Goal: Task Accomplishment & Management: Manage account settings

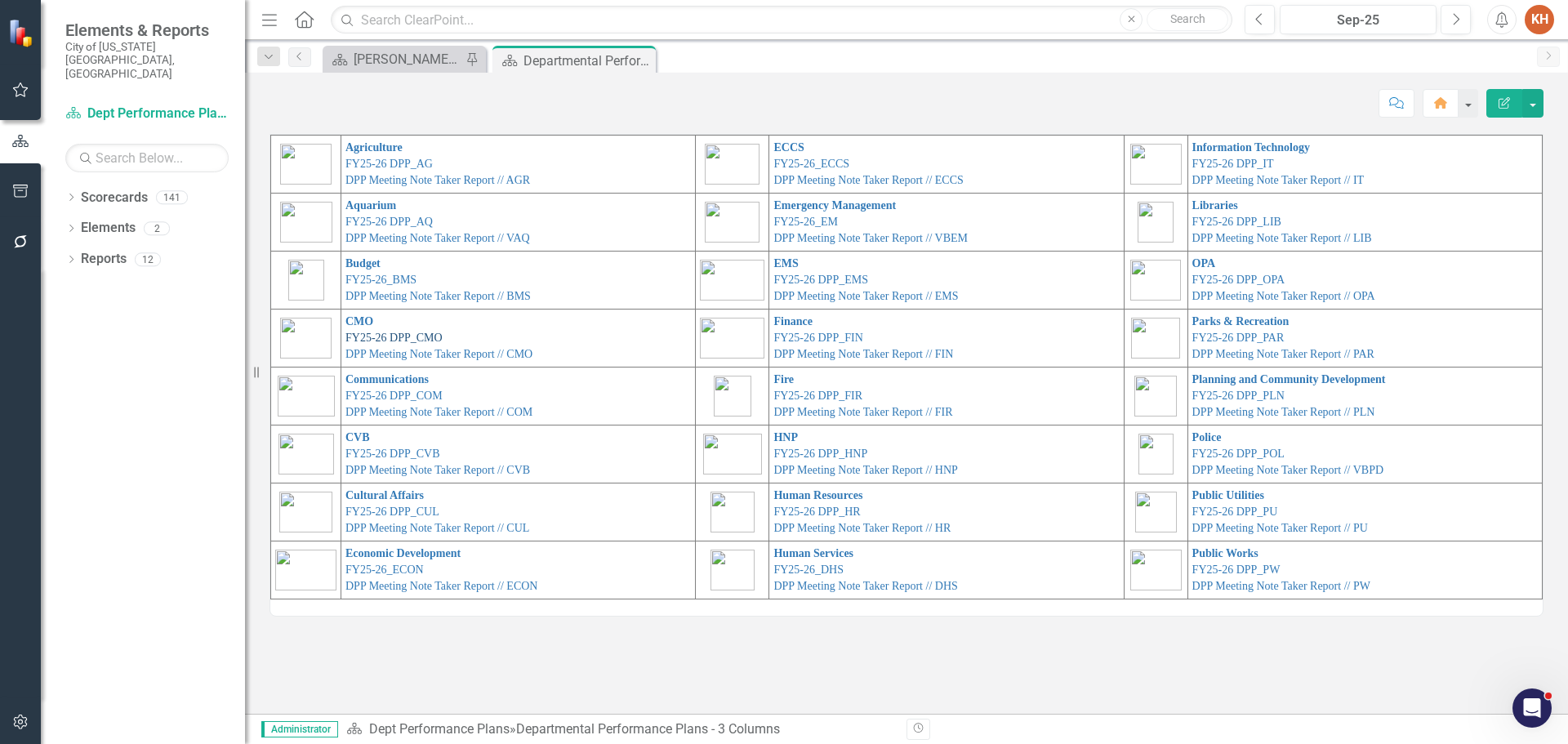
click at [407, 338] on link "FY25-26 DPP_CMO" at bounding box center [394, 338] width 97 height 12
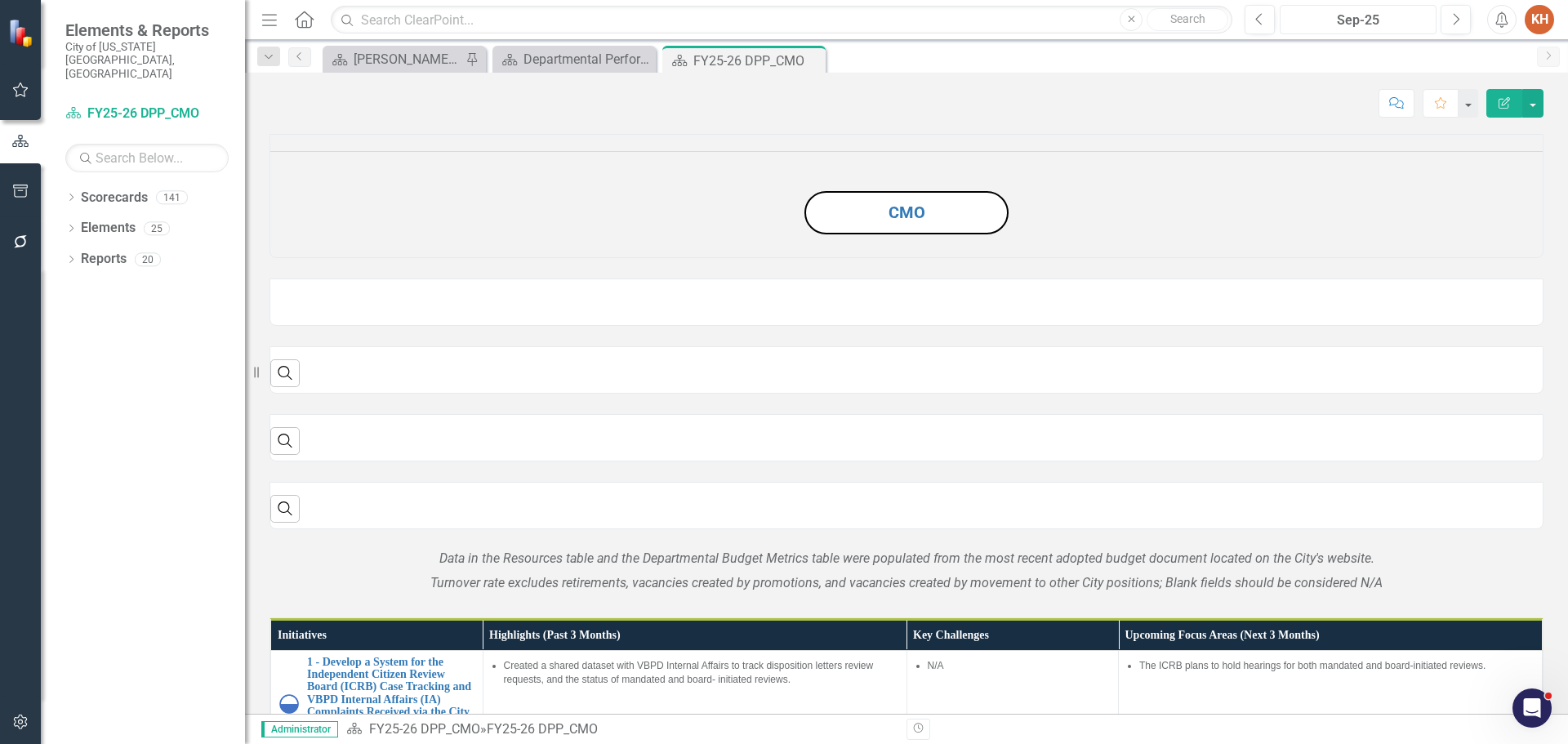
click at [1337, 20] on div "Sep-25" at bounding box center [1358, 20] width 145 height 20
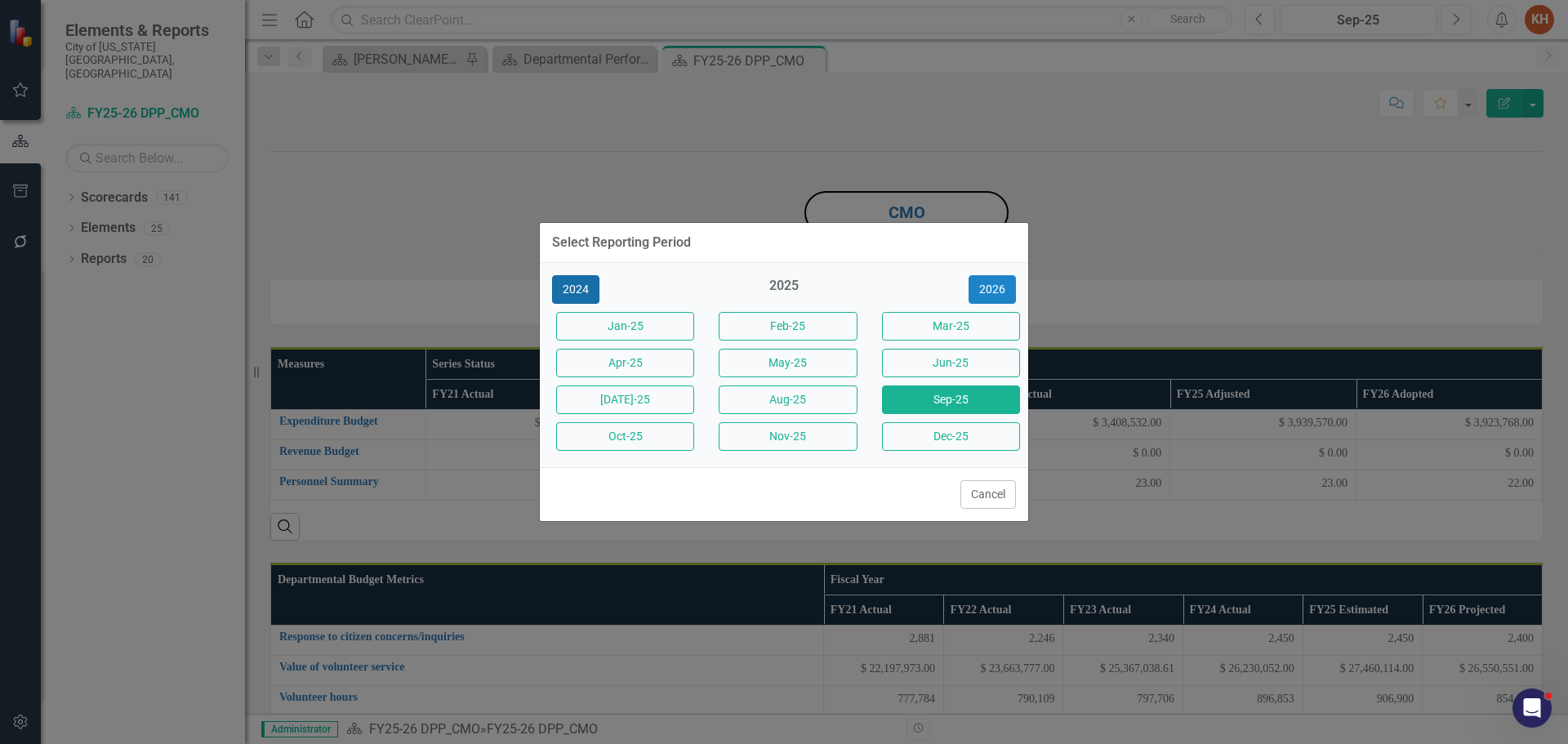
click at [579, 287] on button "2024" at bounding box center [575, 289] width 47 height 28
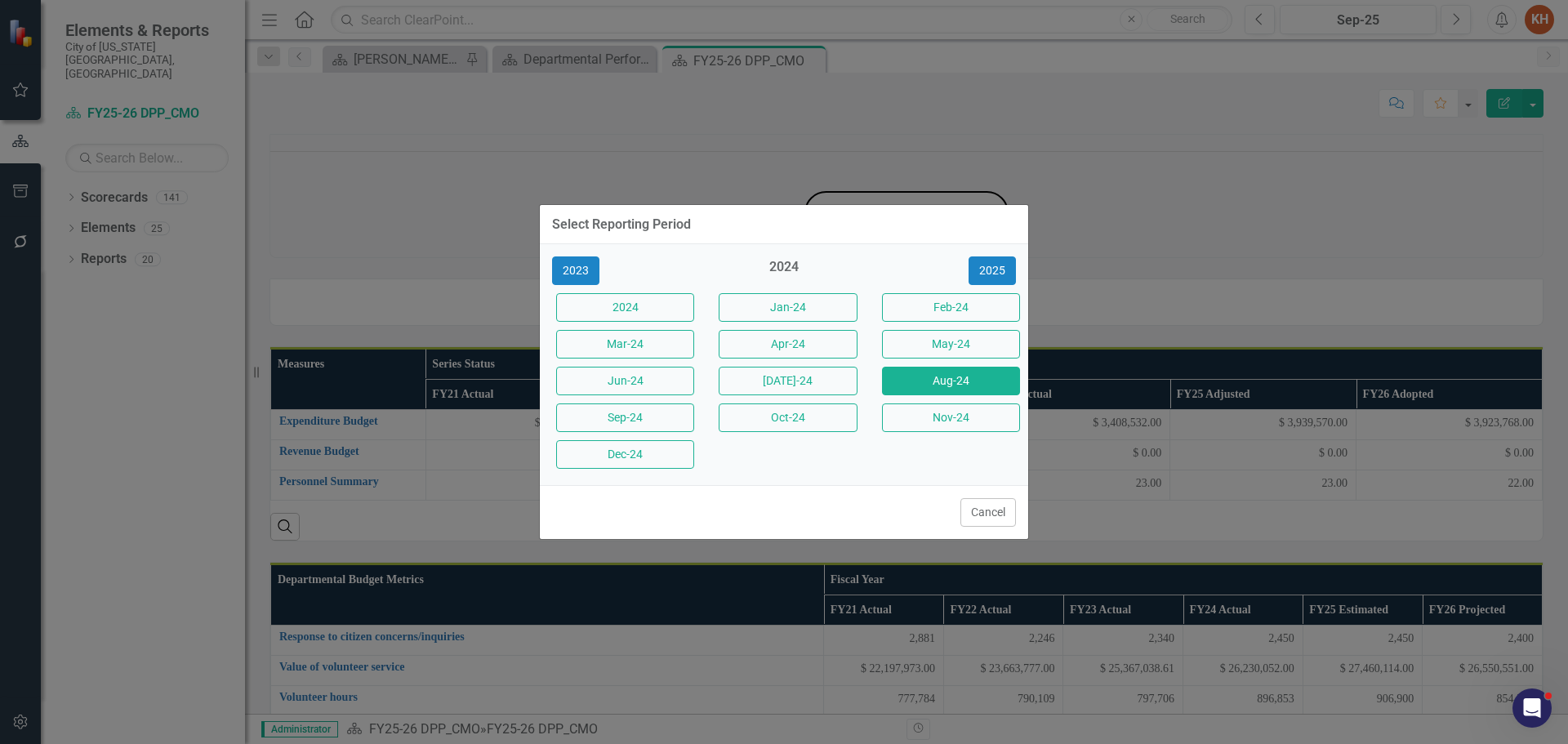
click at [933, 370] on button "Aug-24" at bounding box center [951, 380] width 138 height 28
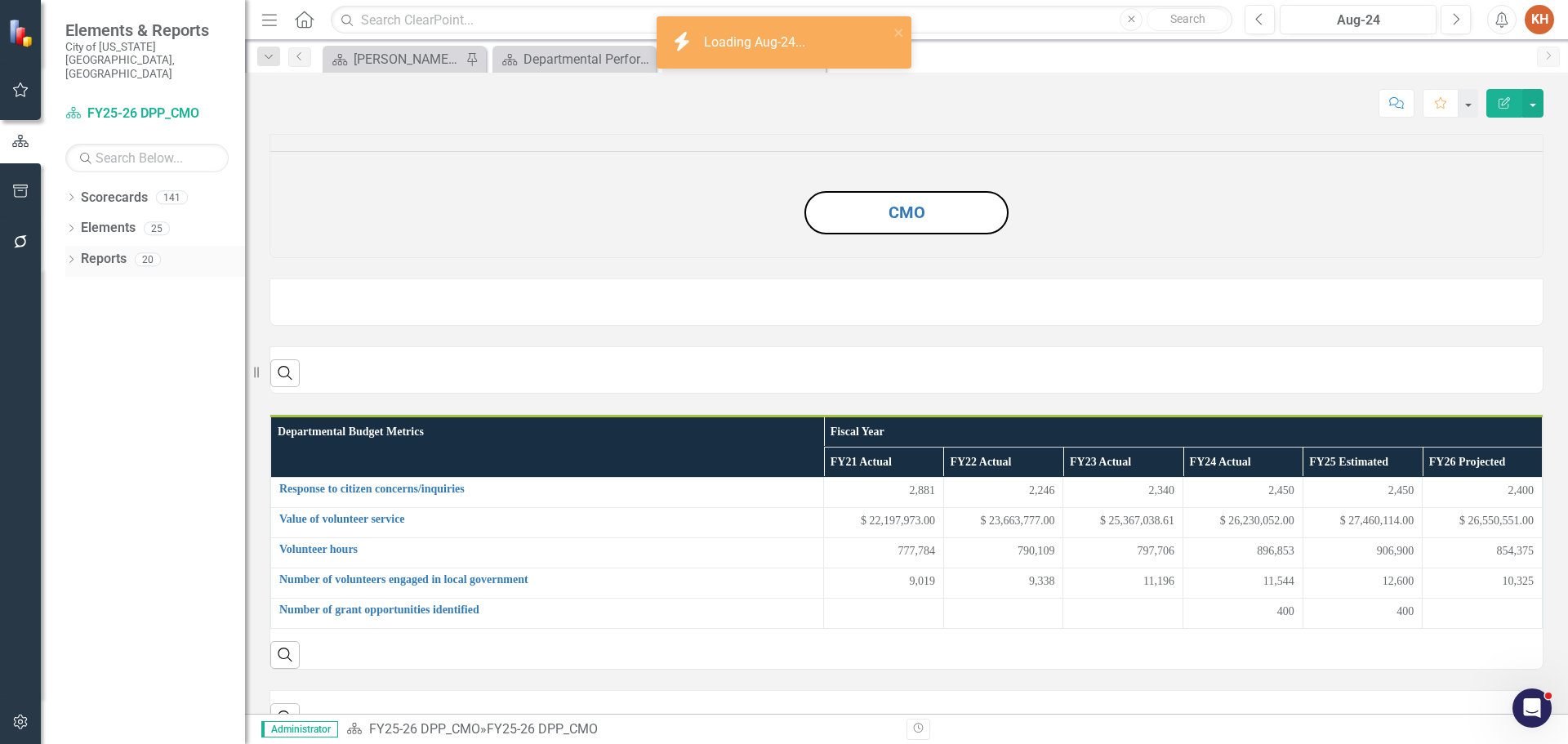
click at [103, 250] on link "Reports" at bounding box center [103, 260] width 46 height 19
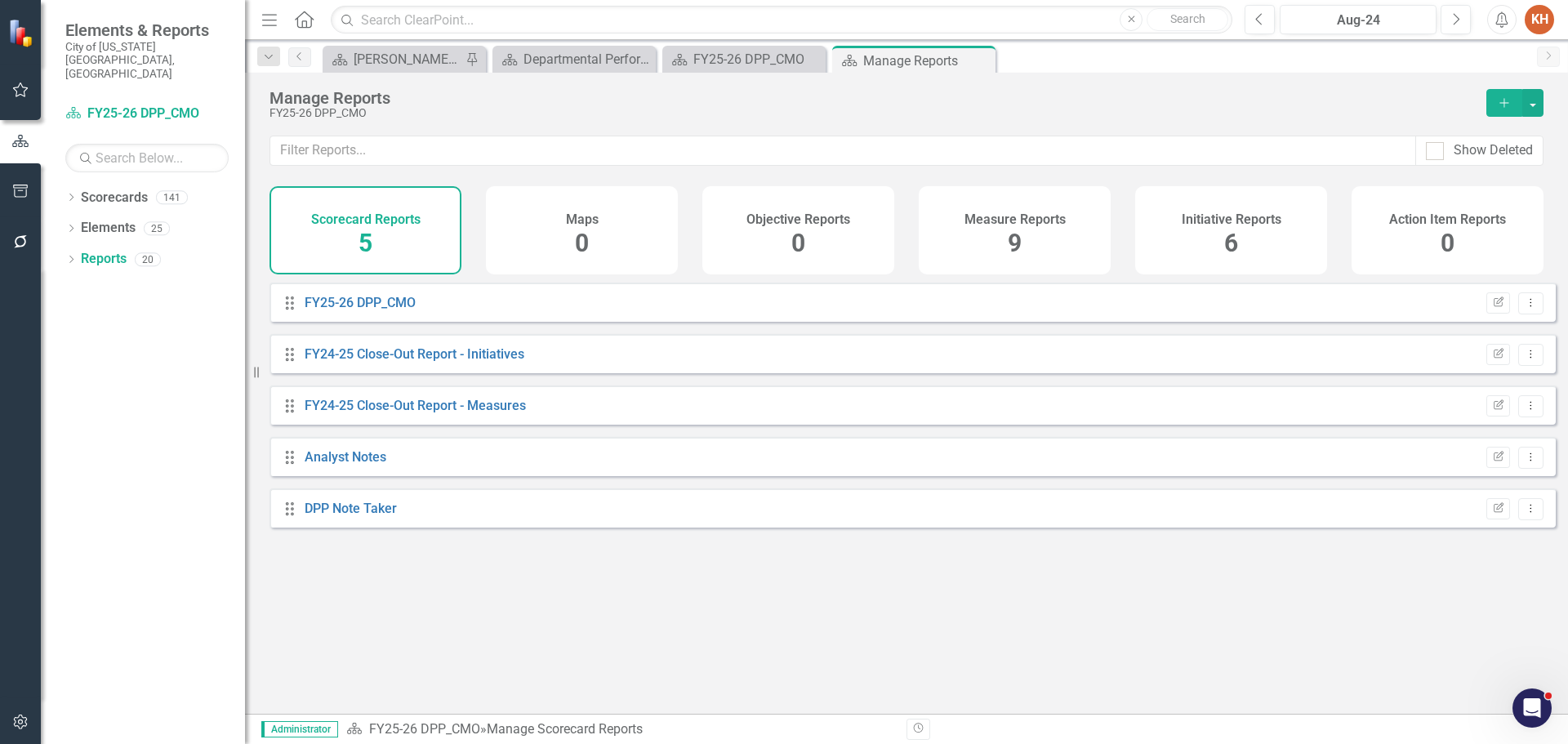
click at [1204, 217] on h4 "Initiative Reports" at bounding box center [1232, 219] width 100 height 15
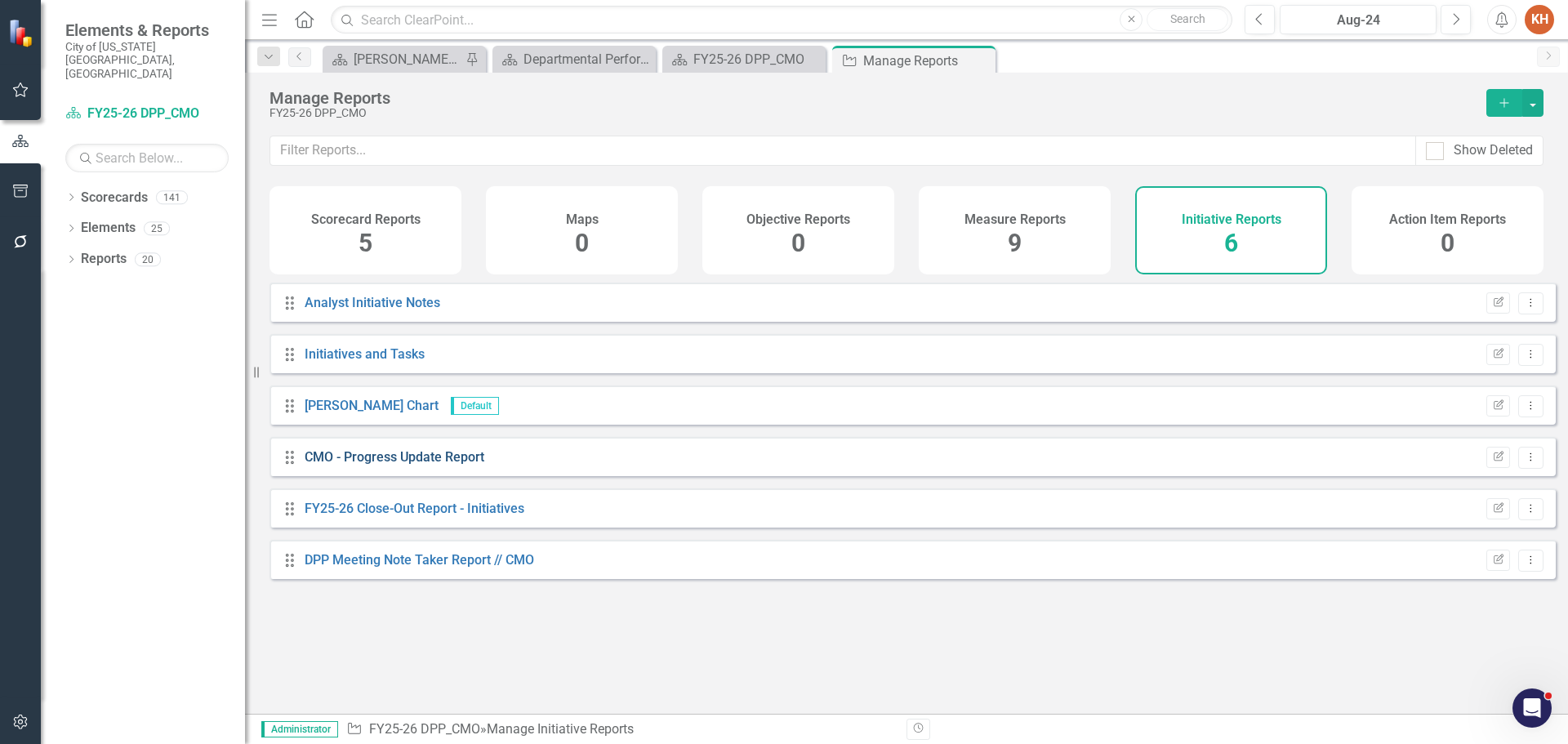
click at [472, 464] on link "CMO - Progress Update Report" at bounding box center [394, 457] width 180 height 15
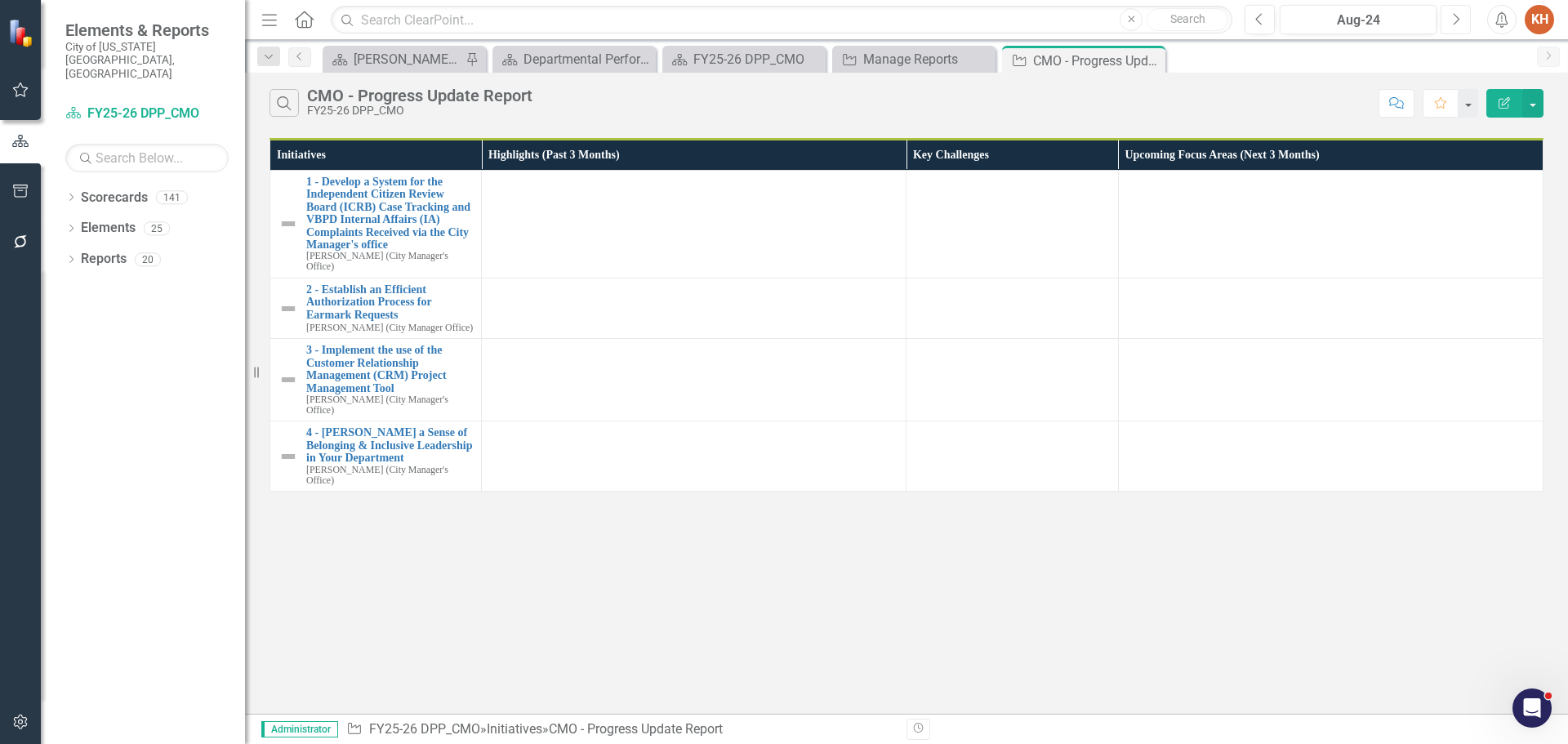
click at [1468, 21] on button "Next" at bounding box center [1455, 20] width 30 height 29
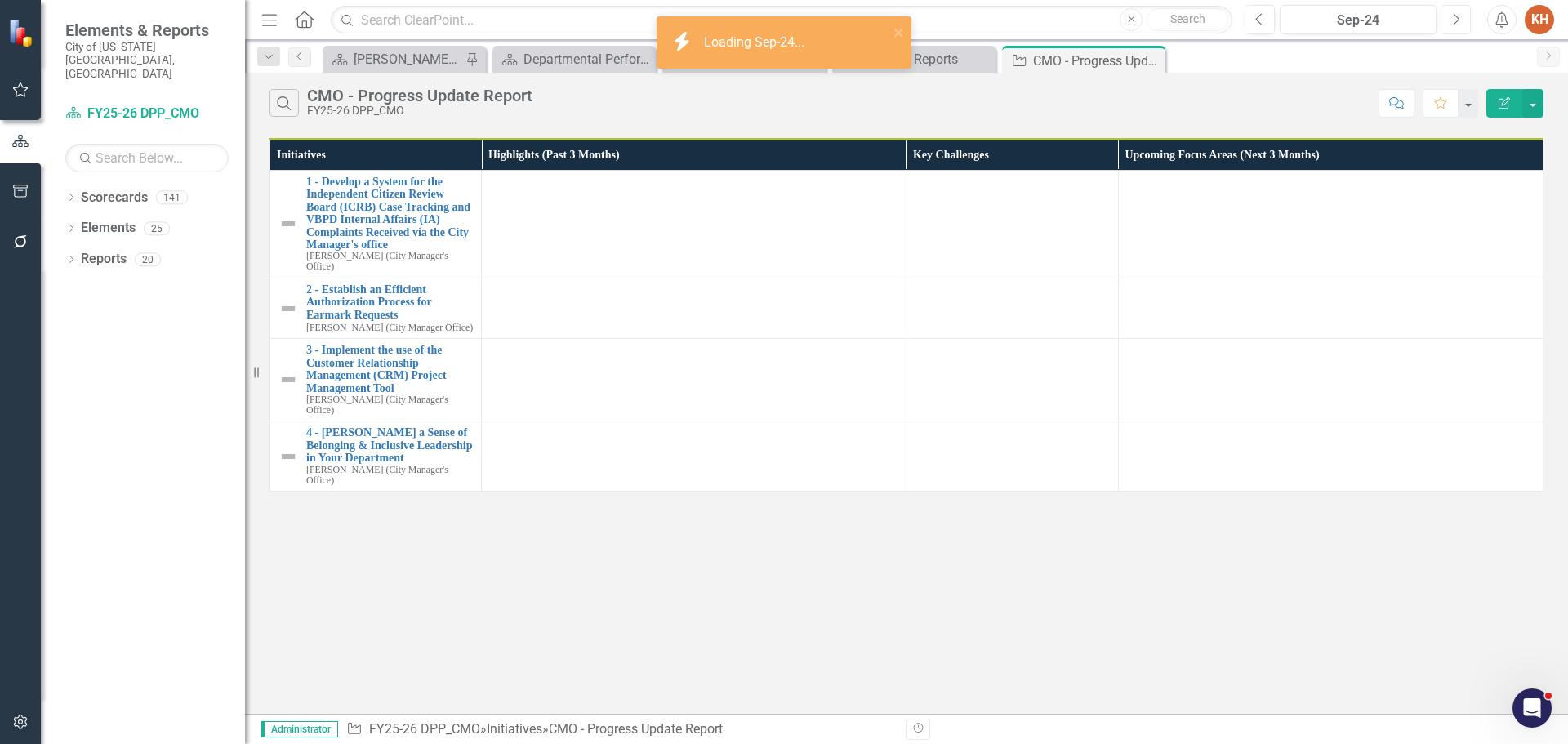
click at [1461, 22] on button "Next" at bounding box center [1455, 20] width 30 height 29
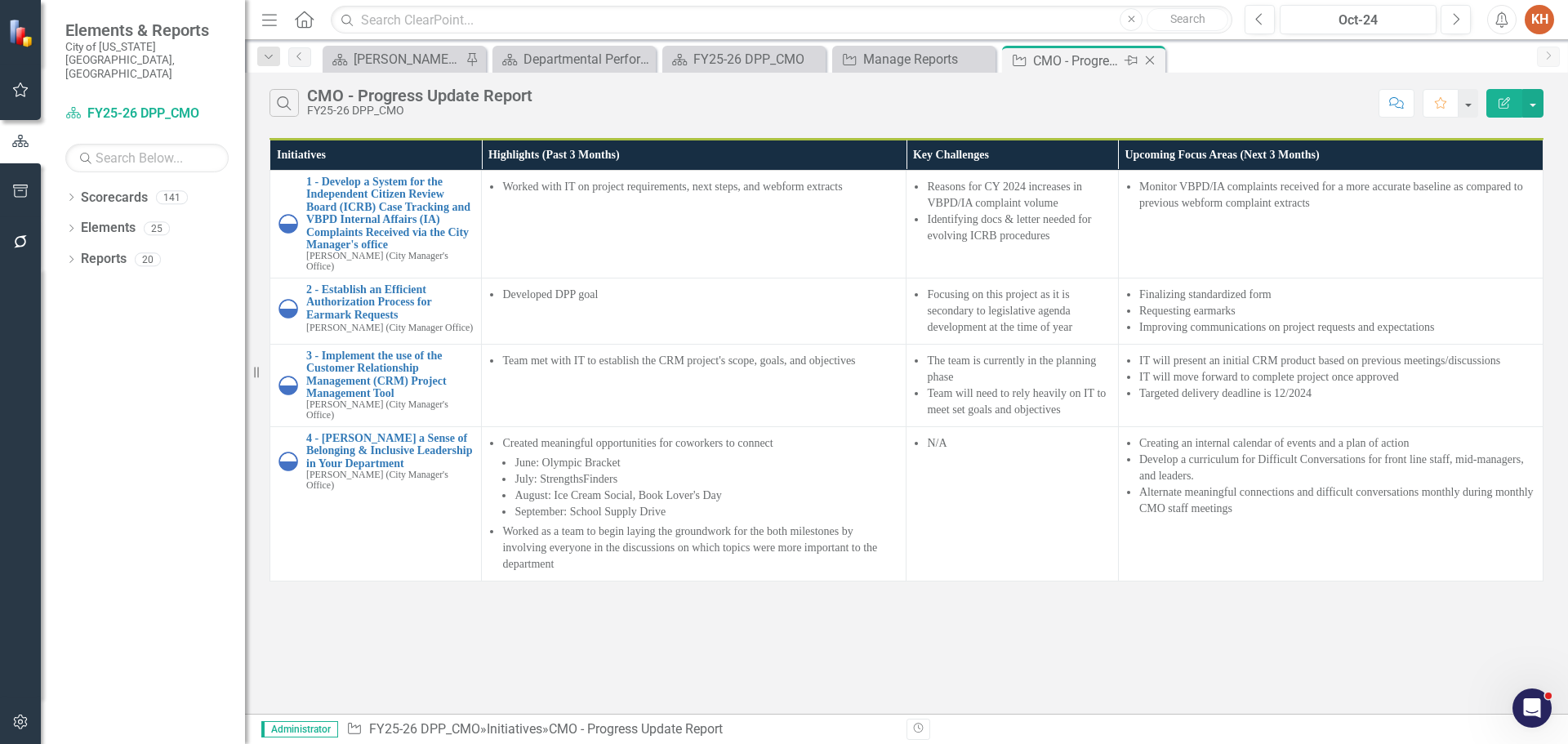
click at [1151, 58] on icon "Close" at bounding box center [1150, 60] width 16 height 13
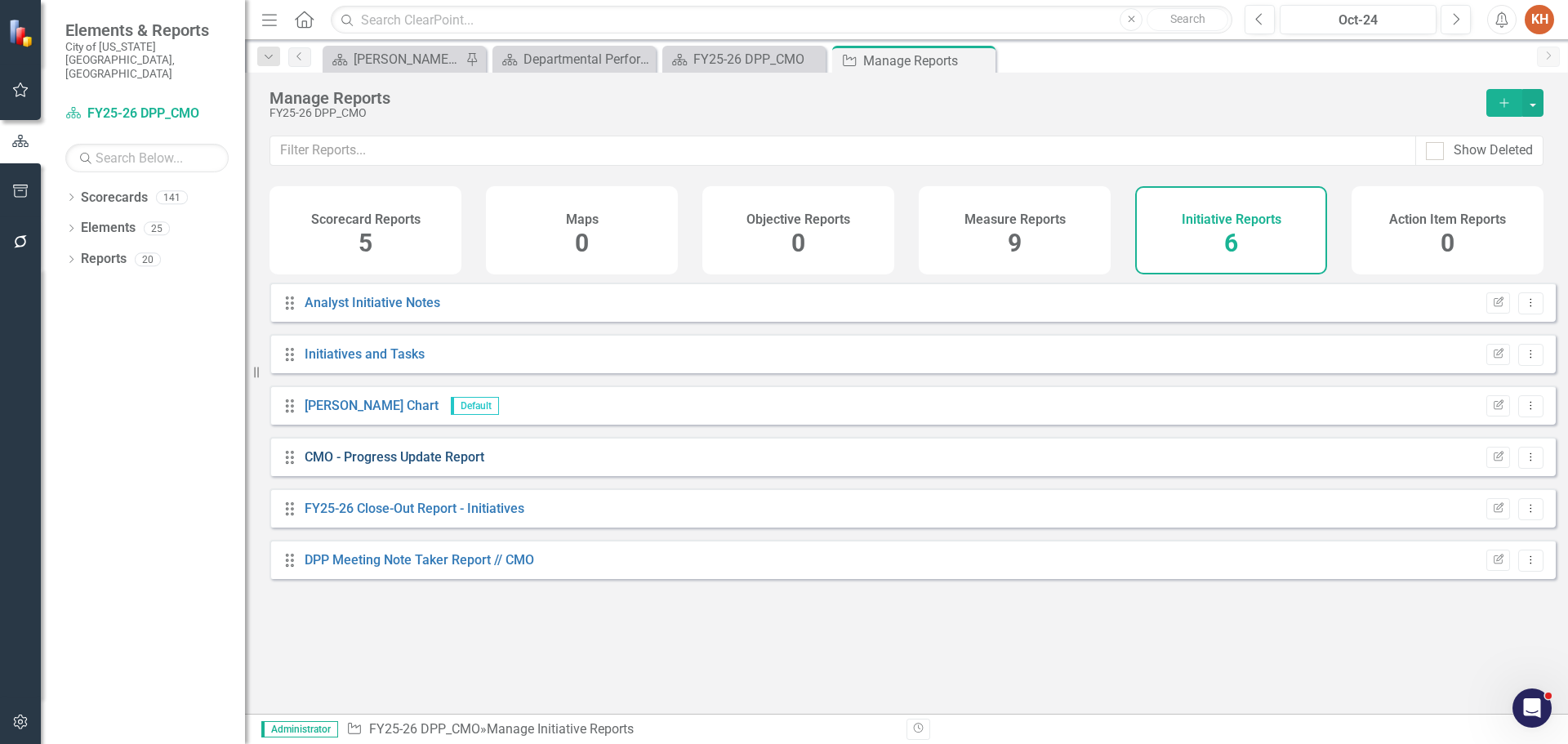
click at [450, 464] on link "CMO - Progress Update Report" at bounding box center [394, 457] width 180 height 15
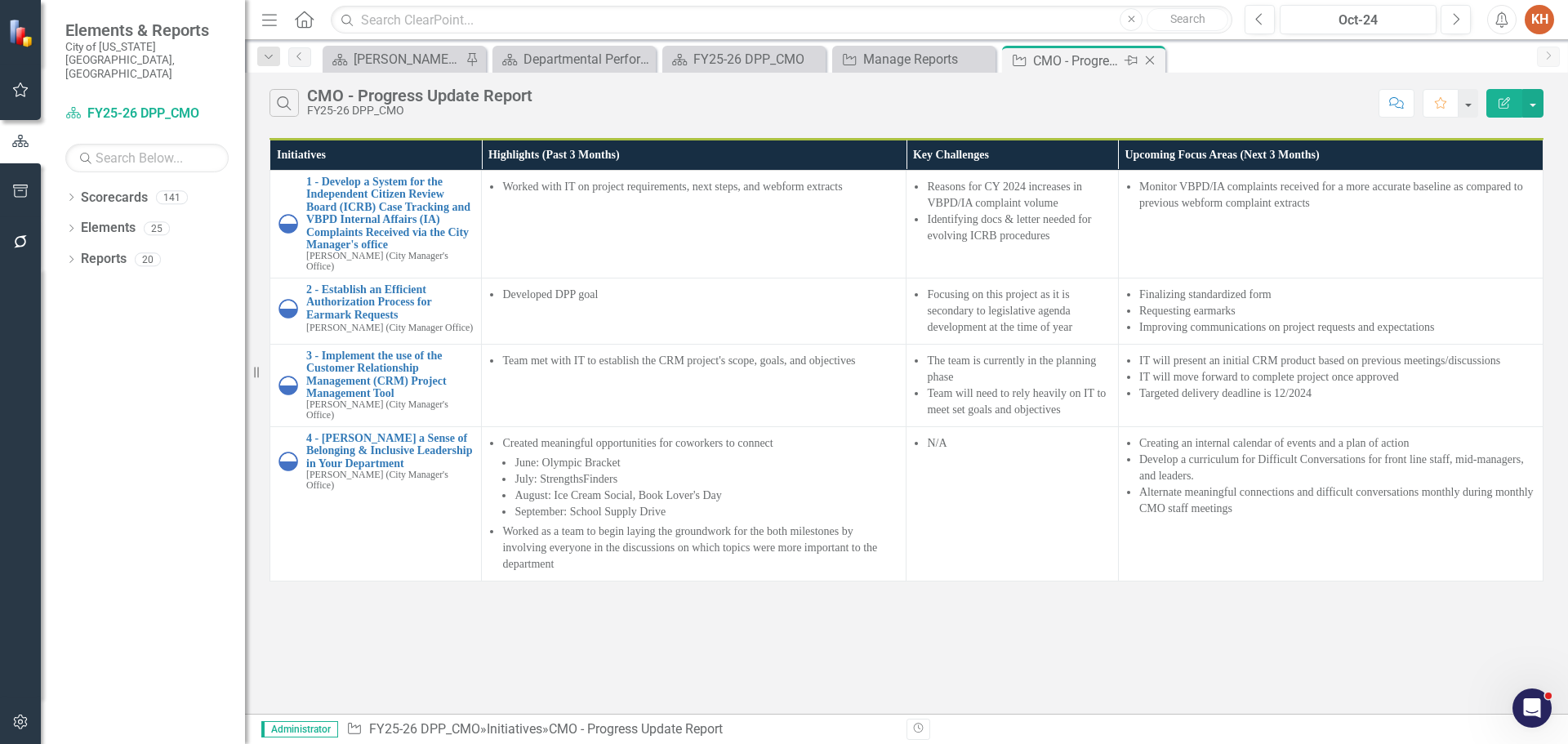
click at [1153, 60] on icon "Close" at bounding box center [1150, 60] width 16 height 13
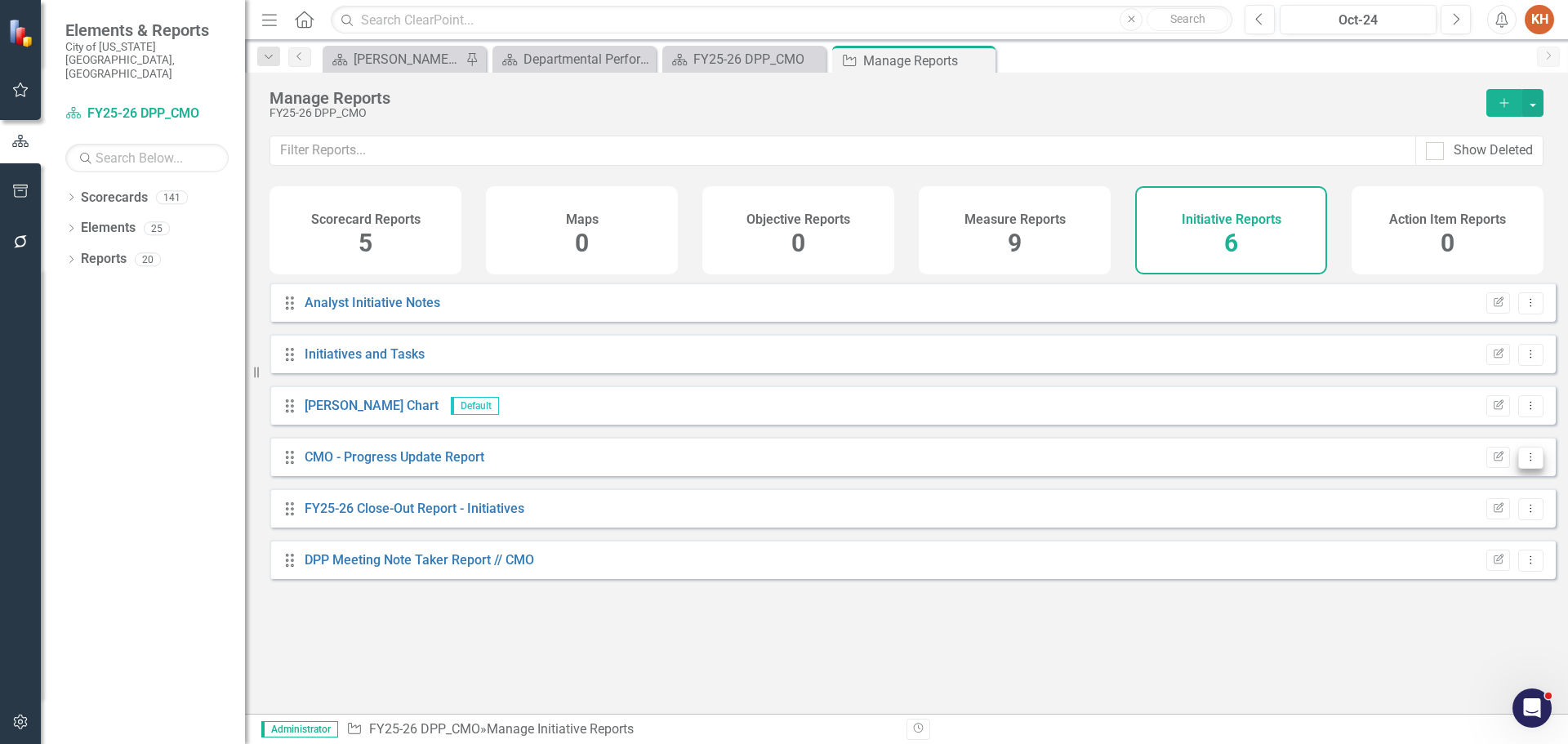
click at [1524, 463] on icon "Dropdown Menu" at bounding box center [1531, 457] width 14 height 10
click at [1458, 558] on link "Copy Duplicate Report" at bounding box center [1463, 557] width 135 height 30
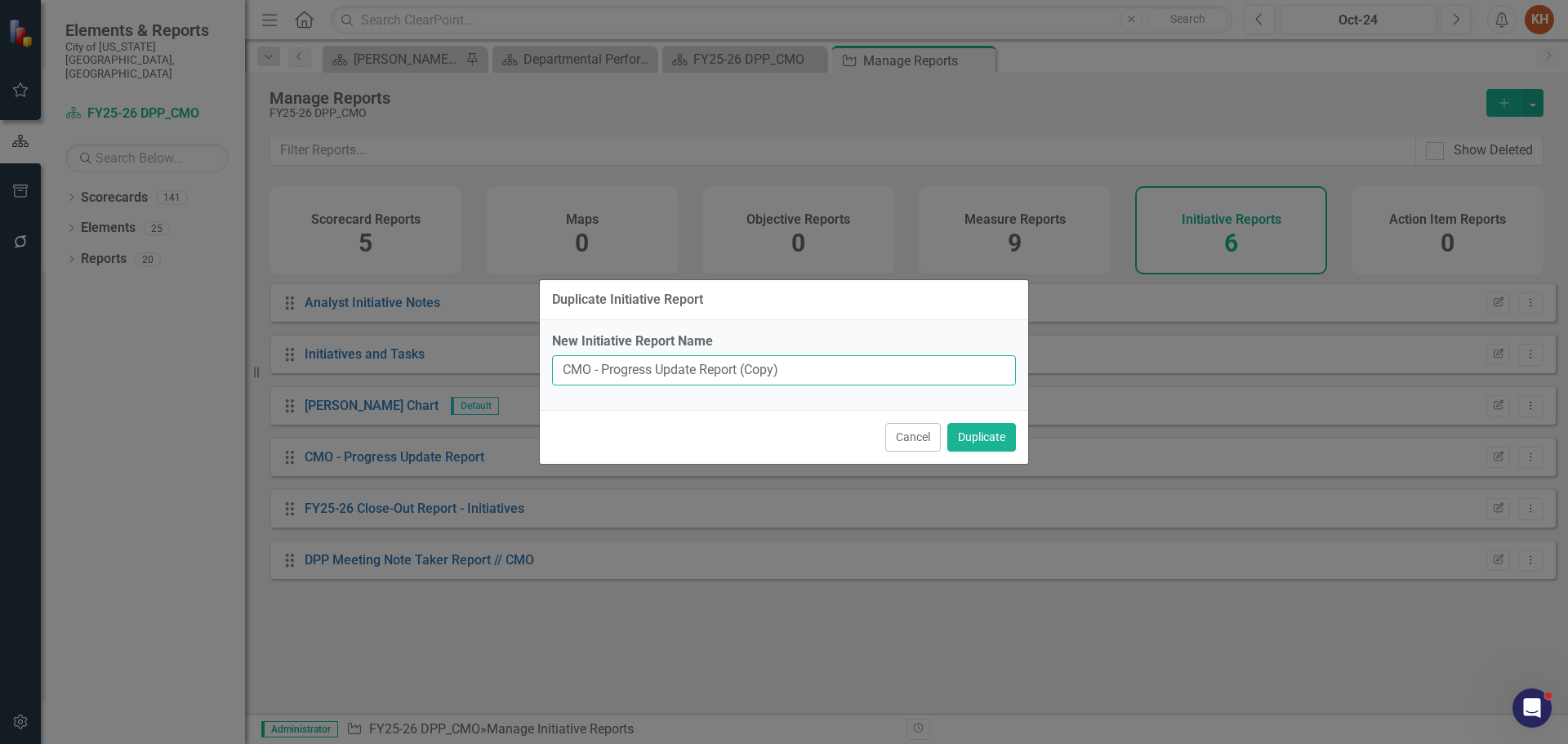
drag, startPoint x: 741, startPoint y: 372, endPoint x: 1048, endPoint y: 413, distance: 309.7
click at [1048, 413] on div "Duplicate Initiative Report New Initiative Report Name CMO - Progress Update Re…" at bounding box center [784, 372] width 1568 height 744
type input "CMO - Testing All Updates"
click at [948, 423] on button "Duplicate" at bounding box center [982, 437] width 69 height 28
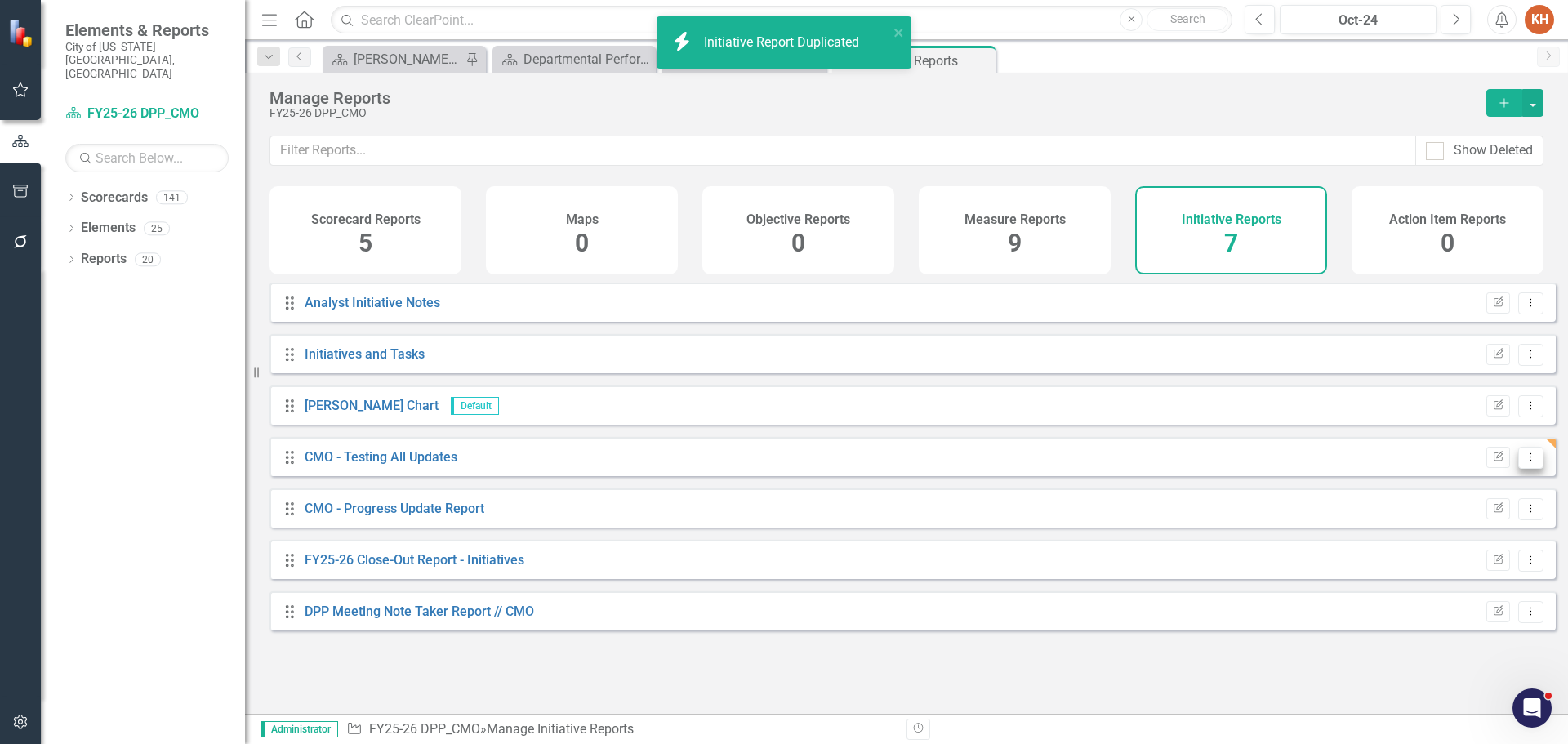
click at [1524, 463] on icon "Dropdown Menu" at bounding box center [1531, 457] width 14 height 10
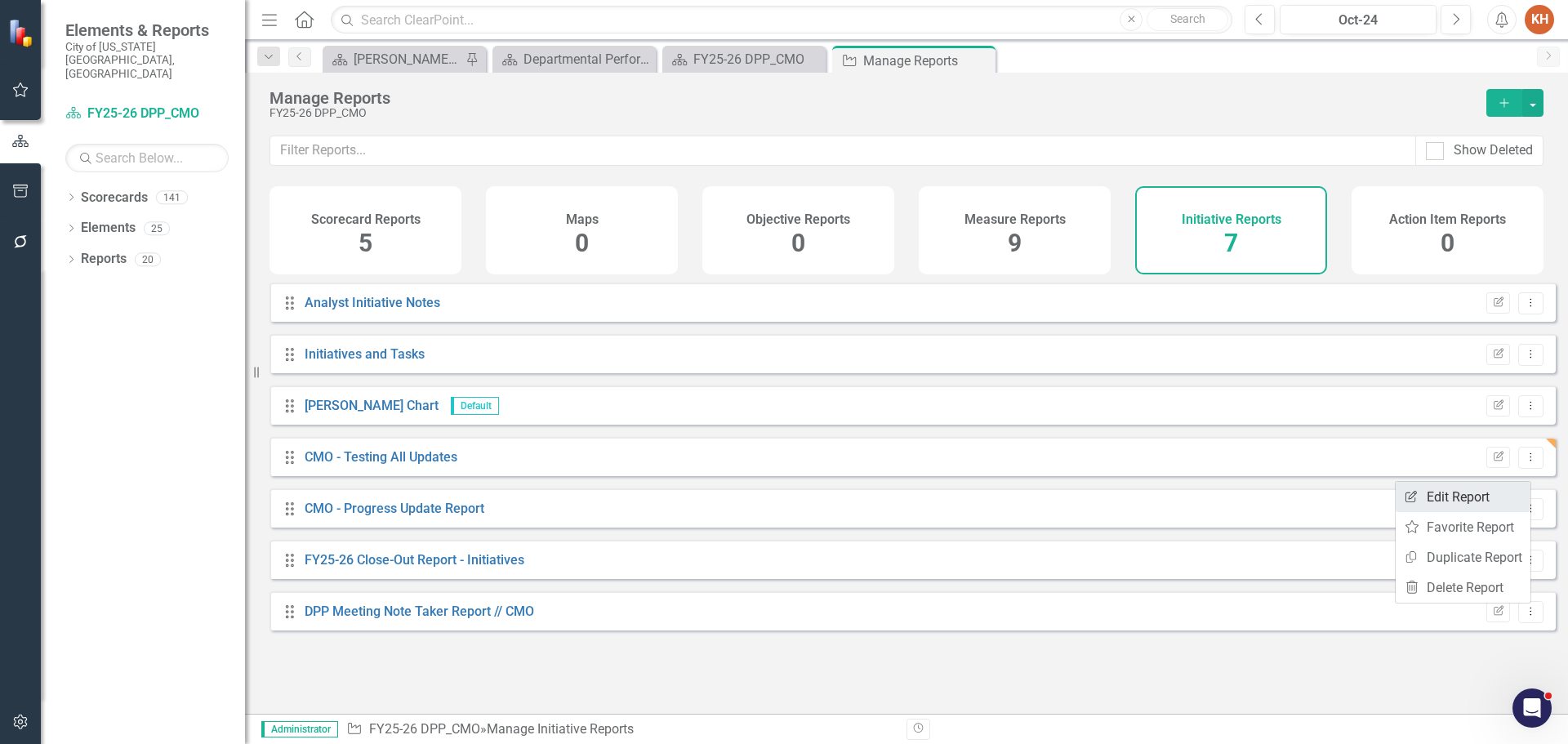
click at [1456, 495] on link "Edit Report Edit Report" at bounding box center [1463, 496] width 135 height 30
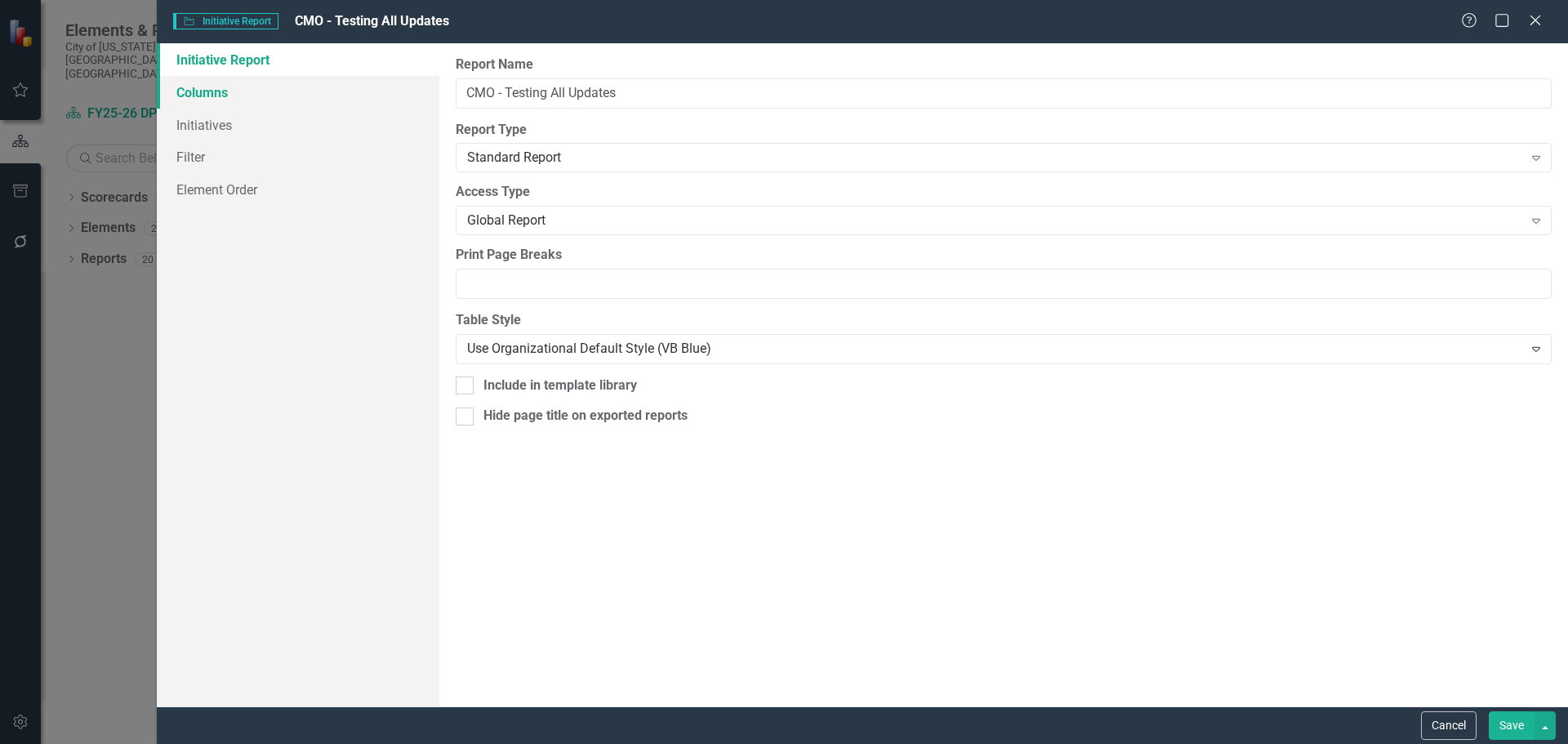
click at [267, 89] on link "Columns" at bounding box center [298, 92] width 283 height 33
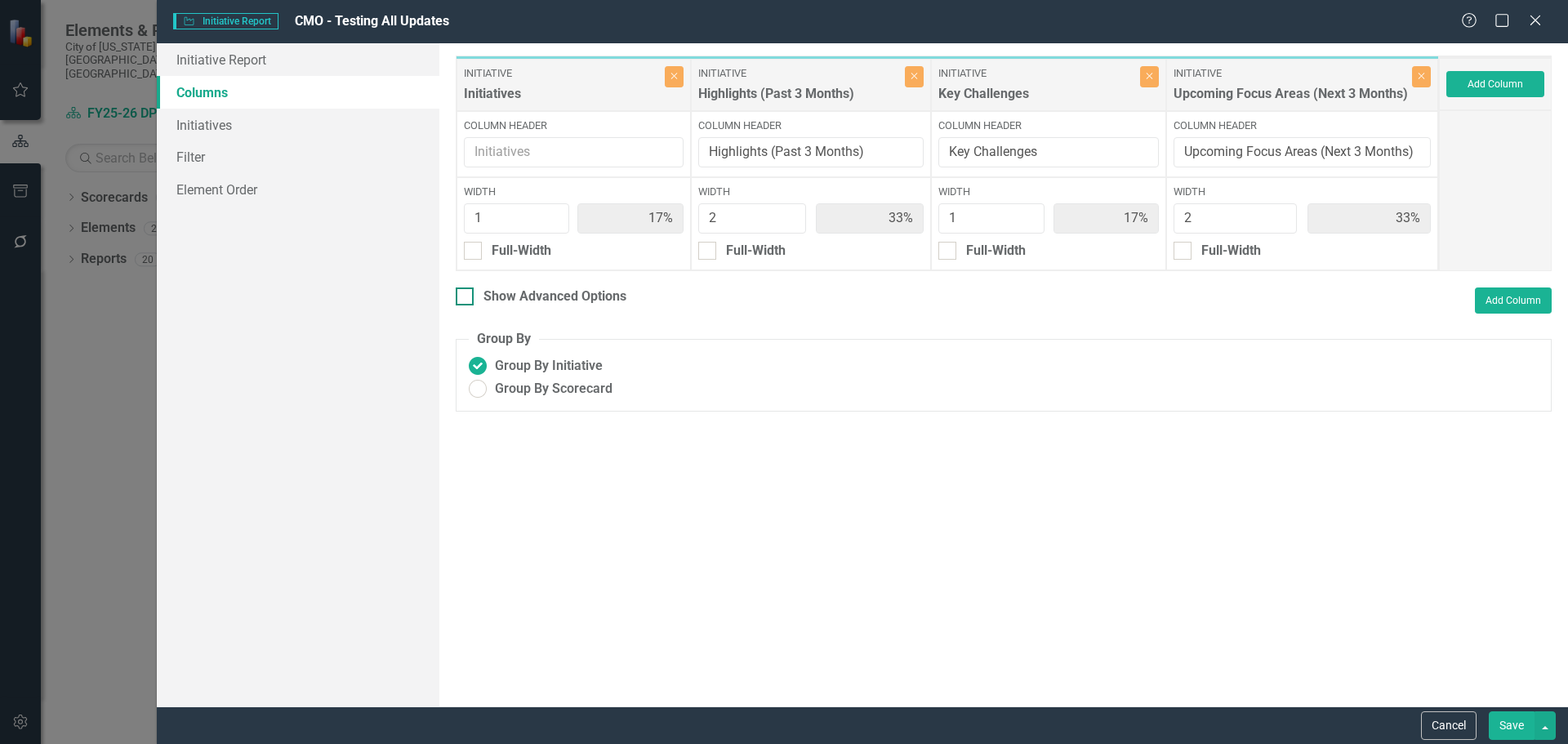
click at [462, 298] on input "Show Advanced Options" at bounding box center [461, 292] width 10 height 10
checkbox input "true"
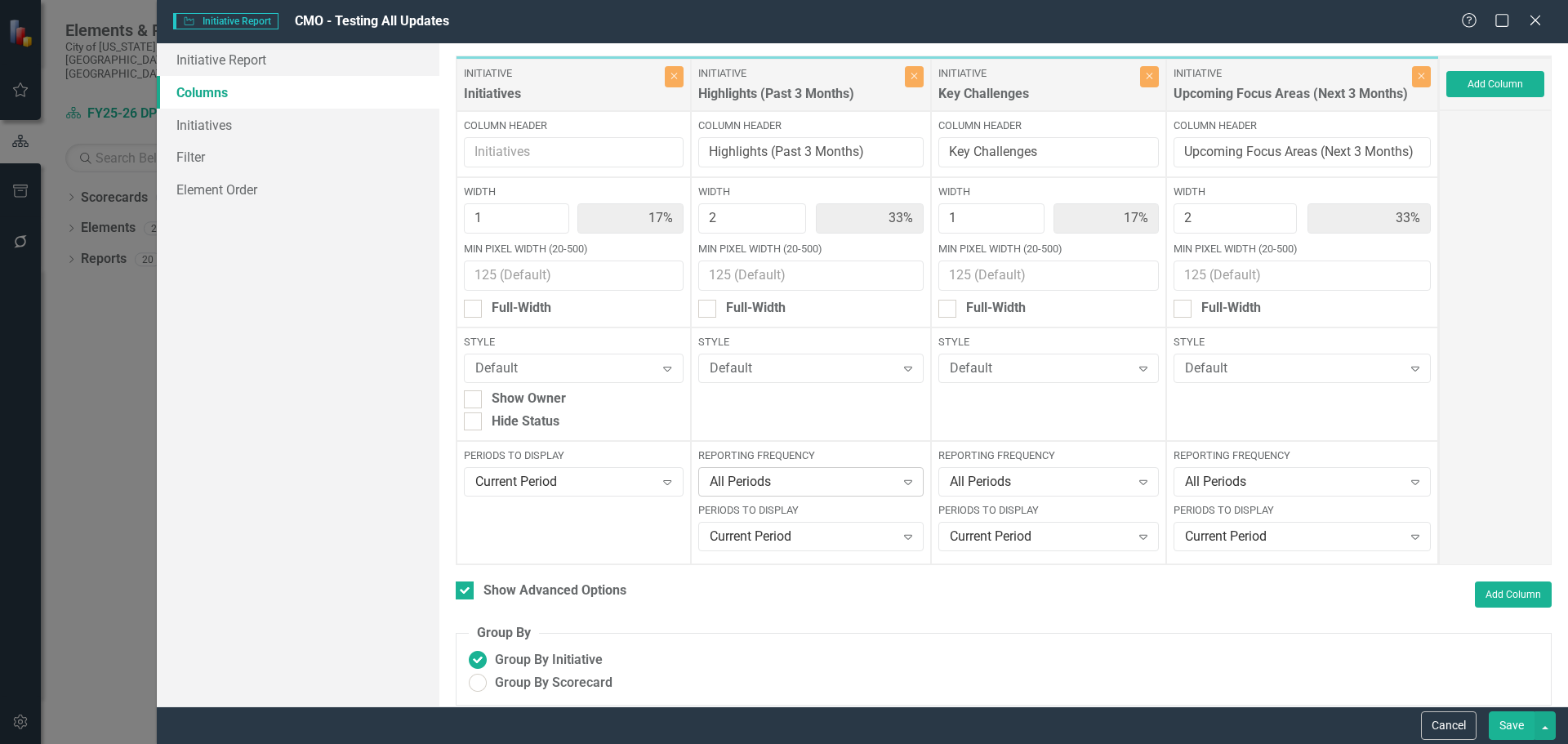
click at [823, 479] on div "All Periods" at bounding box center [802, 483] width 186 height 19
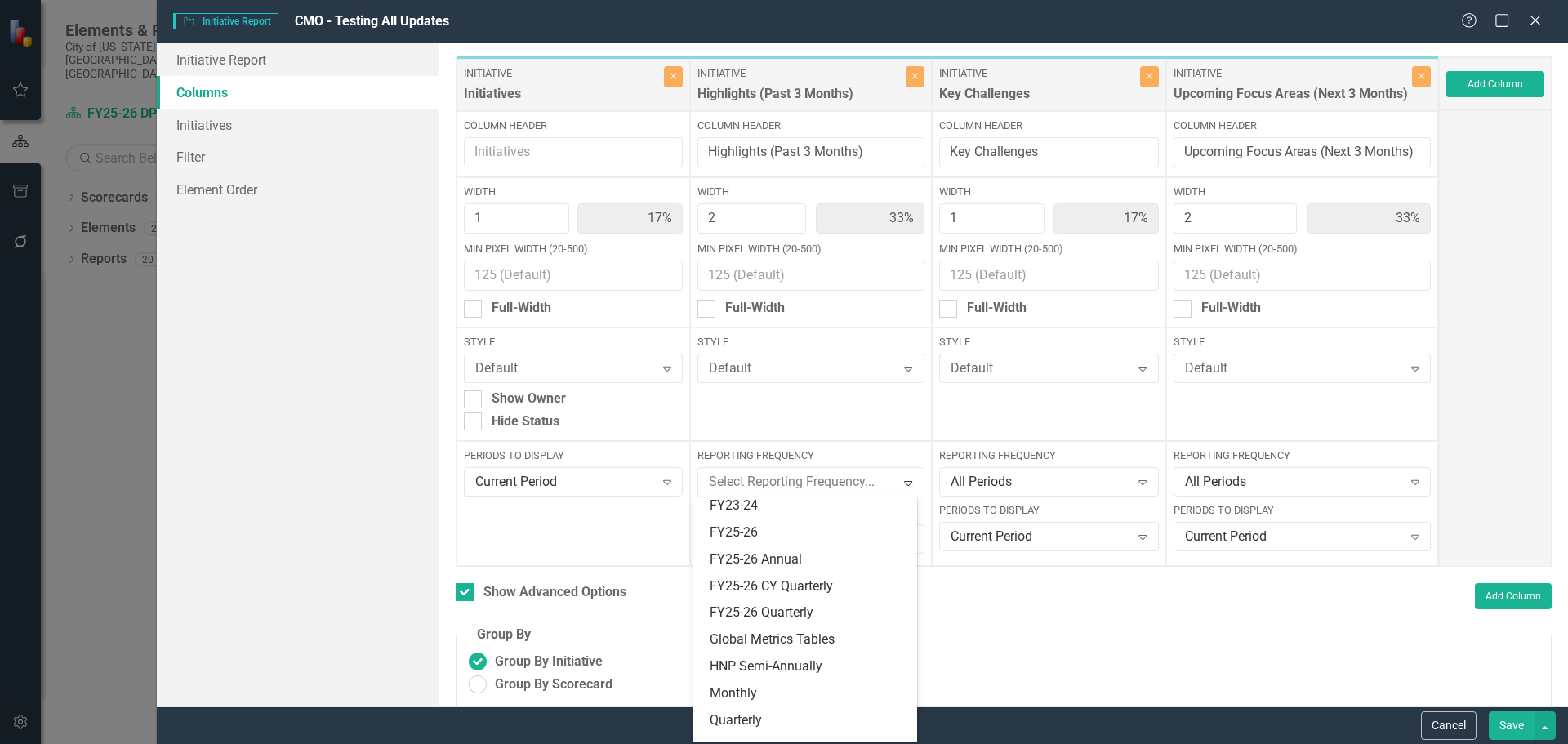
scroll to position [490, 0]
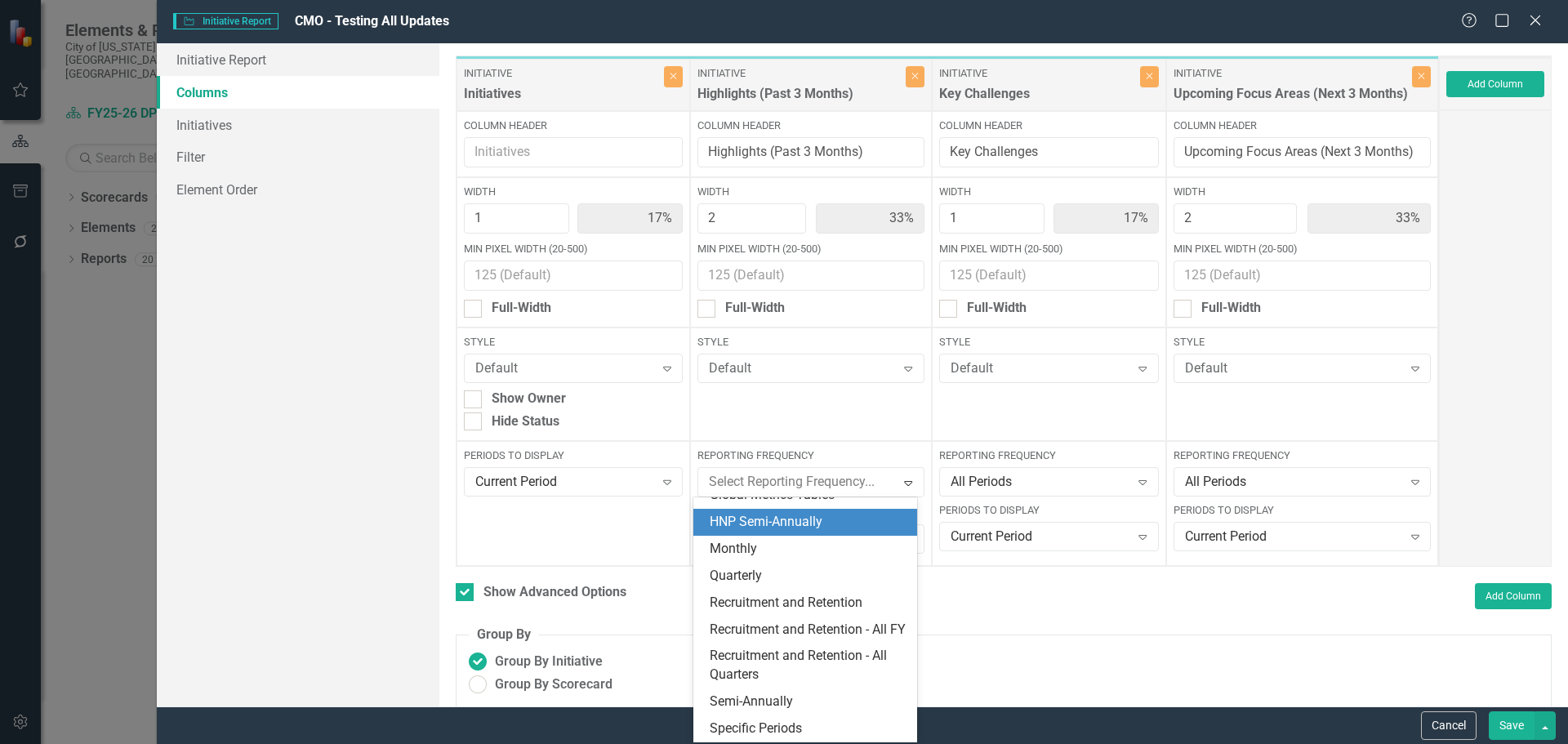
click at [360, 264] on div "Initiative Report Columns Initiatives Filter Element Order" at bounding box center [298, 374] width 283 height 663
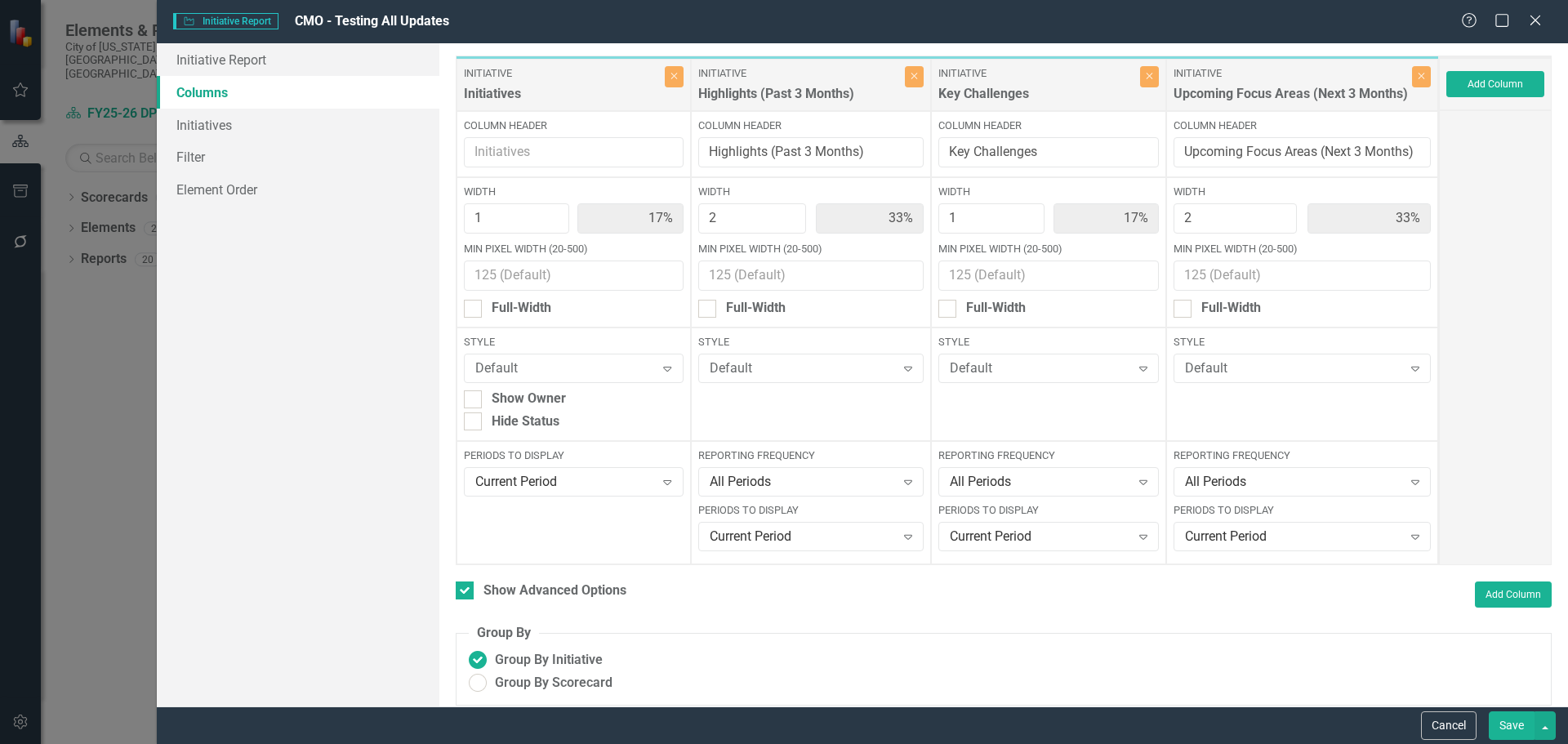
click at [1517, 729] on button "Save" at bounding box center [1511, 725] width 46 height 28
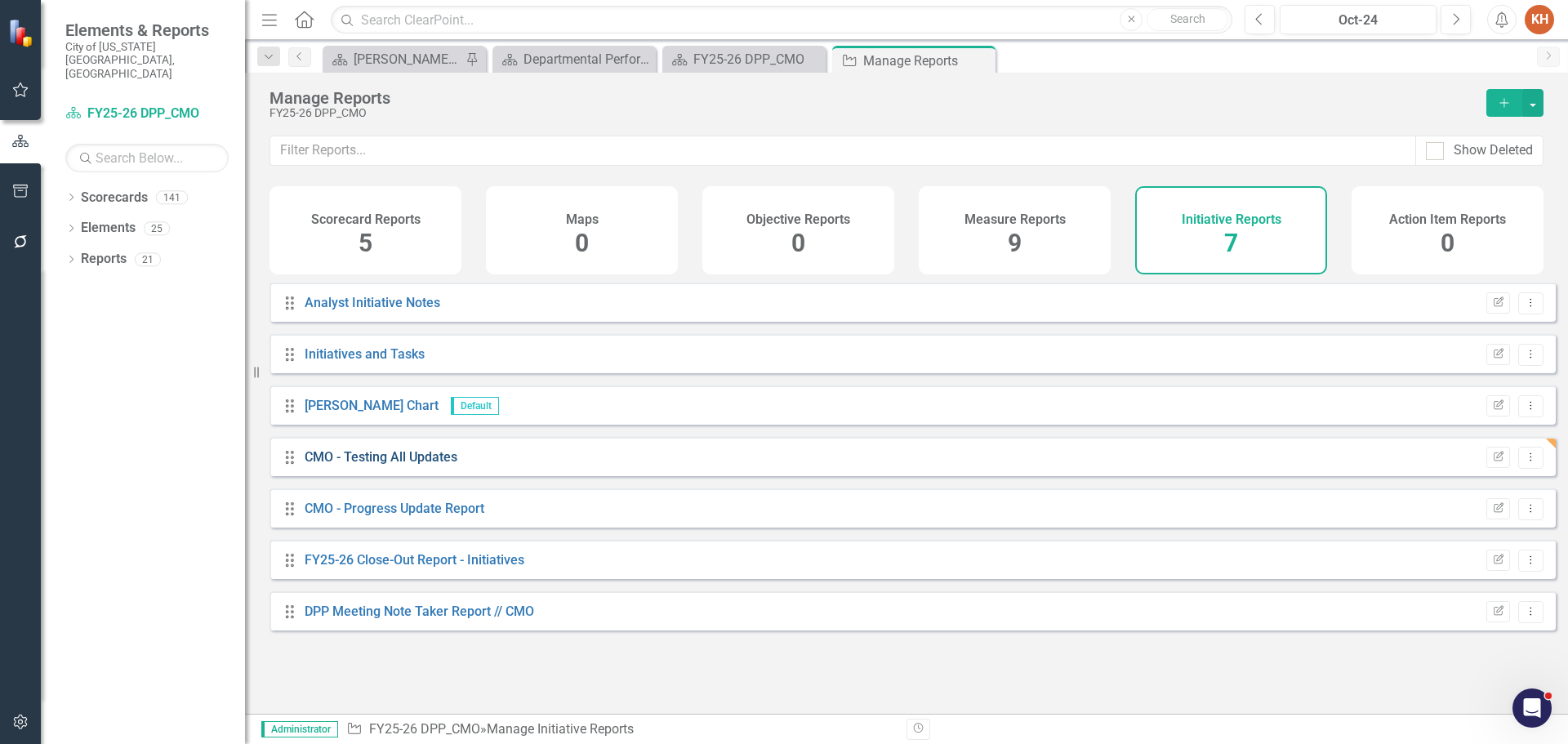
click at [409, 464] on link "CMO - Testing All Updates" at bounding box center [381, 457] width 153 height 15
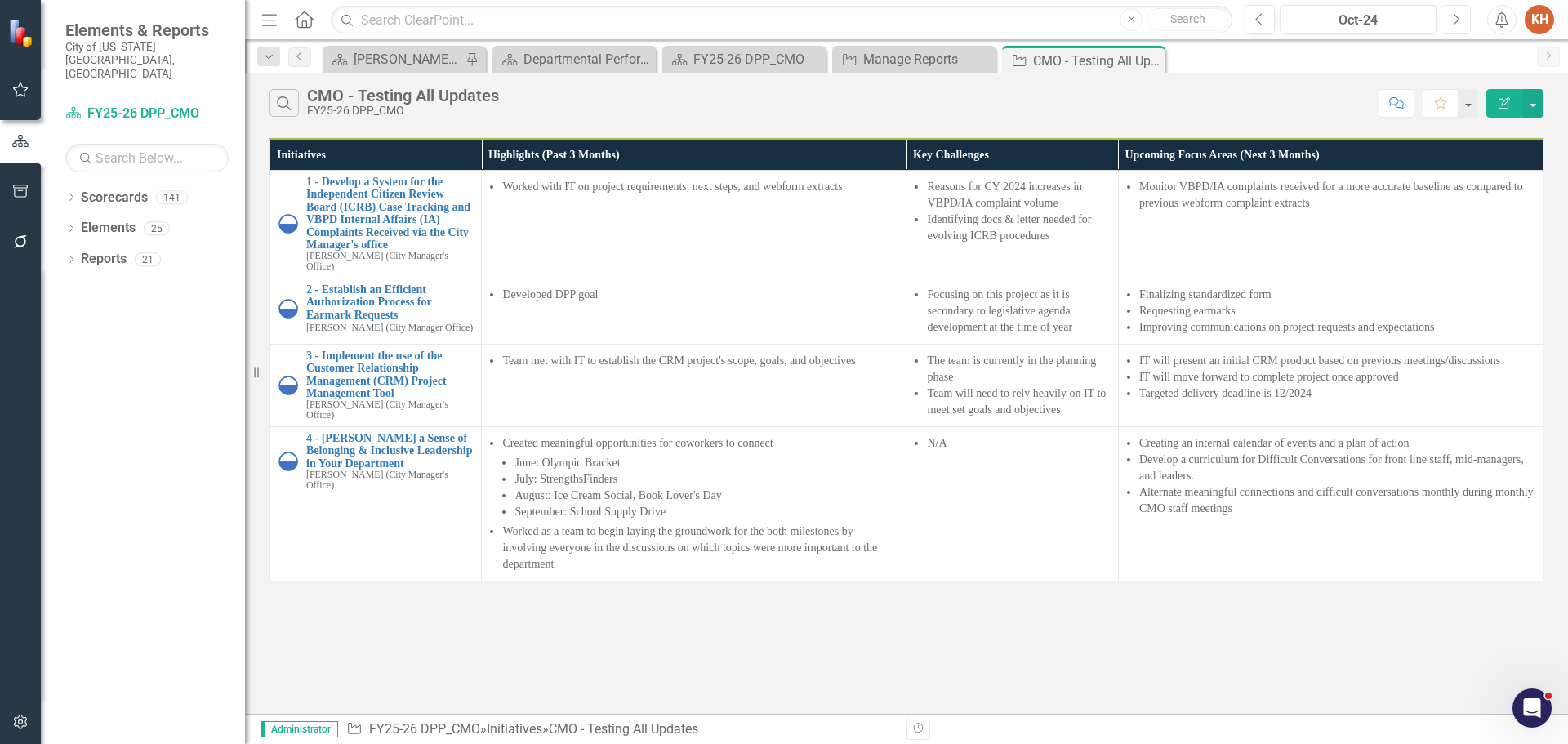
click at [1461, 15] on button "Next" at bounding box center [1455, 20] width 30 height 29
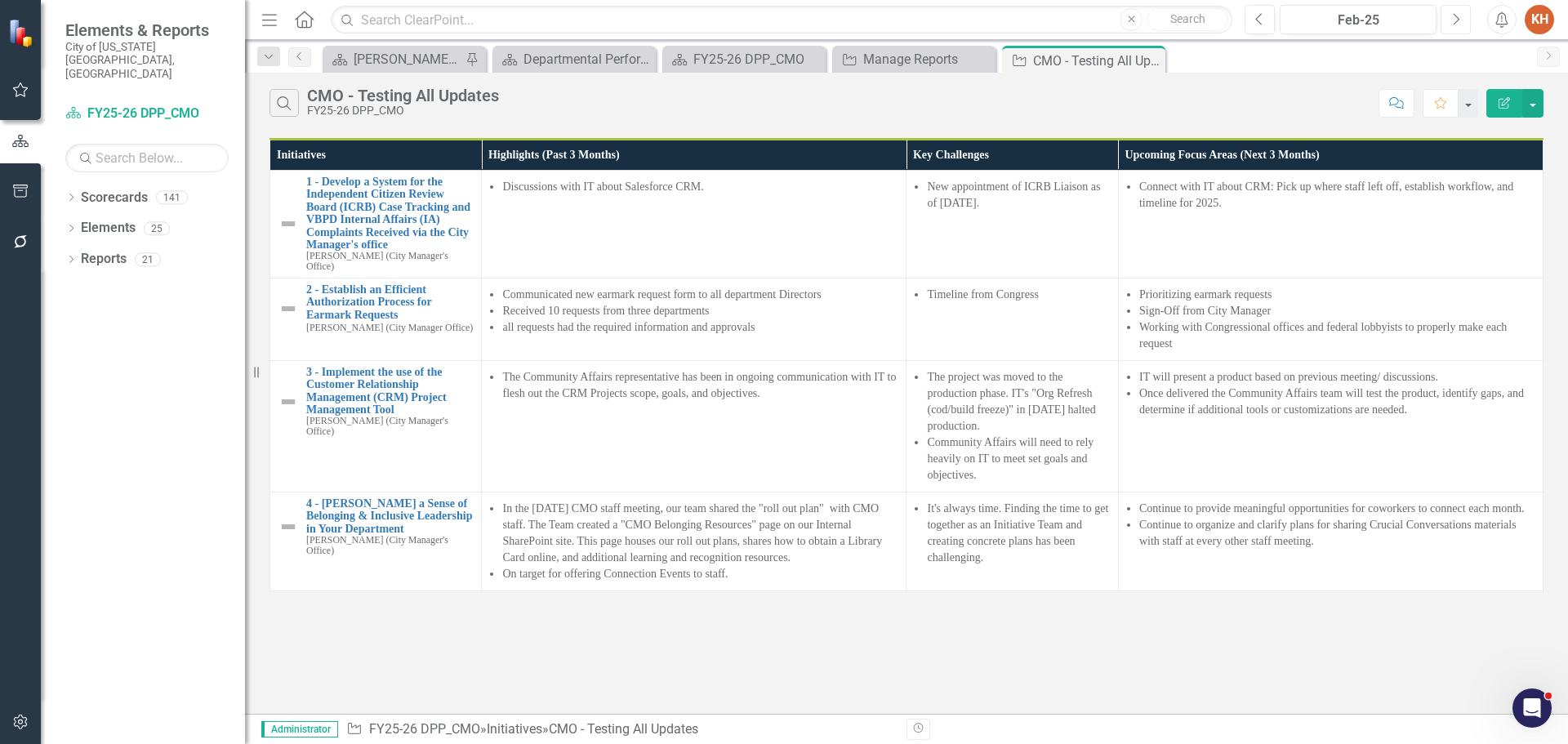
click at [1461, 15] on button "Next" at bounding box center [1455, 20] width 30 height 29
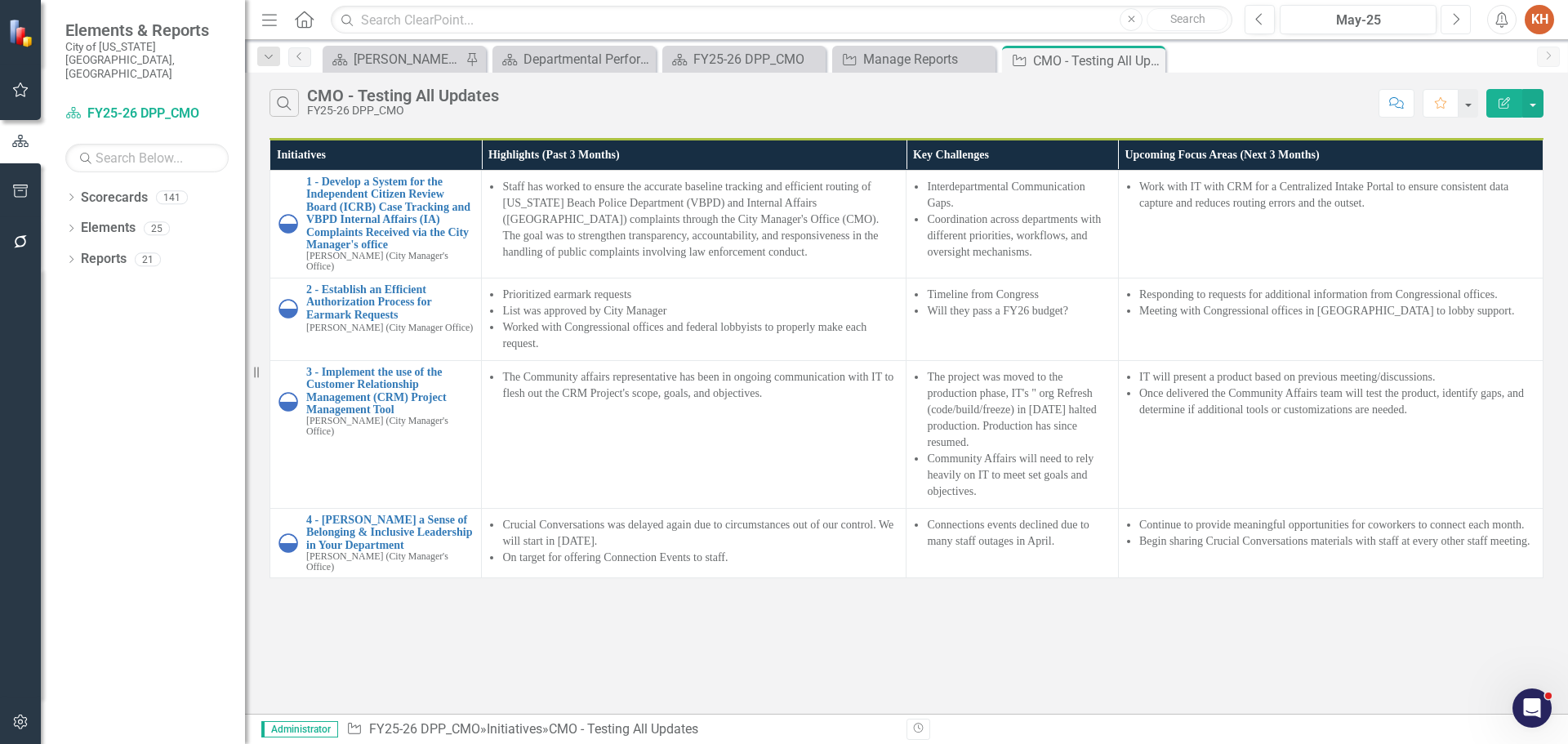
click at [1461, 22] on button "Next" at bounding box center [1455, 20] width 30 height 29
click at [1460, 22] on button "Next" at bounding box center [1455, 20] width 30 height 29
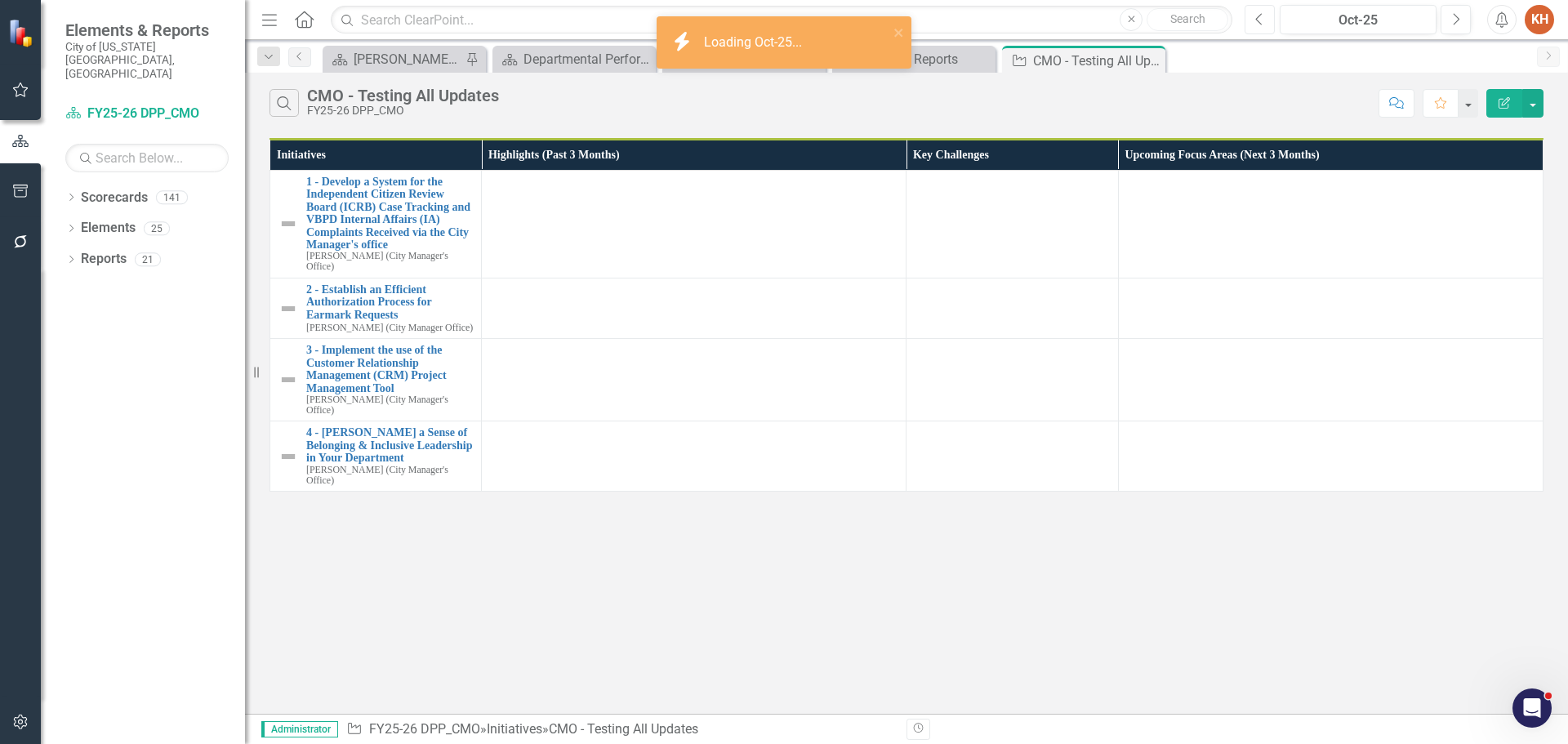
click at [1264, 24] on icon "Previous" at bounding box center [1260, 19] width 9 height 15
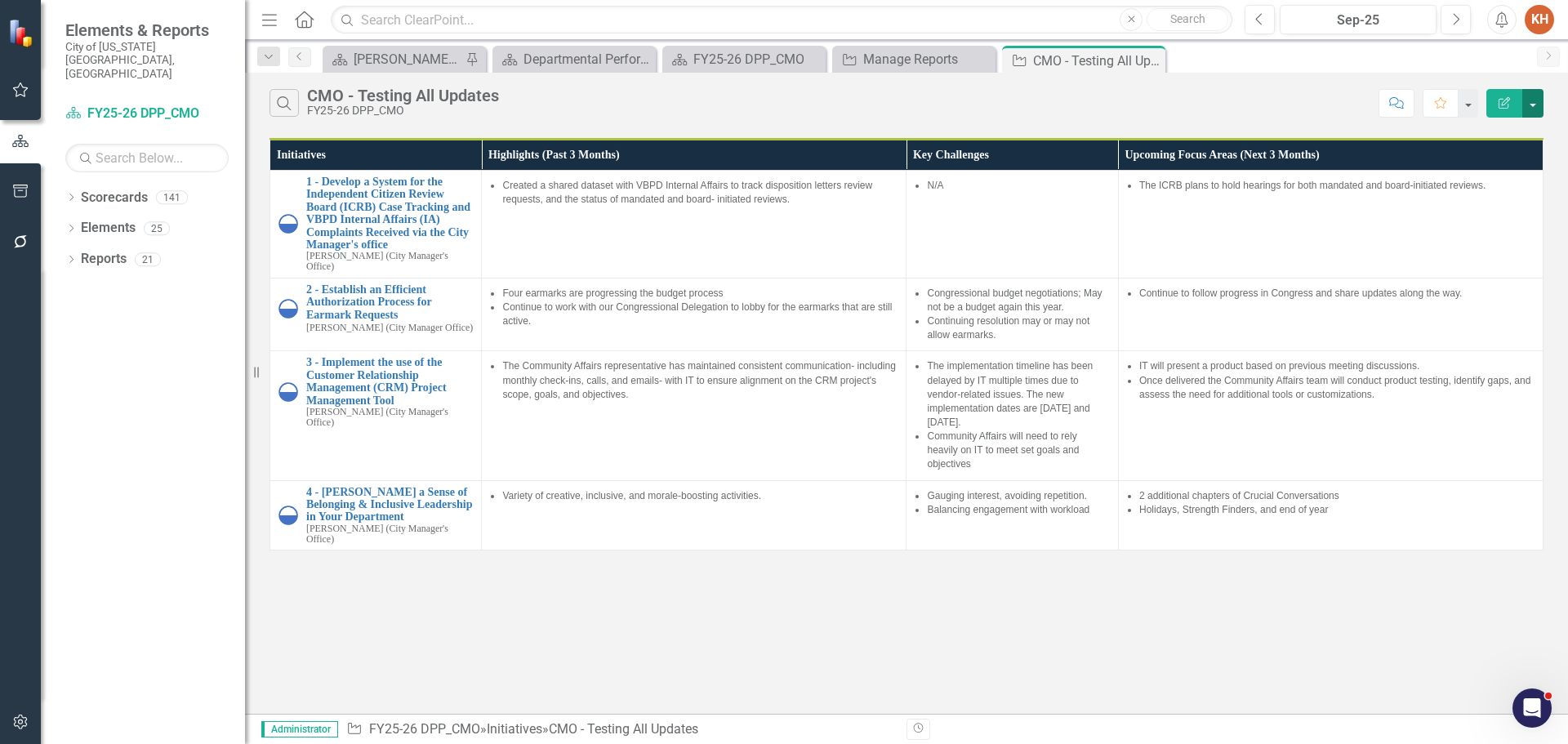
click at [1528, 110] on button "button" at bounding box center [1533, 103] width 22 height 28
click at [1495, 138] on link "Edit Report Edit Report" at bounding box center [1479, 133] width 129 height 30
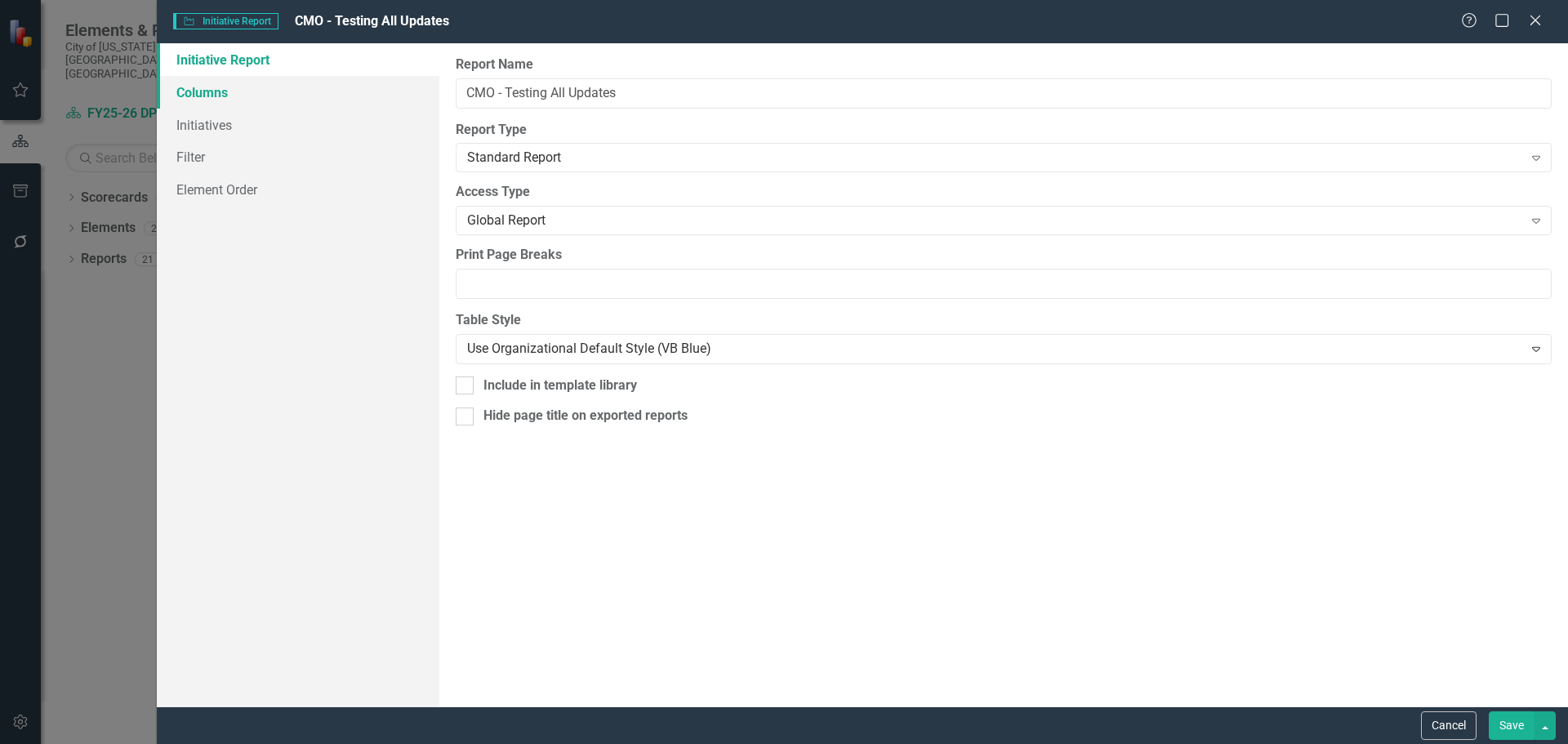
click at [295, 98] on link "Columns" at bounding box center [298, 92] width 283 height 33
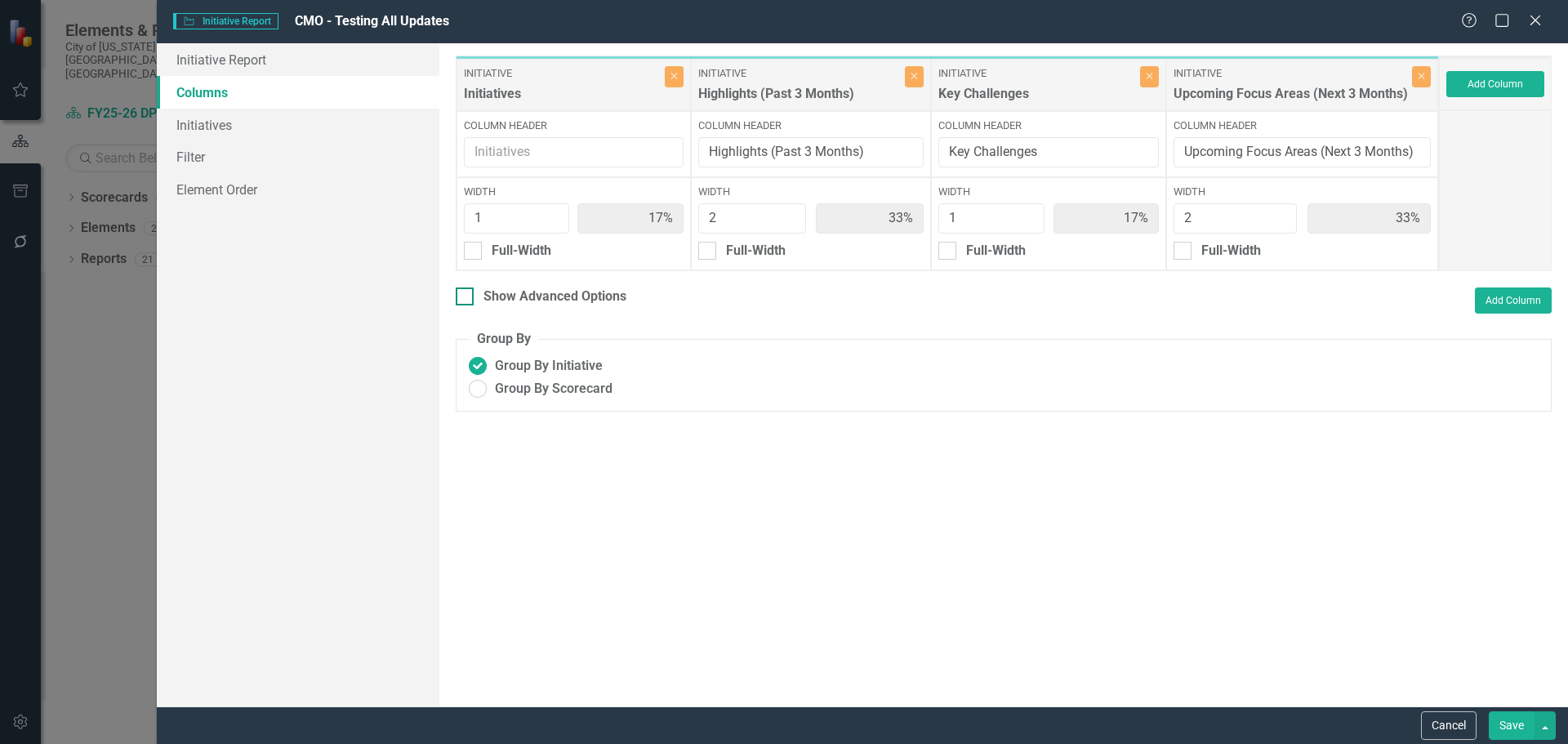
click at [465, 294] on input "Show Advanced Options" at bounding box center [461, 292] width 10 height 10
checkbox input "true"
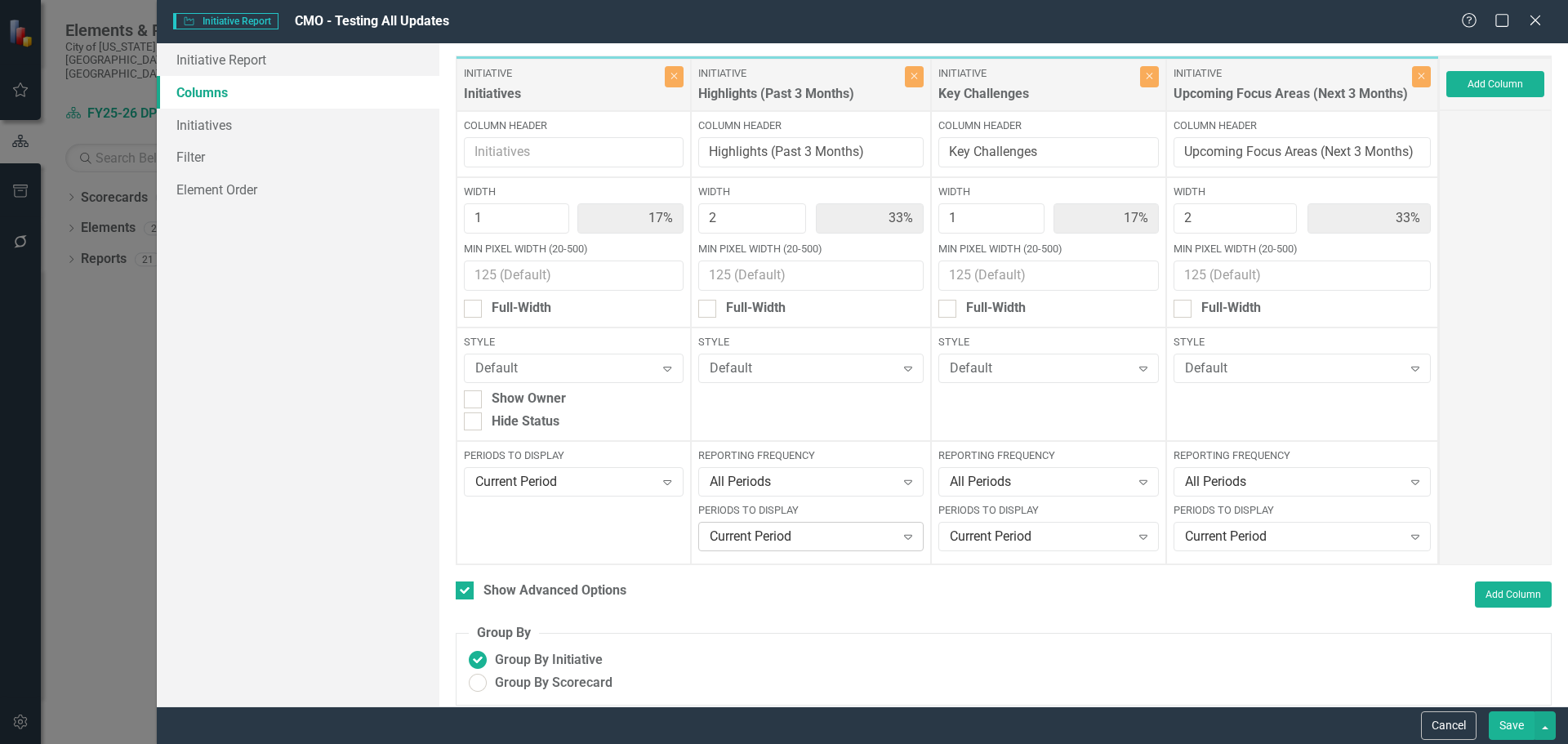
click at [853, 538] on div "Current Period" at bounding box center [802, 537] width 186 height 19
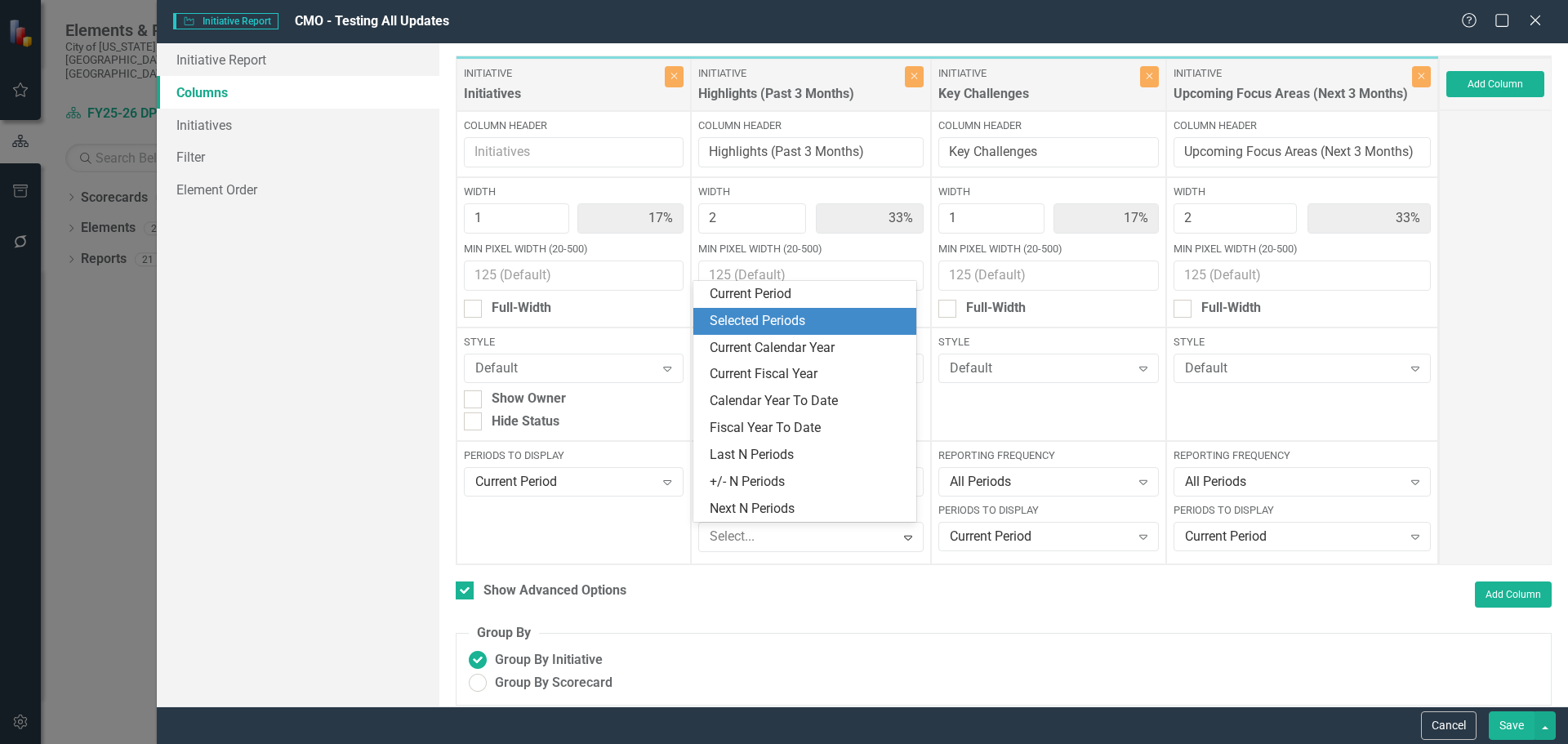
click at [834, 317] on div "Selected Periods" at bounding box center [808, 322] width 197 height 19
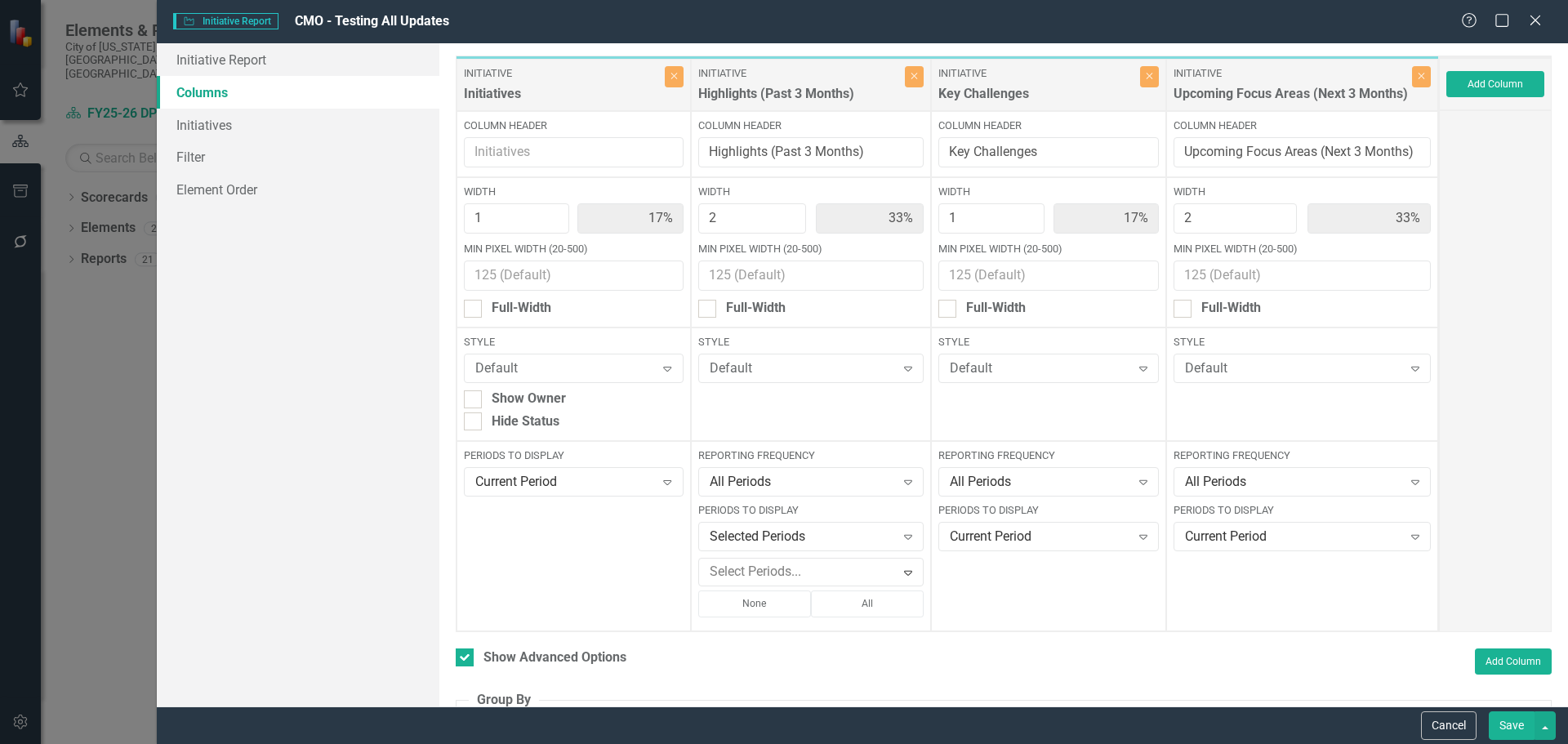
scroll to position [78, 0]
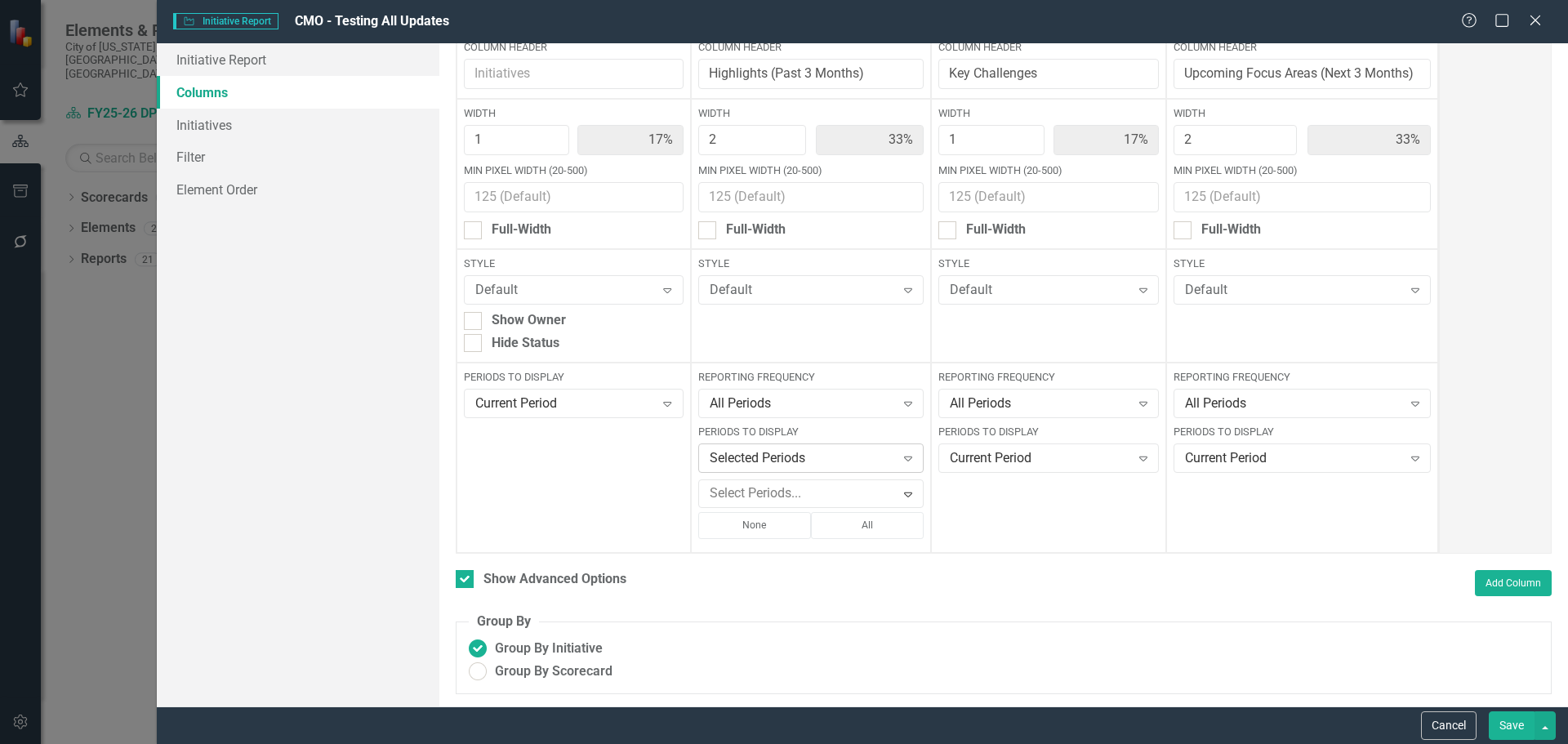
click at [876, 458] on div "Selected Periods" at bounding box center [802, 458] width 186 height 19
click at [1117, 572] on div "Show Advanced Options Add Column" at bounding box center [1004, 583] width 1096 height 26
click at [833, 397] on div "All Periods" at bounding box center [802, 404] width 186 height 19
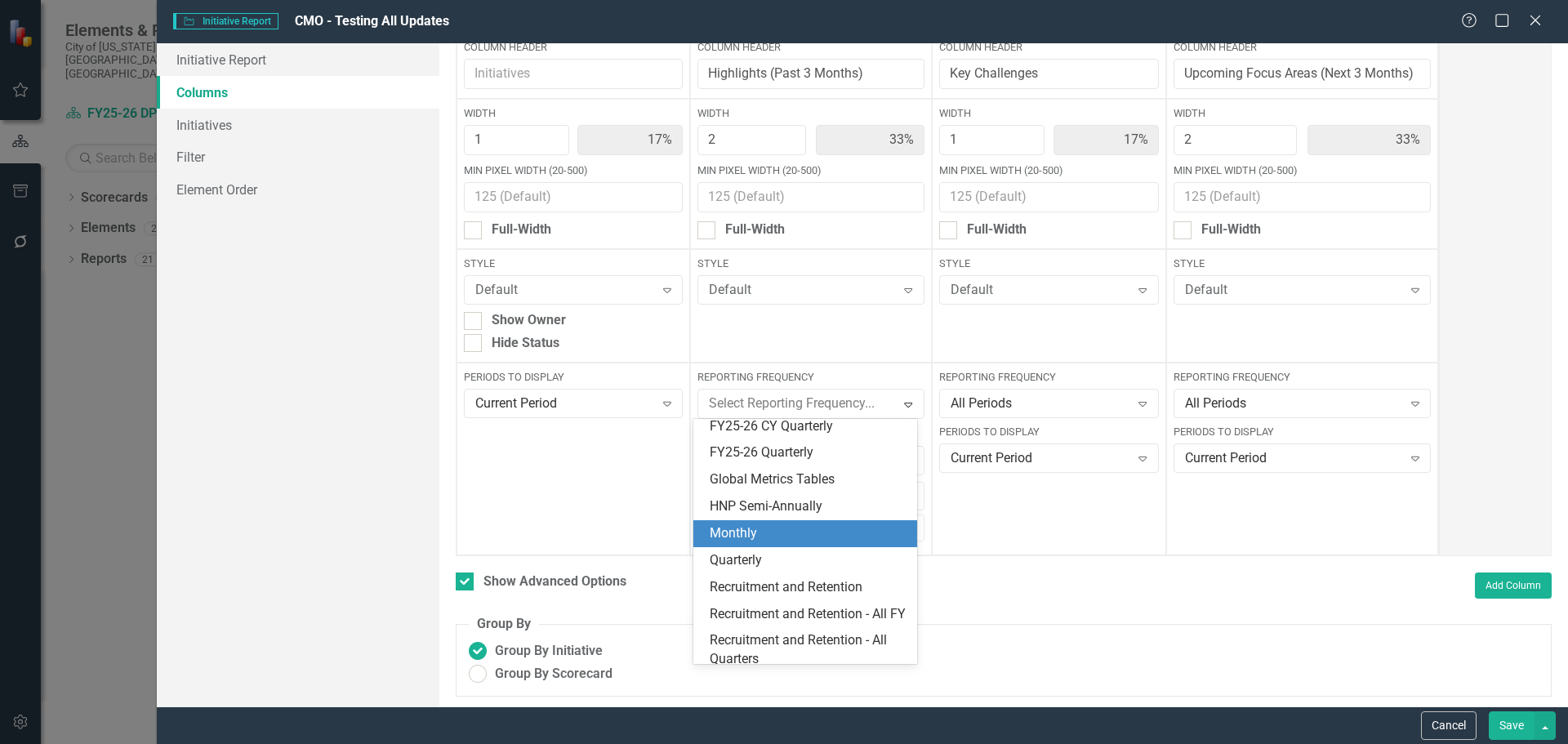
scroll to position [490, 0]
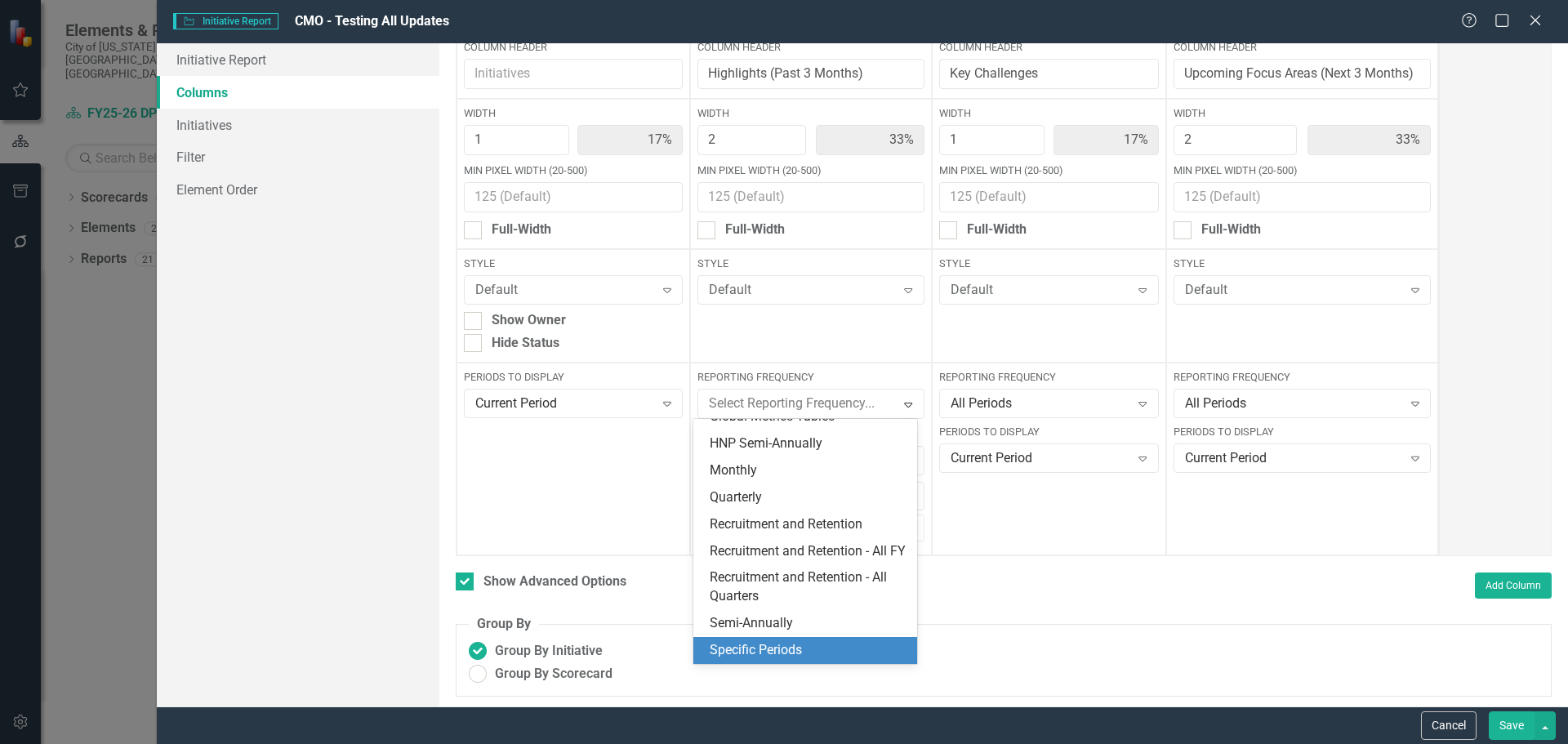
click at [827, 647] on div "Specific Periods" at bounding box center [809, 650] width 198 height 19
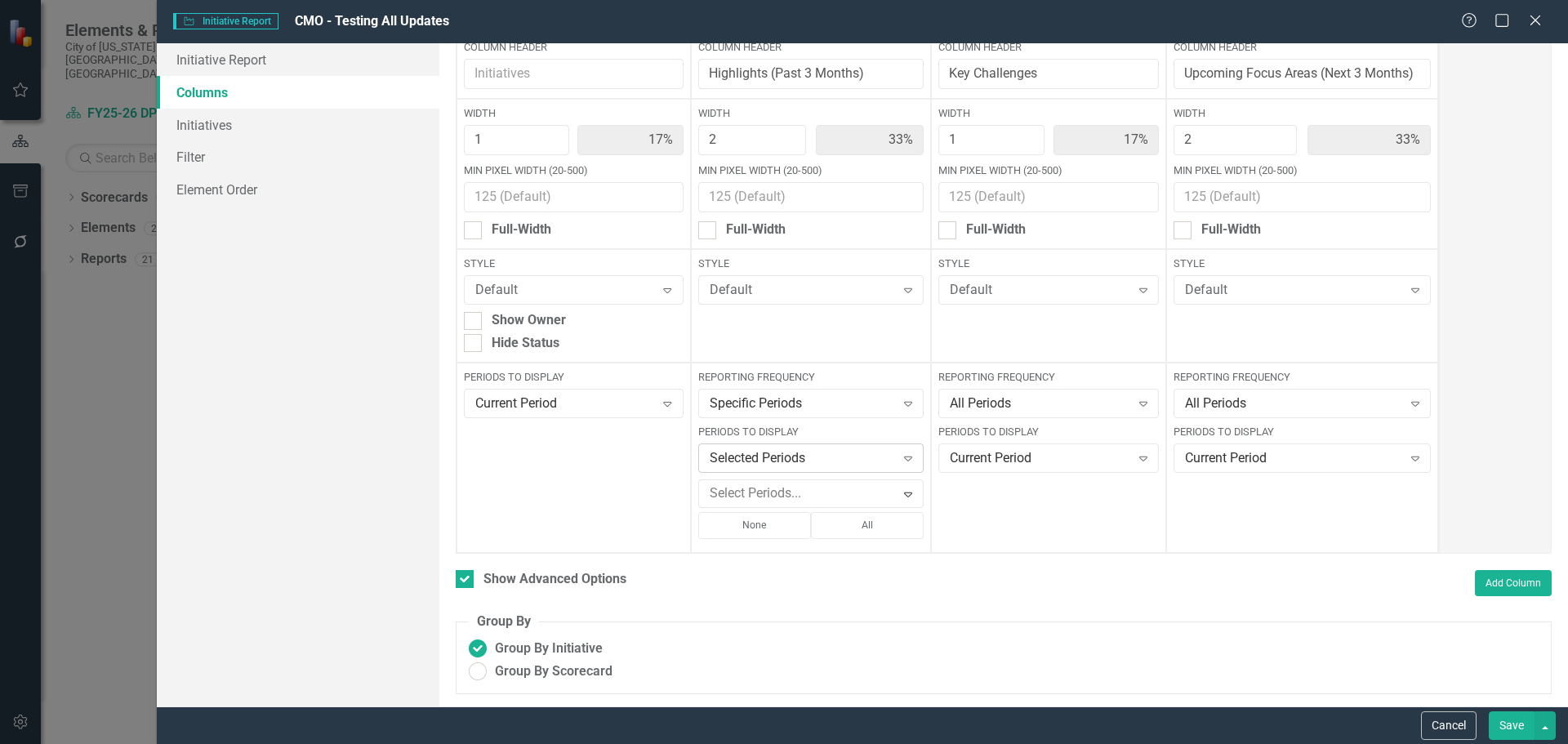
click at [800, 462] on div "Selected Periods" at bounding box center [802, 458] width 186 height 19
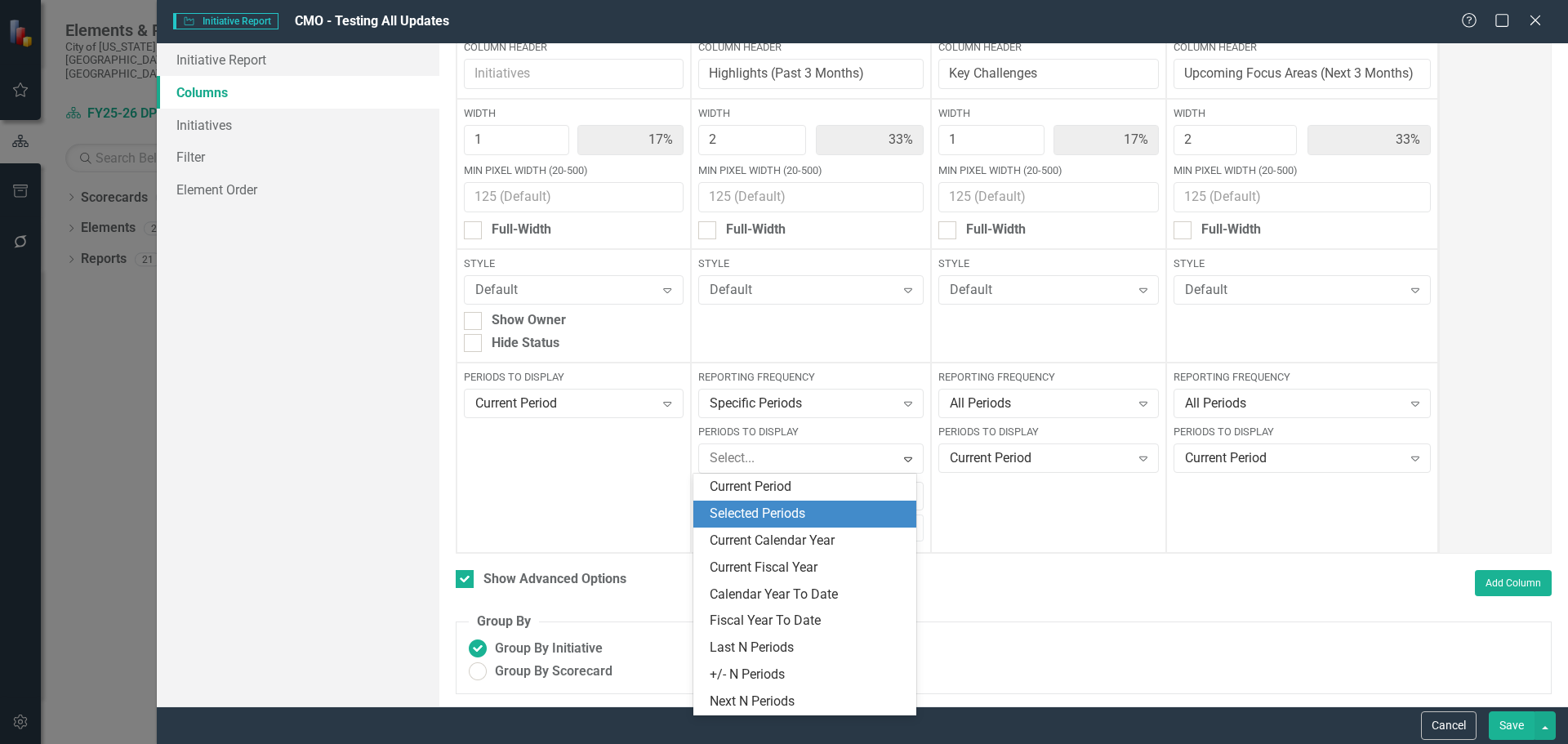
click at [748, 514] on div "Selected Periods" at bounding box center [808, 514] width 197 height 19
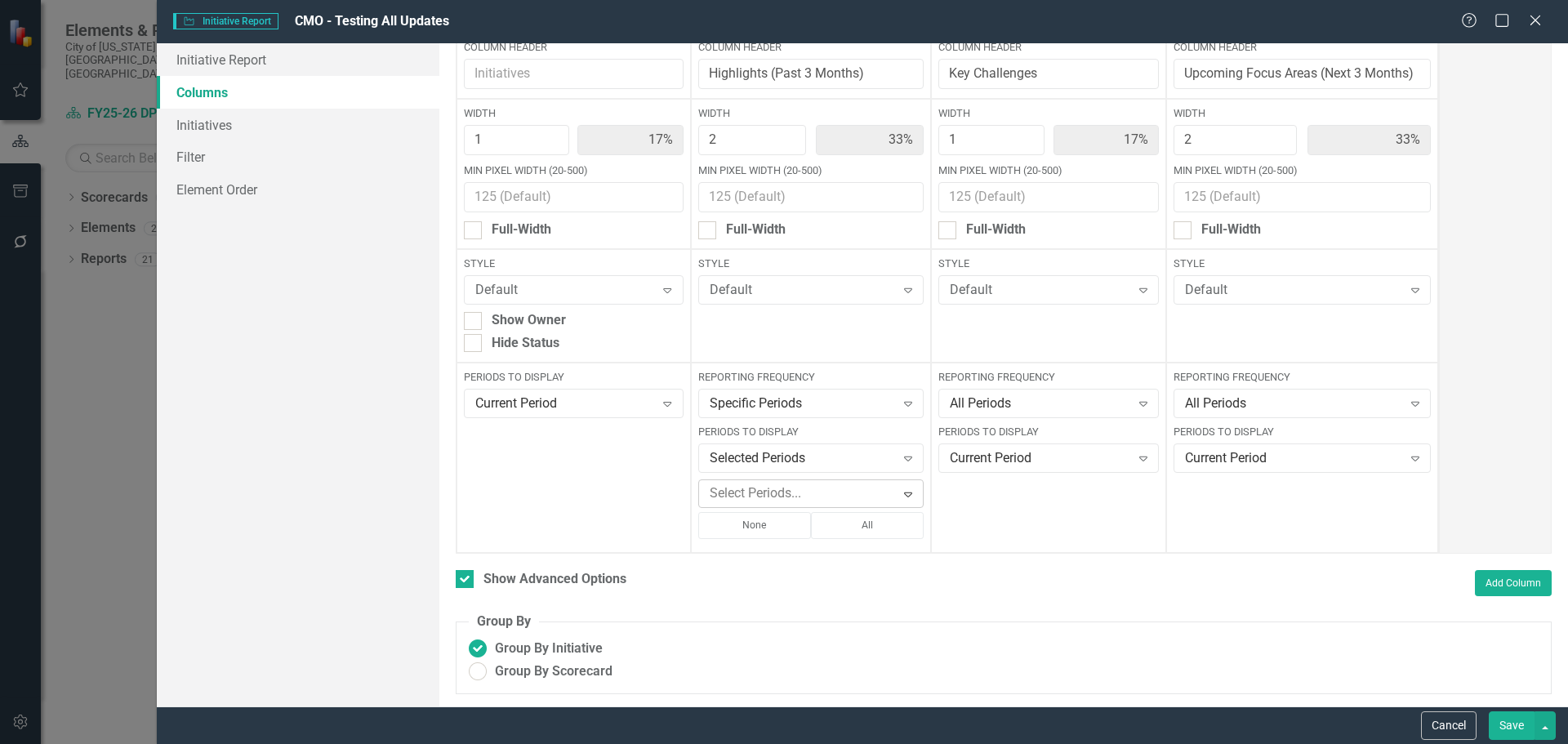
click at [748, 491] on div at bounding box center [799, 494] width 192 height 22
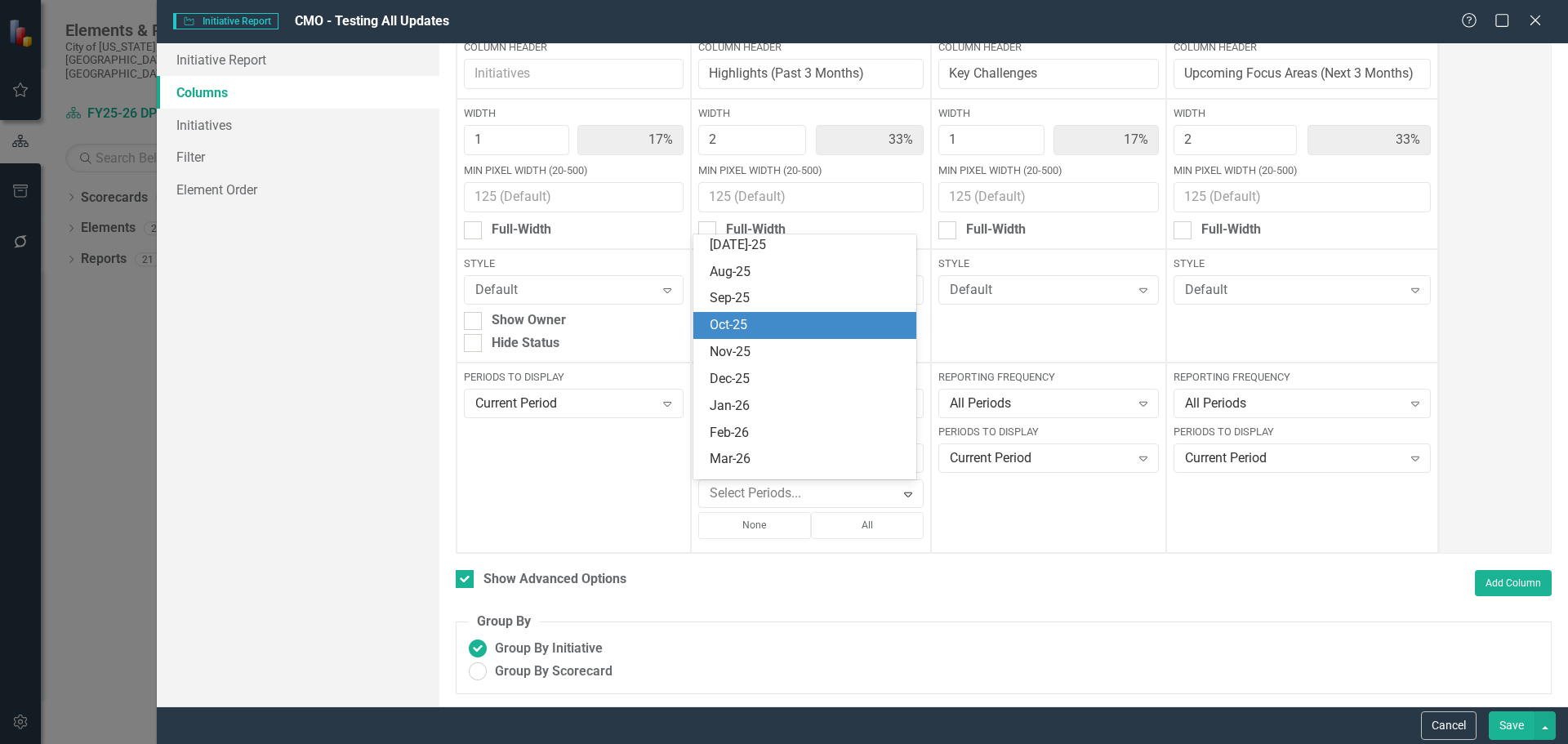
click at [837, 320] on div "Oct-25" at bounding box center [808, 326] width 197 height 19
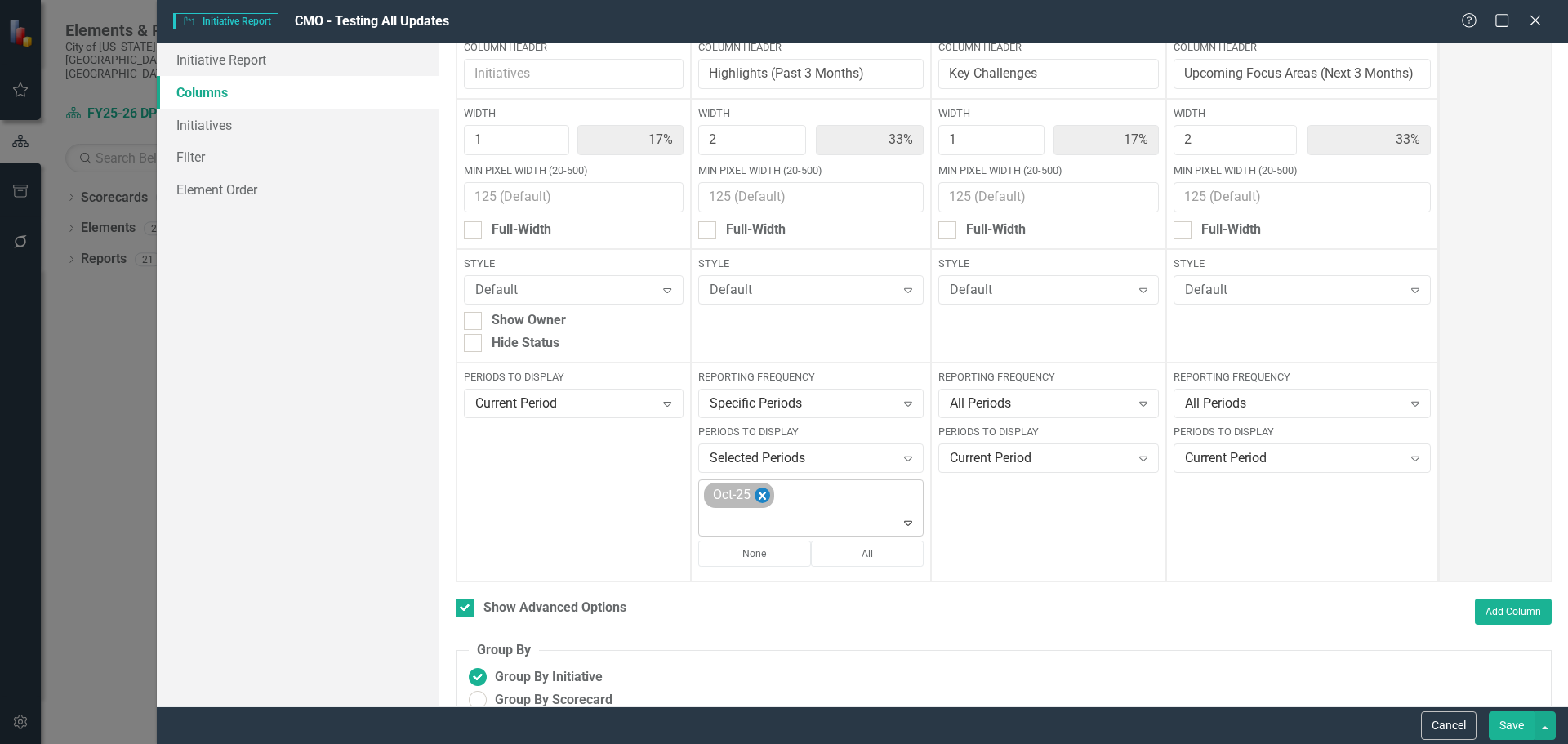
click at [759, 499] on icon "Remove Oct-25" at bounding box center [762, 495] width 8 height 8
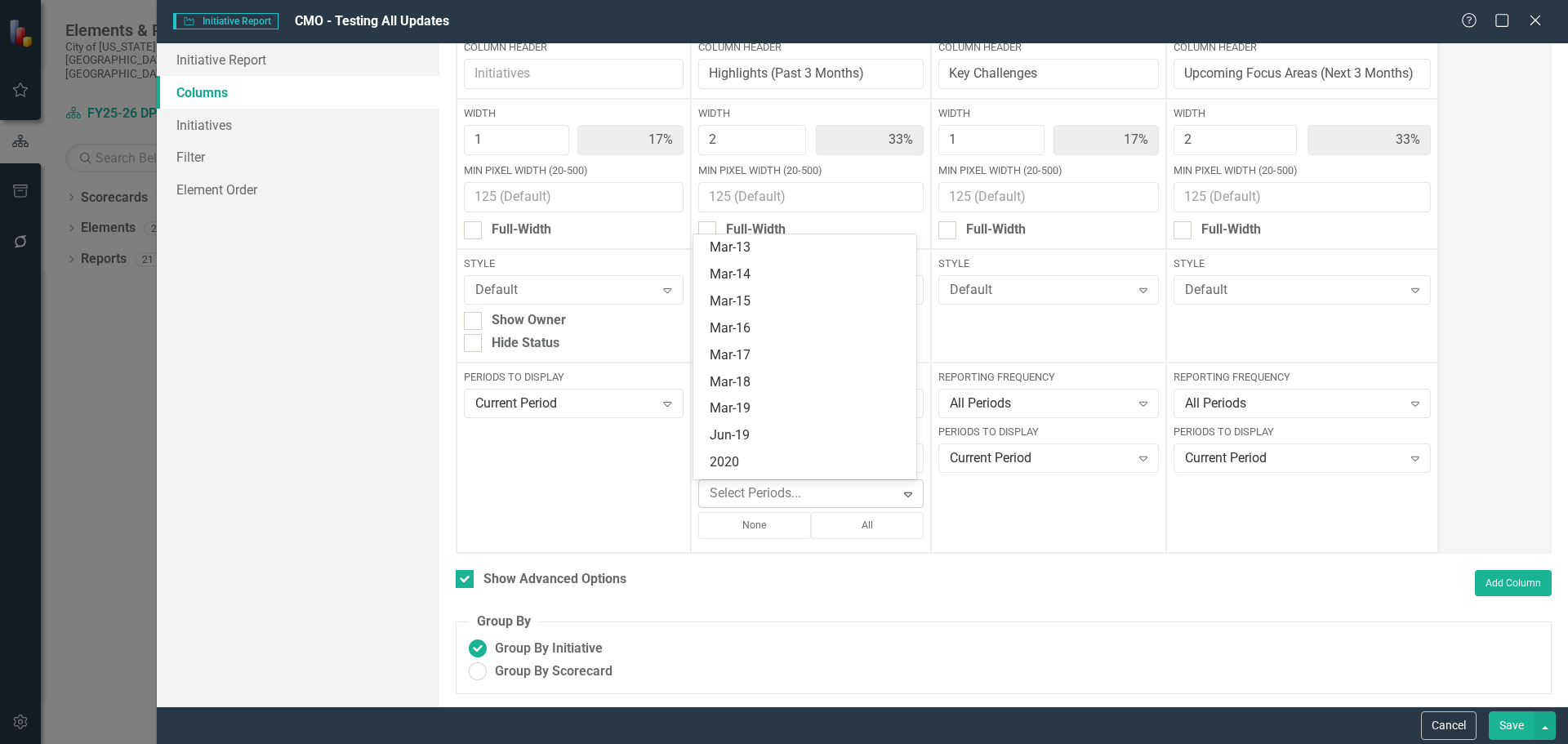
click at [802, 495] on div at bounding box center [799, 494] width 192 height 22
click at [791, 431] on div "Oct-24" at bounding box center [808, 440] width 197 height 19
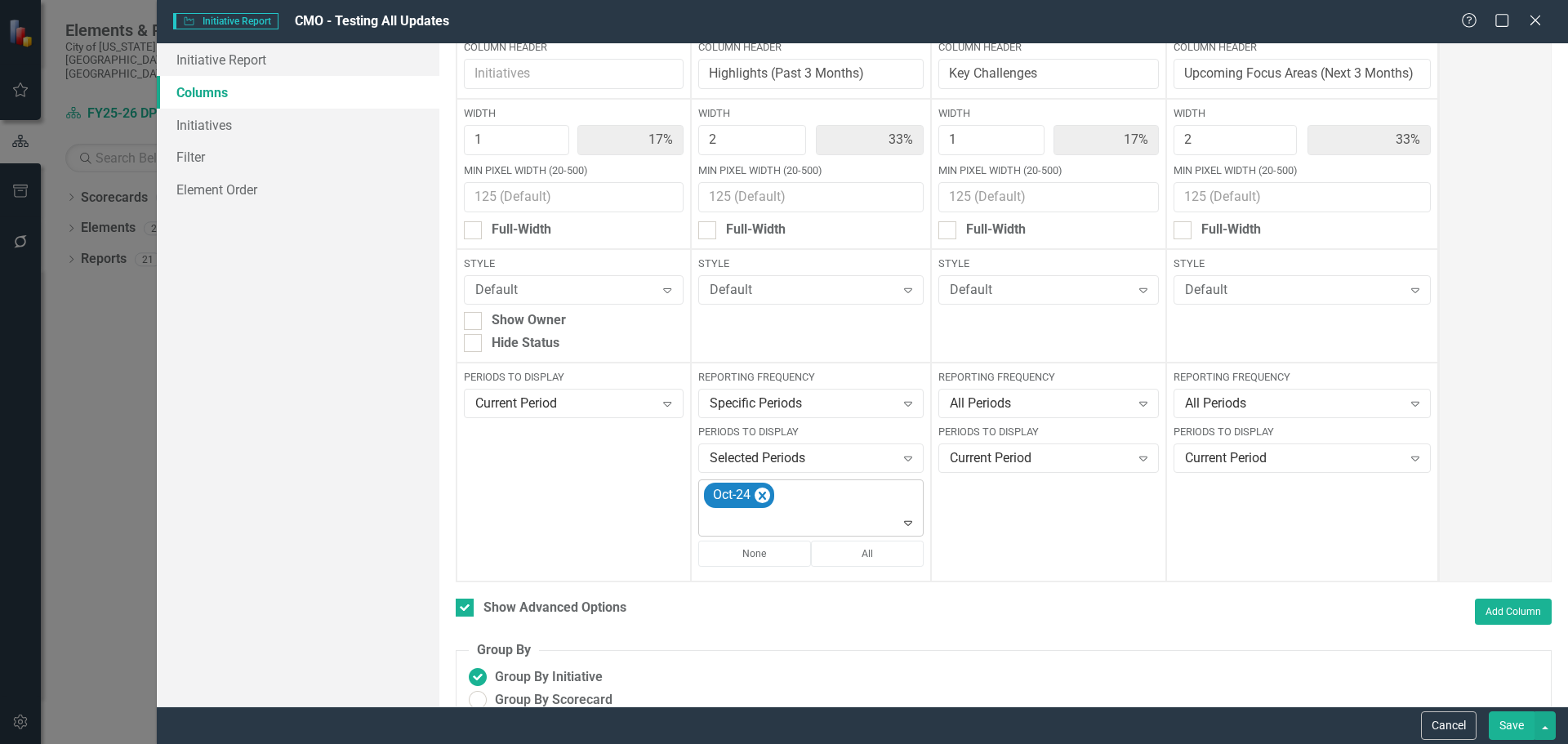
click at [814, 511] on div "Oct-24" at bounding box center [813, 507] width 222 height 56
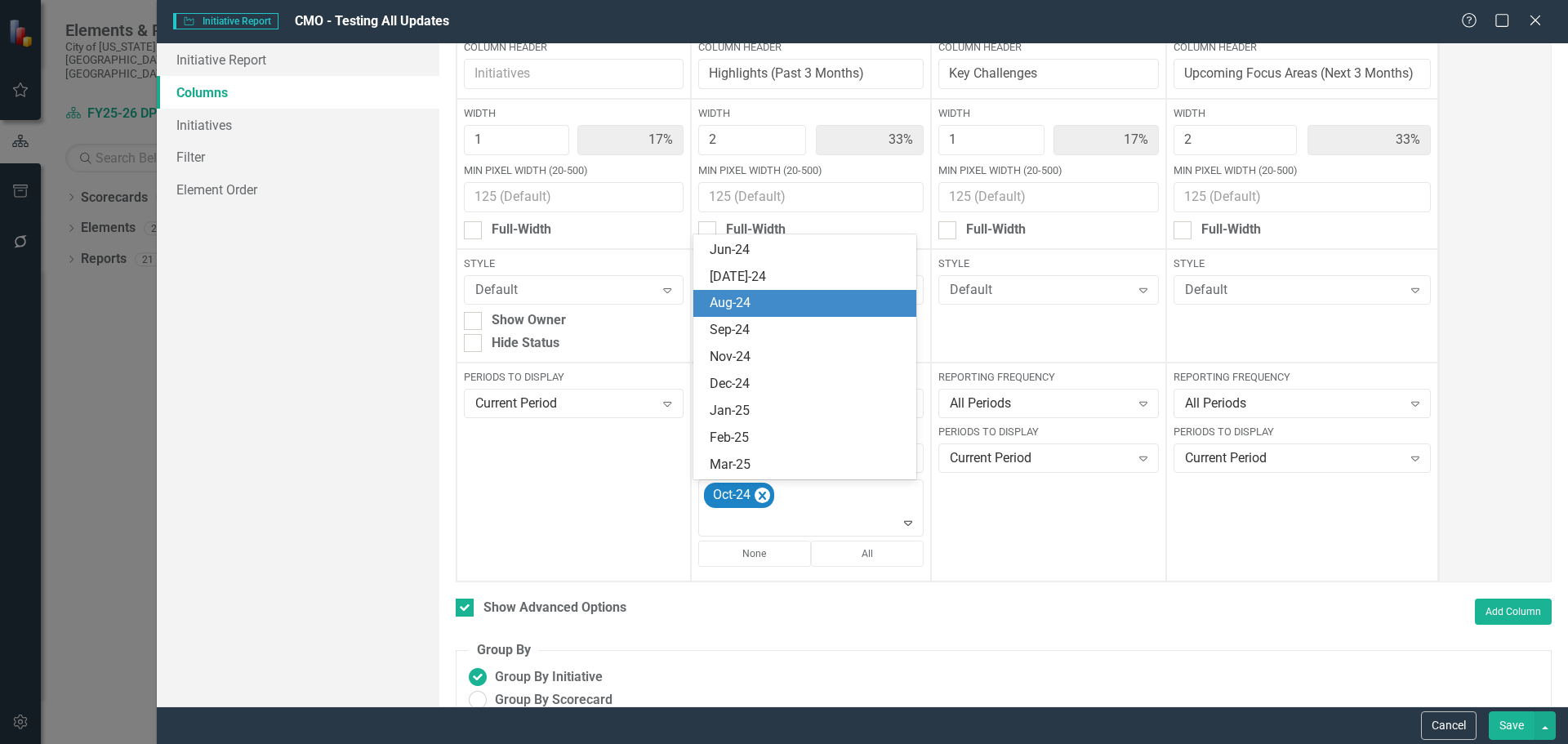
scroll to position [1476, 0]
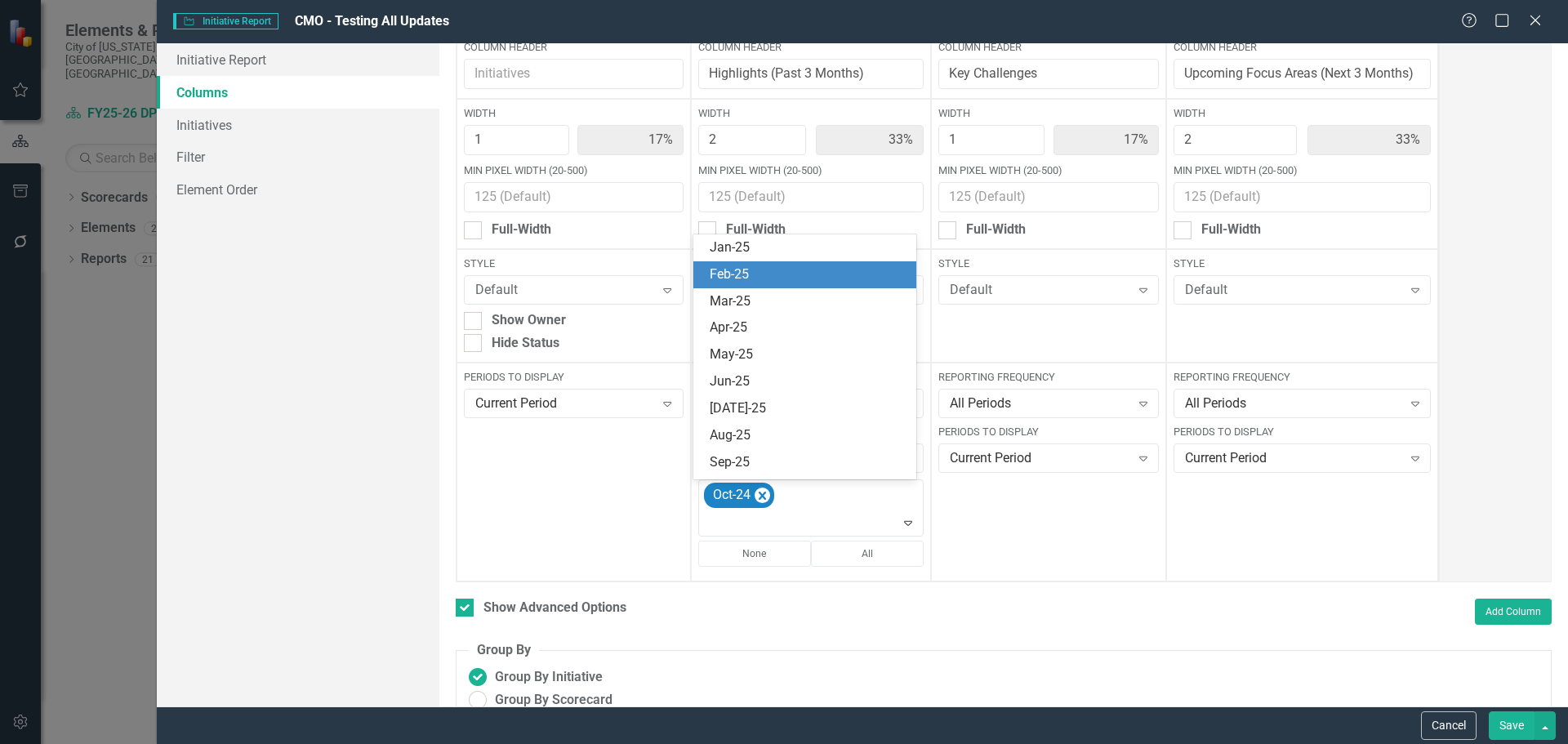
click at [802, 271] on div "Feb-25" at bounding box center [808, 275] width 197 height 19
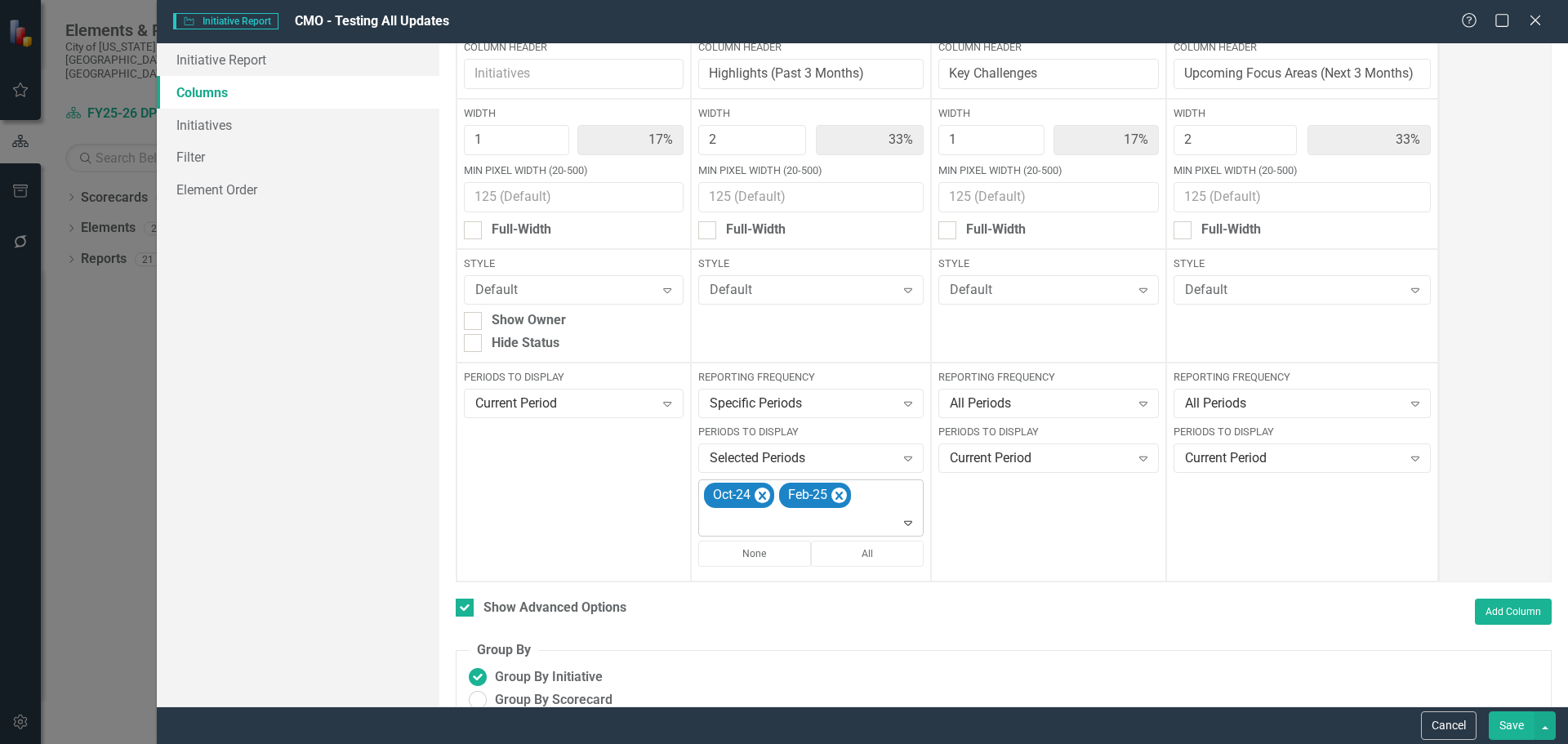
click at [833, 528] on div at bounding box center [813, 523] width 219 height 22
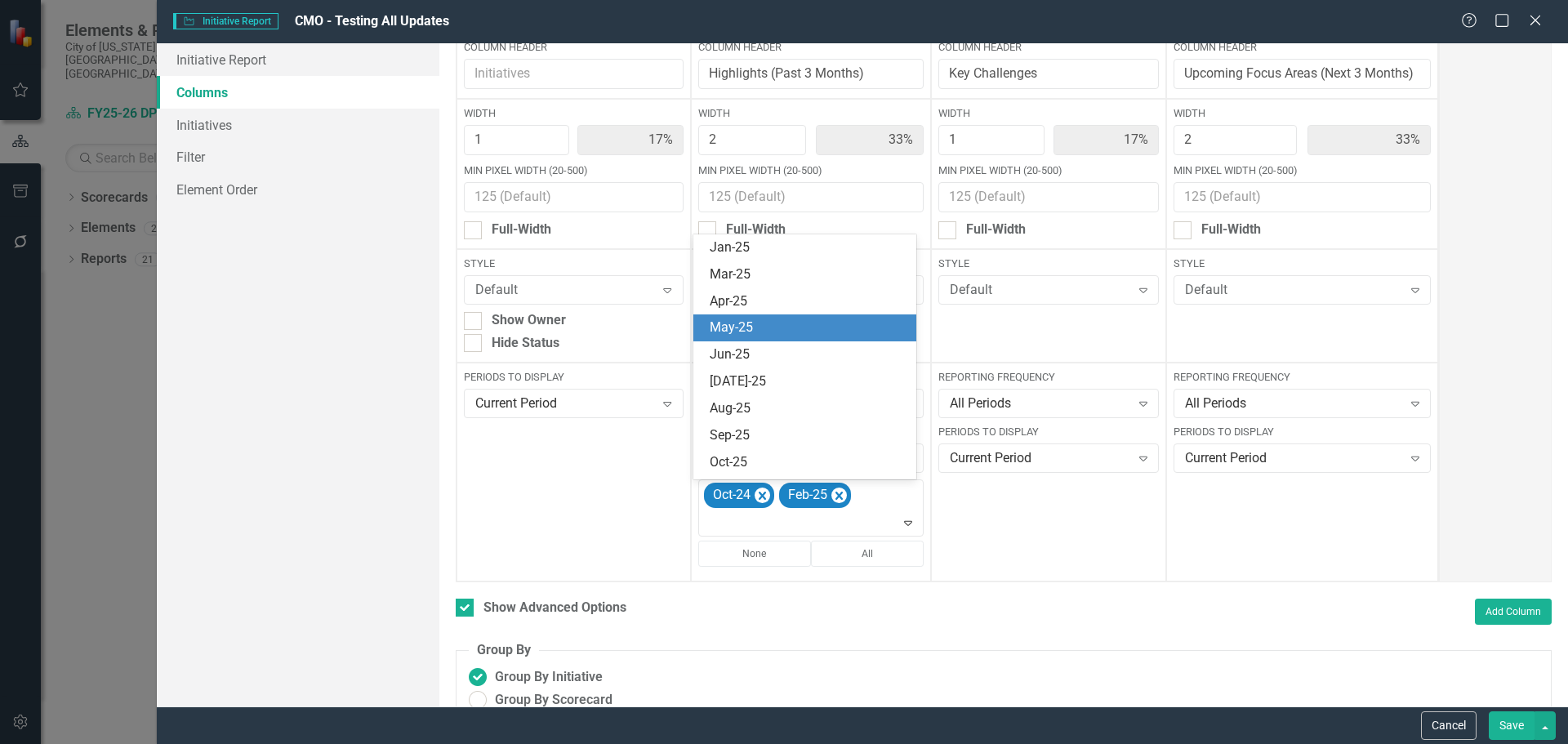
click at [828, 328] on div "May-25" at bounding box center [808, 328] width 197 height 19
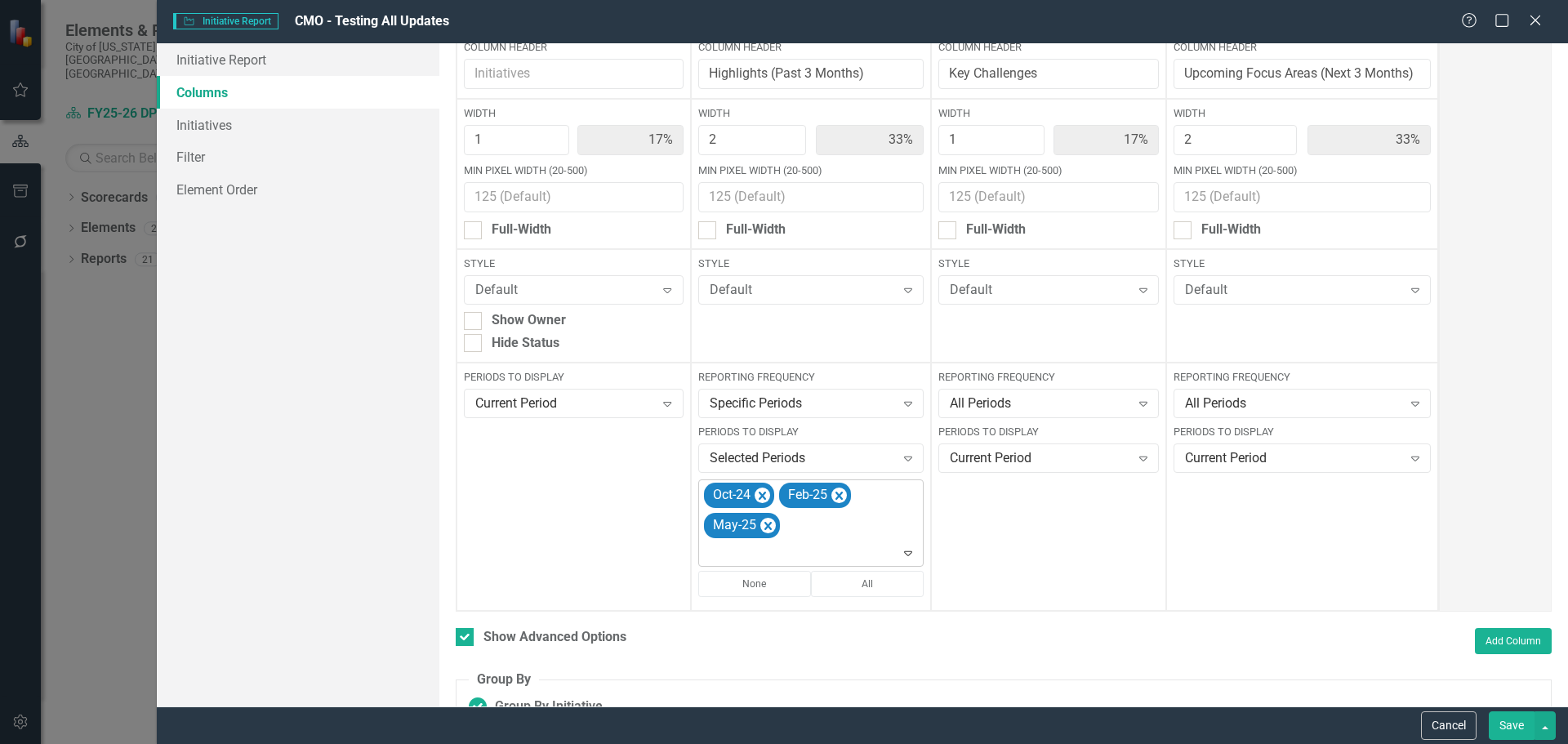
click at [823, 539] on div "Oct-24 Feb-25 May-25" at bounding box center [813, 523] width 222 height 86
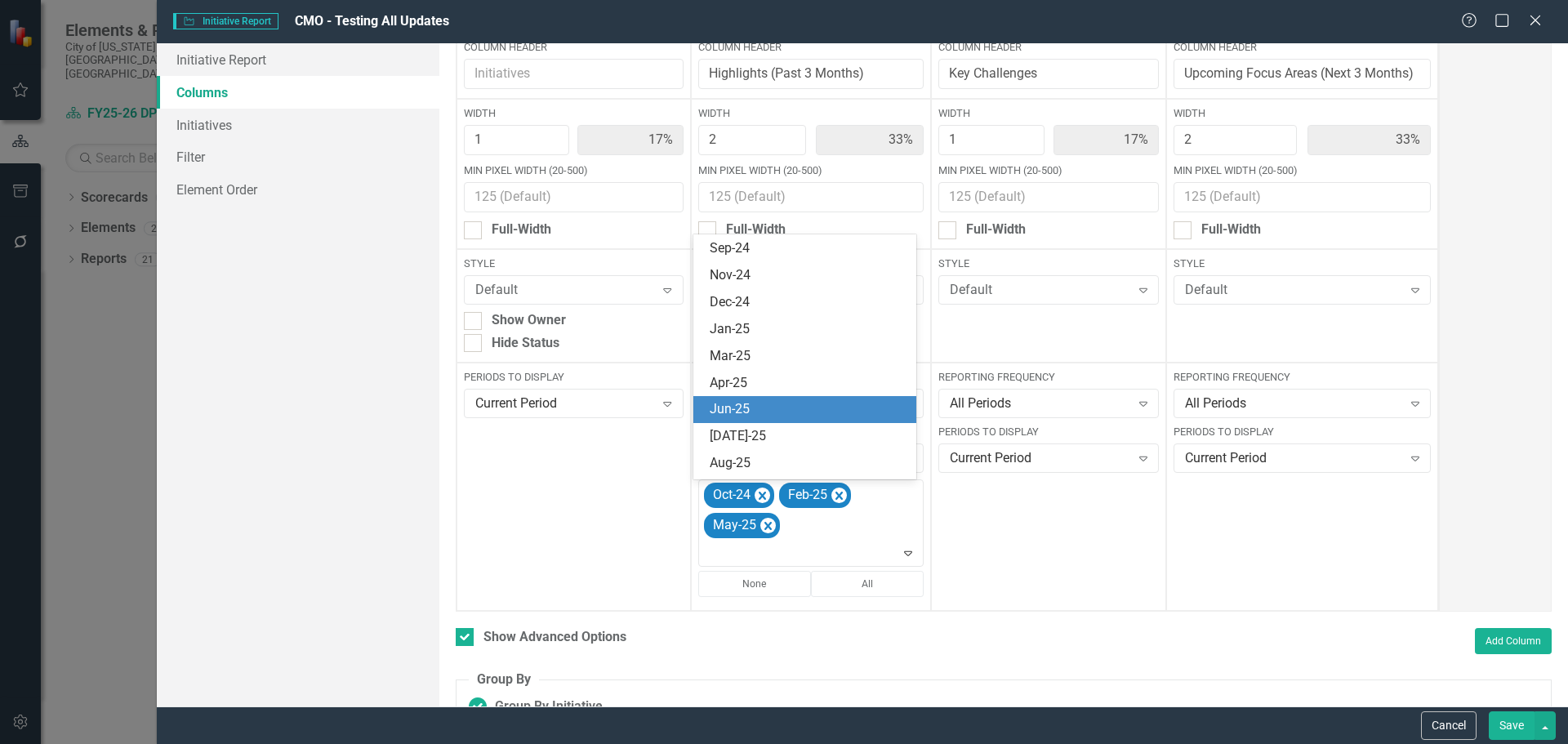
scroll to position [1558, 0]
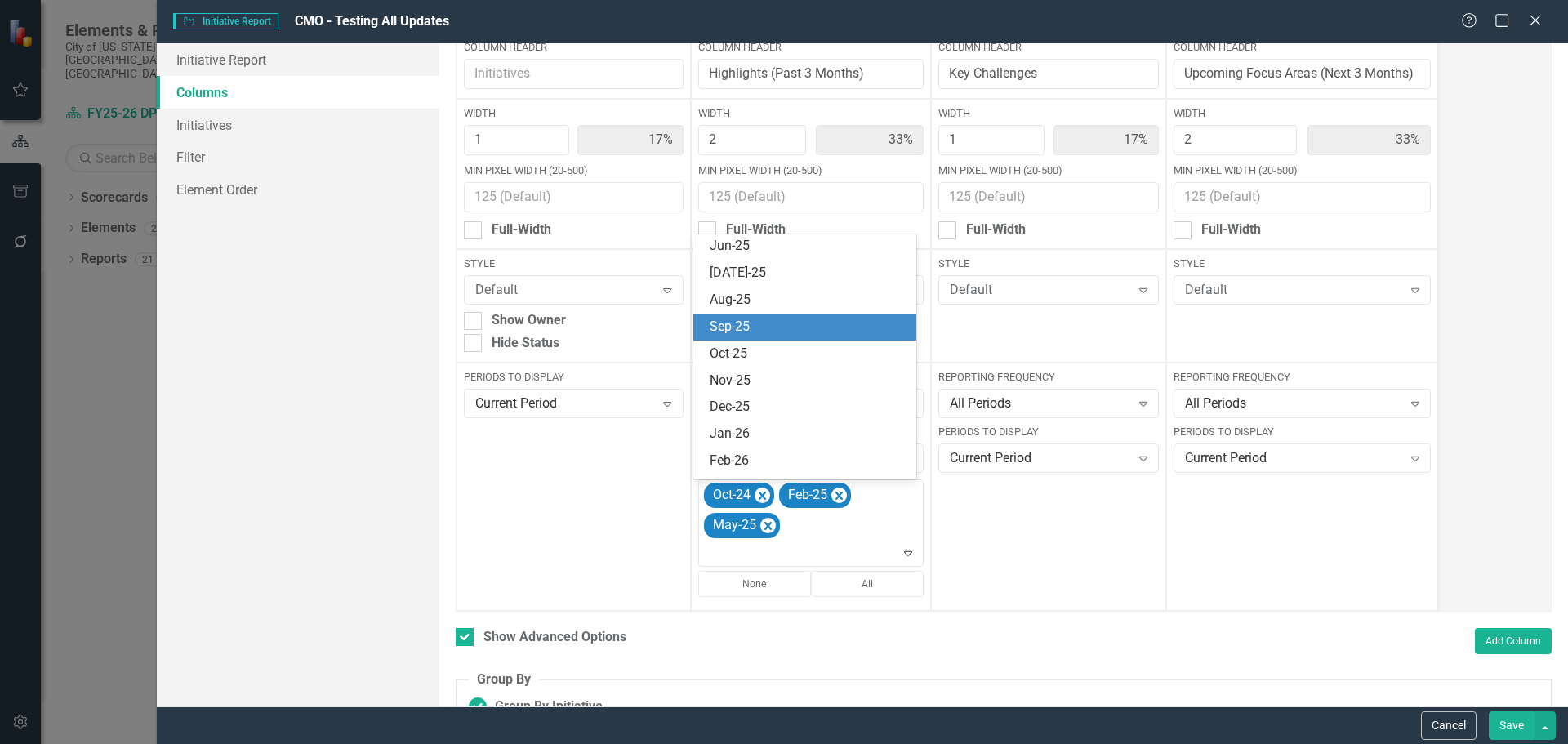
click at [815, 323] on div "Sep-25" at bounding box center [808, 327] width 197 height 19
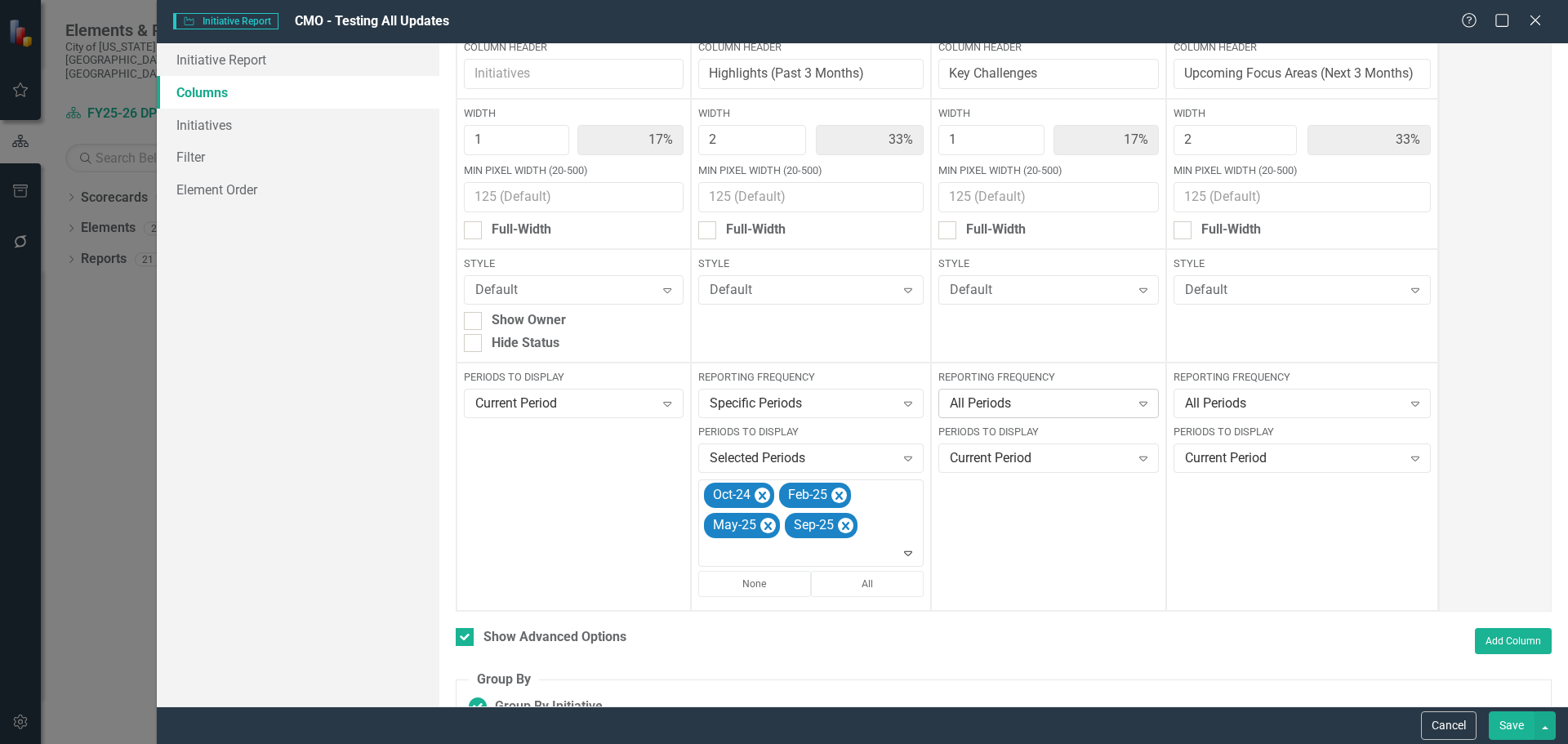
click at [1030, 400] on div "All Periods" at bounding box center [1039, 404] width 180 height 19
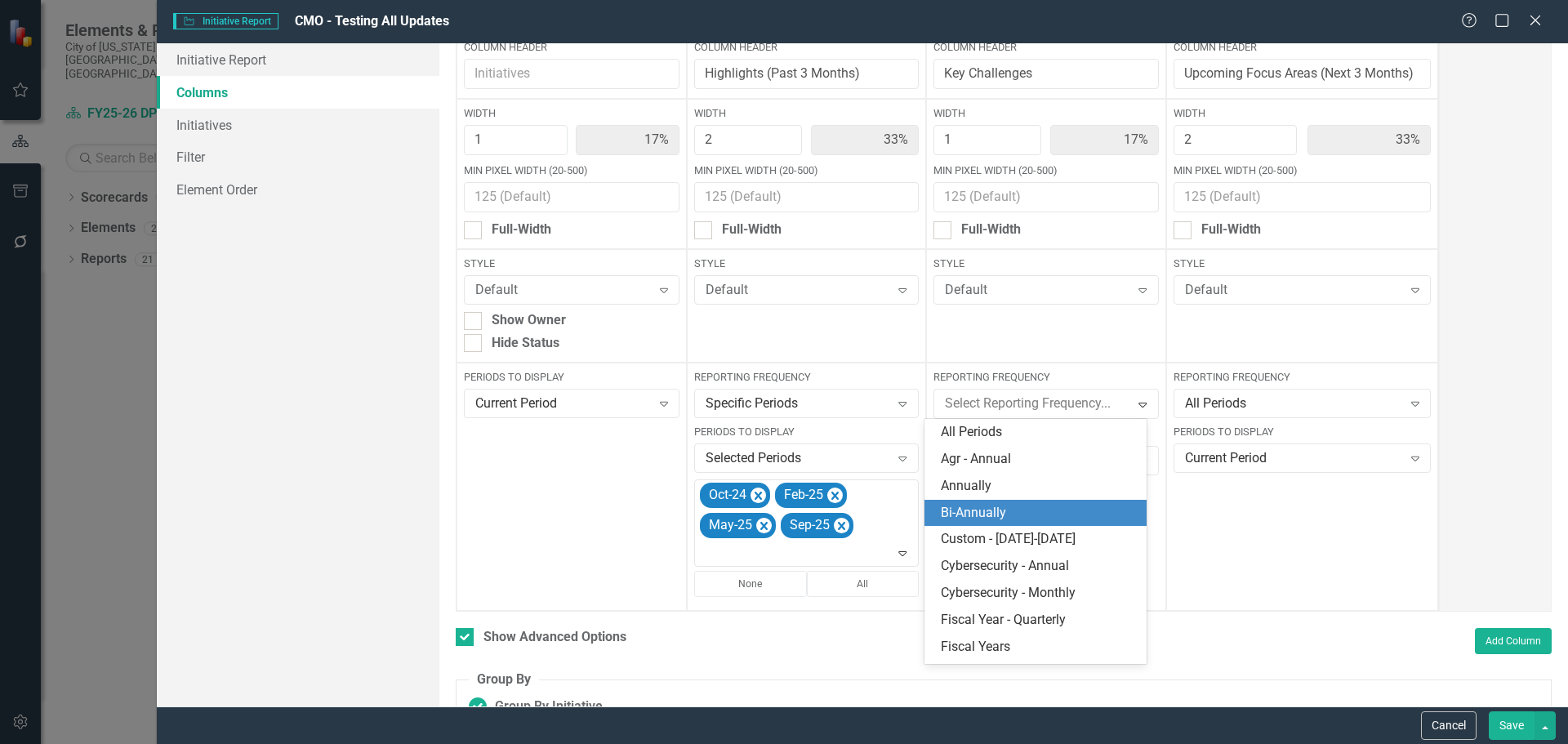
scroll to position [490, 0]
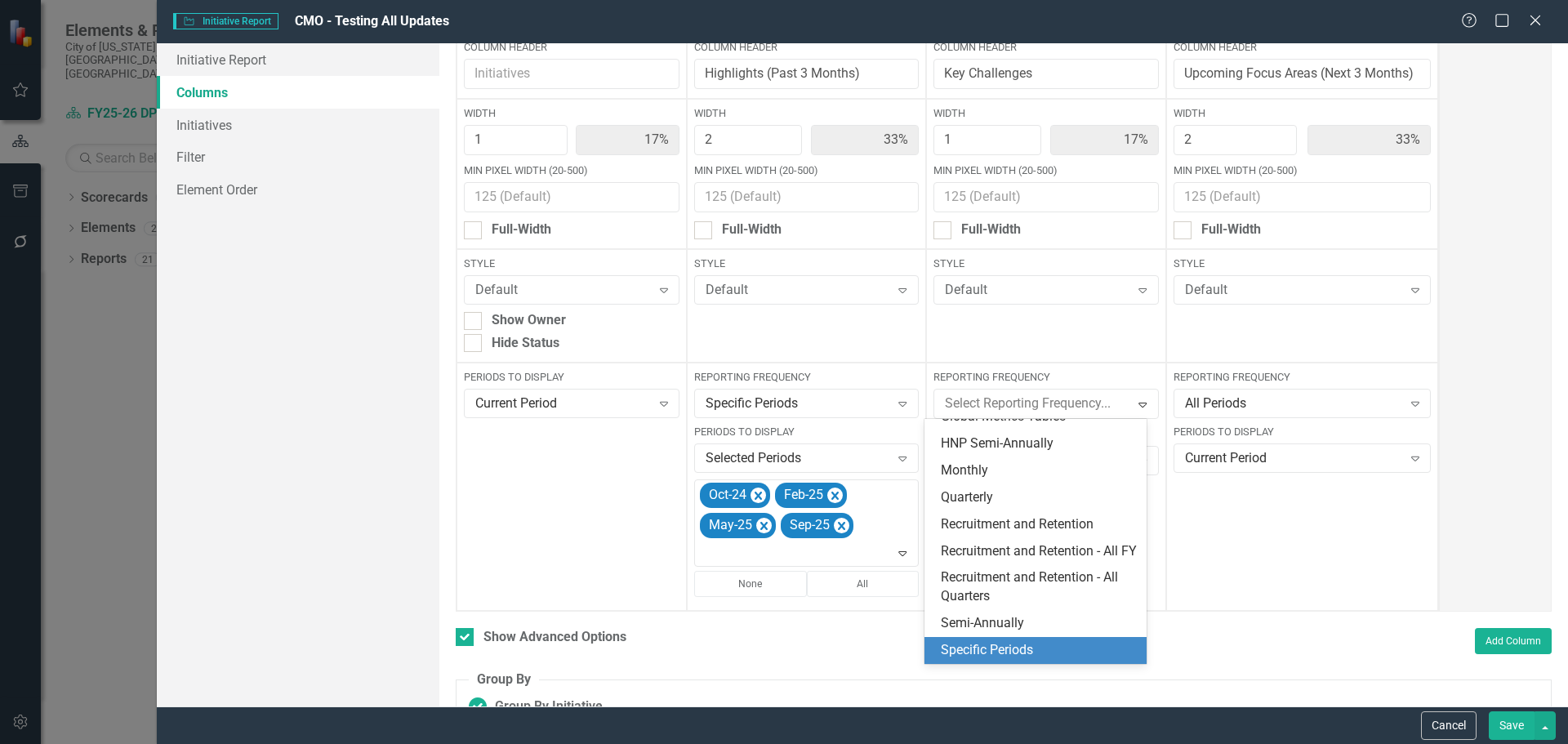
click at [1014, 654] on div "Specific Periods" at bounding box center [1039, 650] width 196 height 19
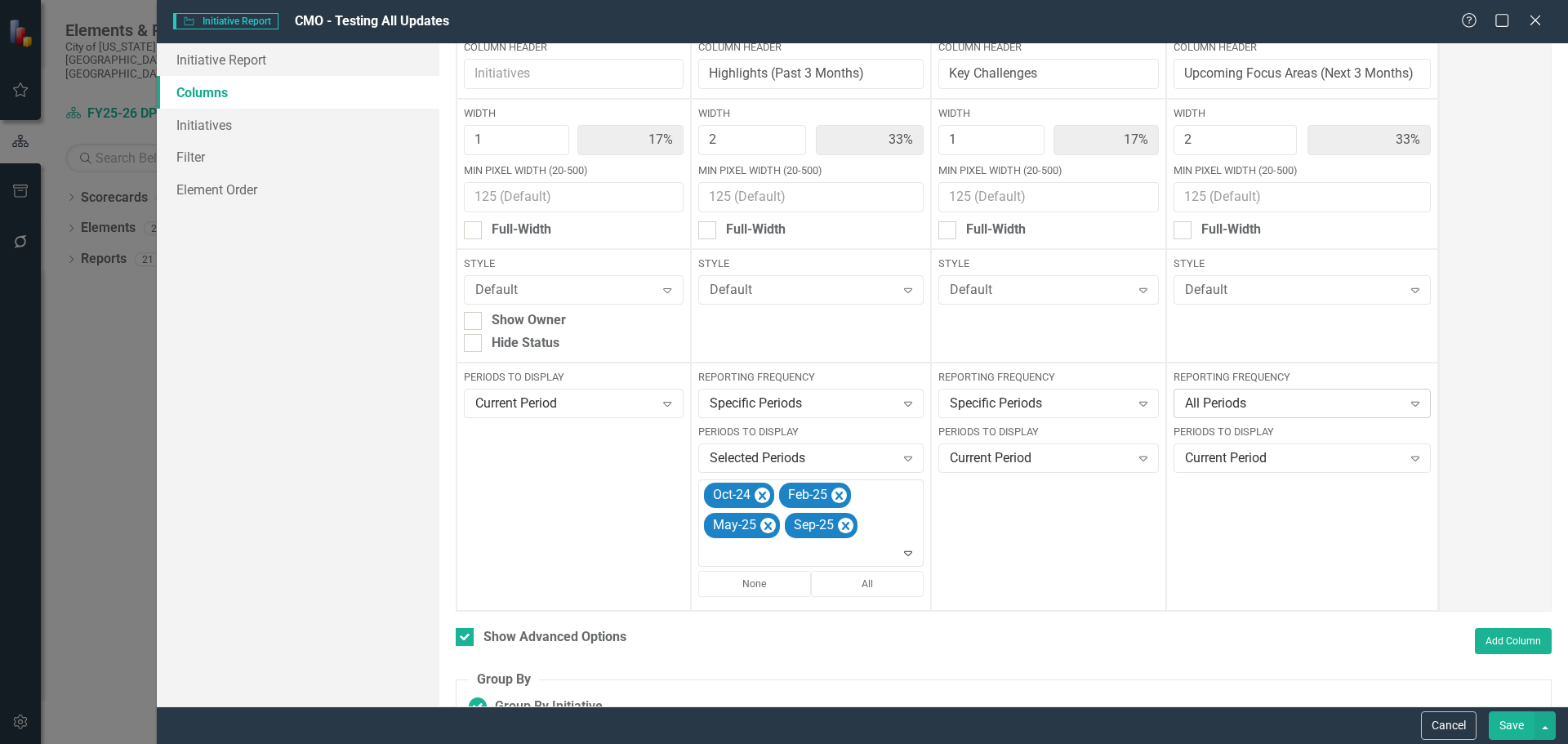
click at [1210, 397] on div "All Periods" at bounding box center [1294, 404] width 218 height 19
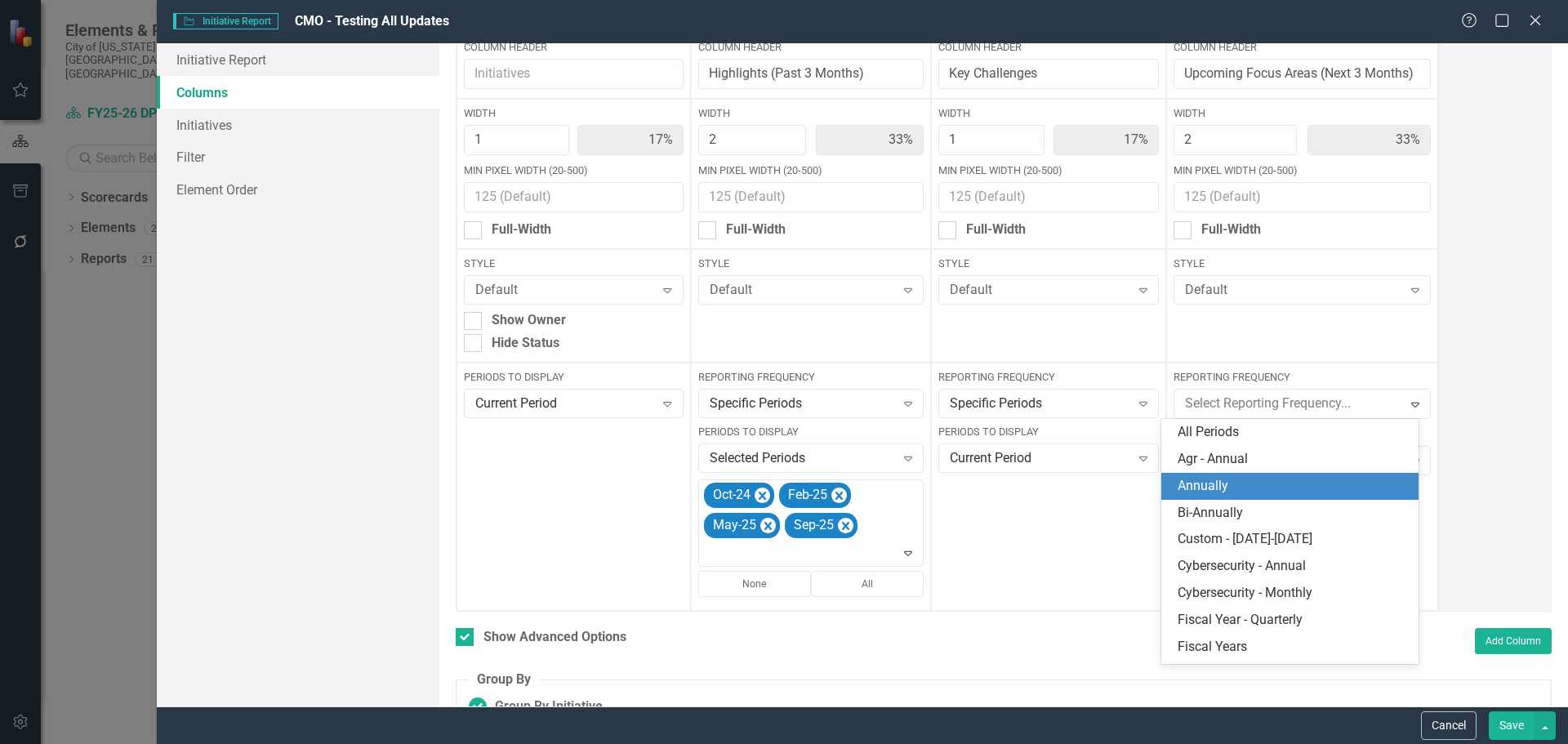
scroll to position [471, 0]
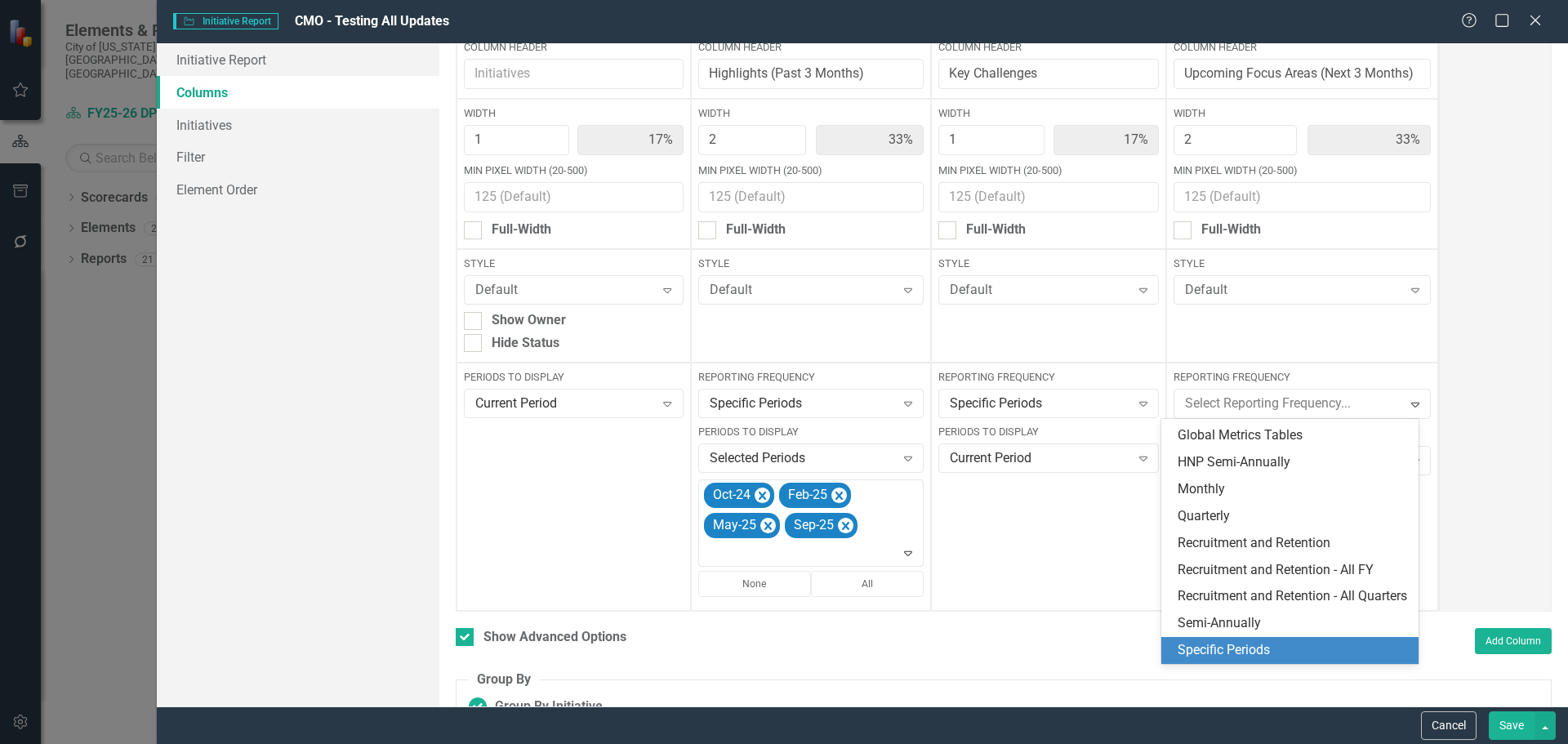
click at [1202, 650] on div "Specific Periods" at bounding box center [1293, 650] width 231 height 19
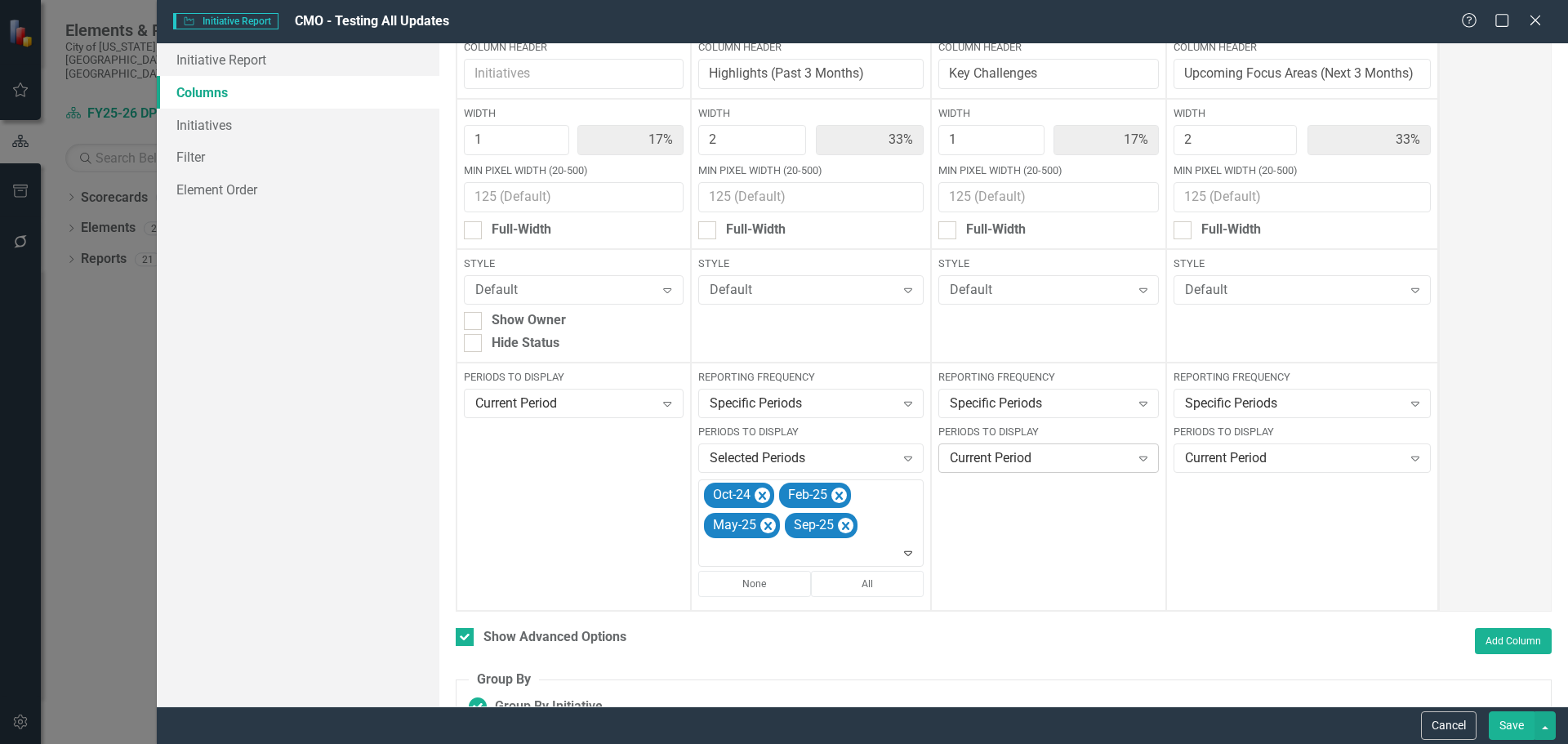
click at [1018, 462] on div "Current Period" at bounding box center [1039, 458] width 180 height 19
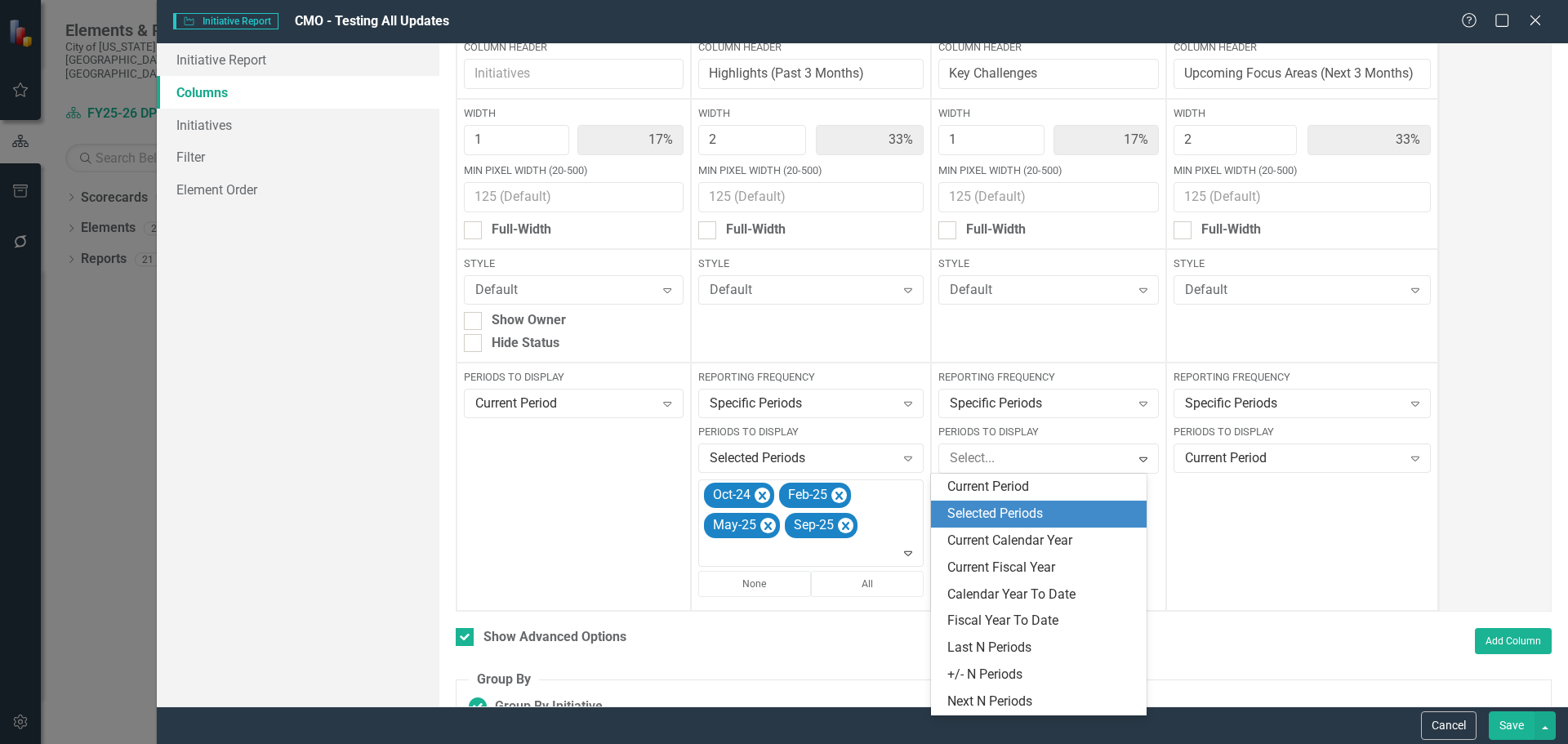
click at [1036, 516] on div "Selected Periods" at bounding box center [1042, 514] width 189 height 19
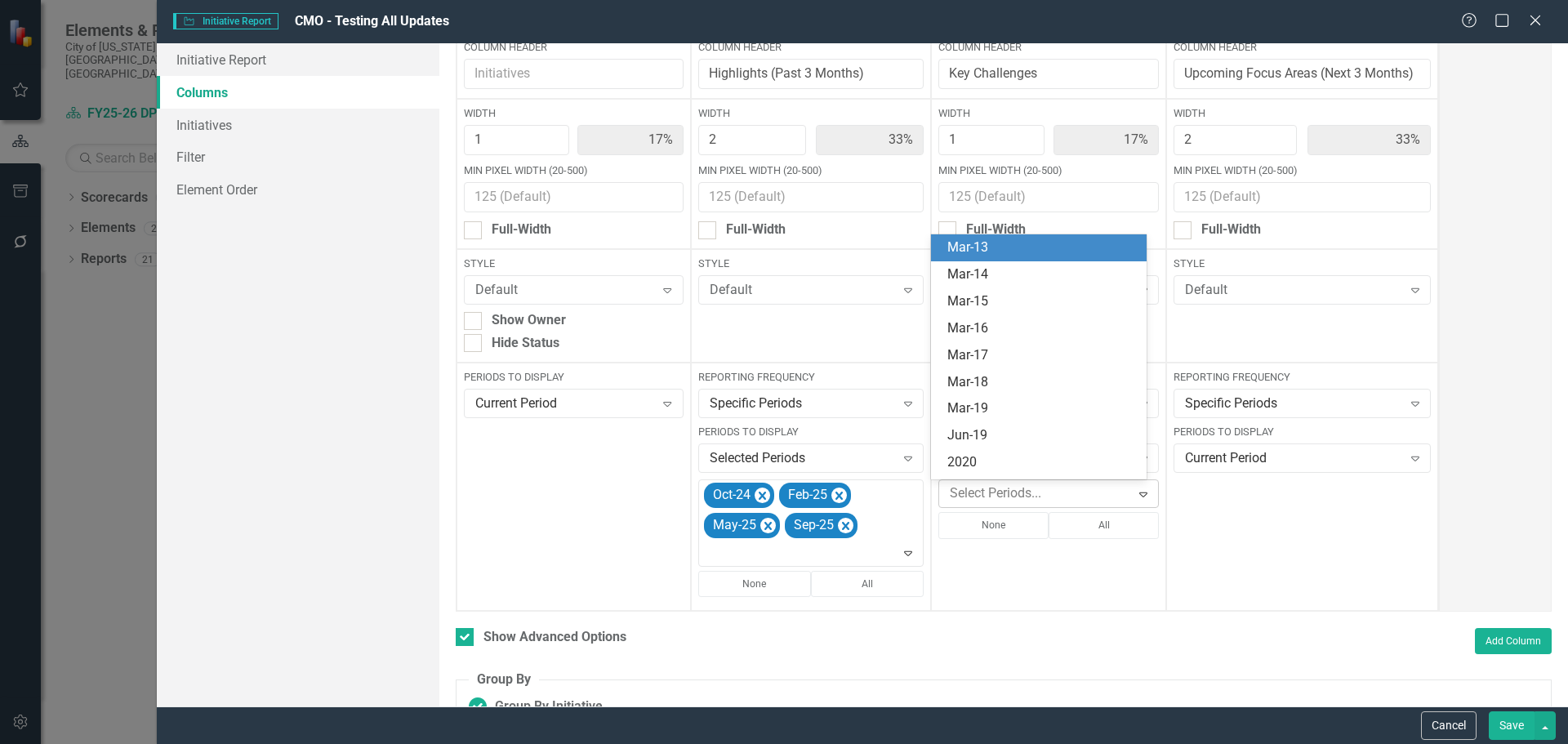
click at [1044, 495] on div at bounding box center [1036, 494] width 187 height 22
type input "oc"
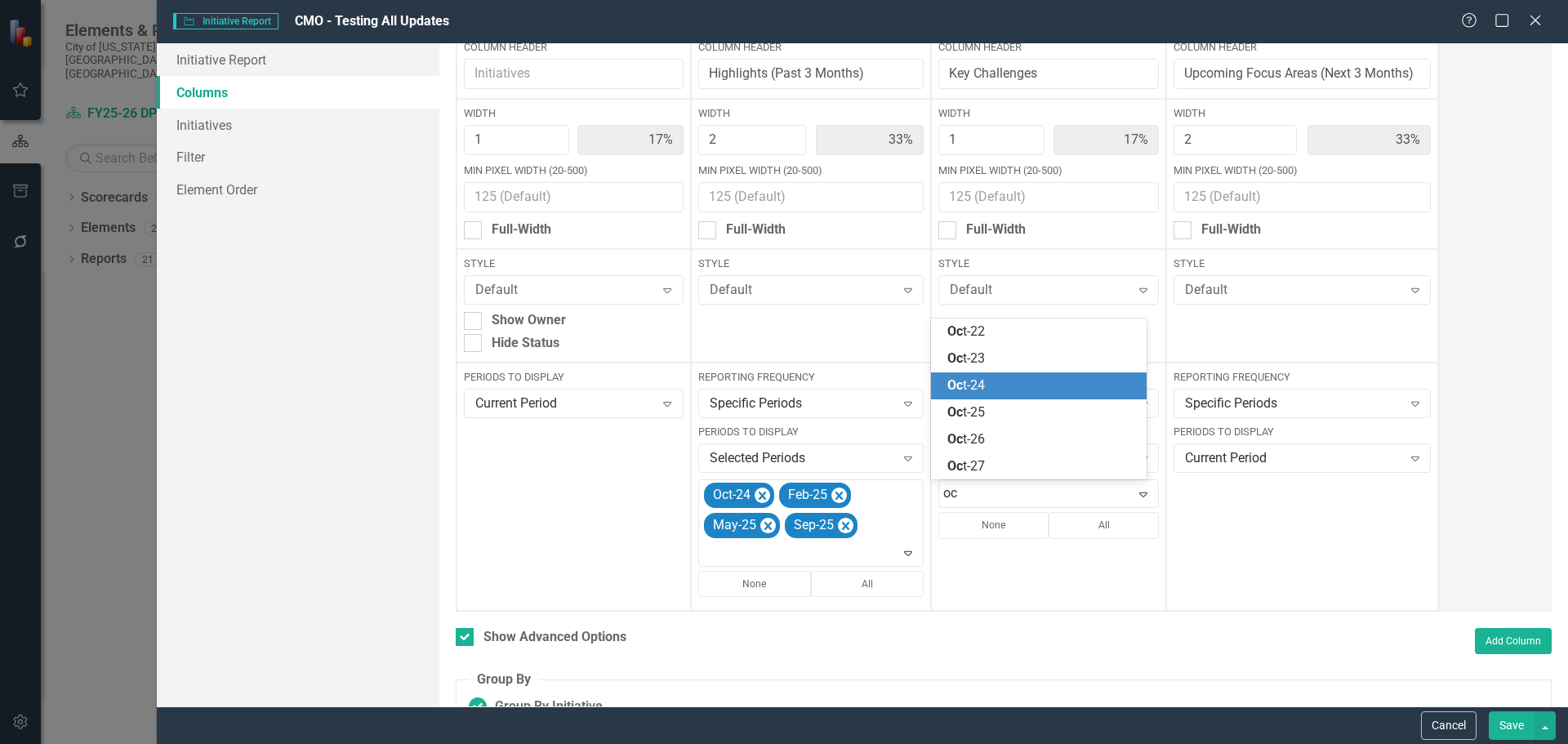
click at [1023, 390] on div "Oc t-24" at bounding box center [1042, 386] width 189 height 19
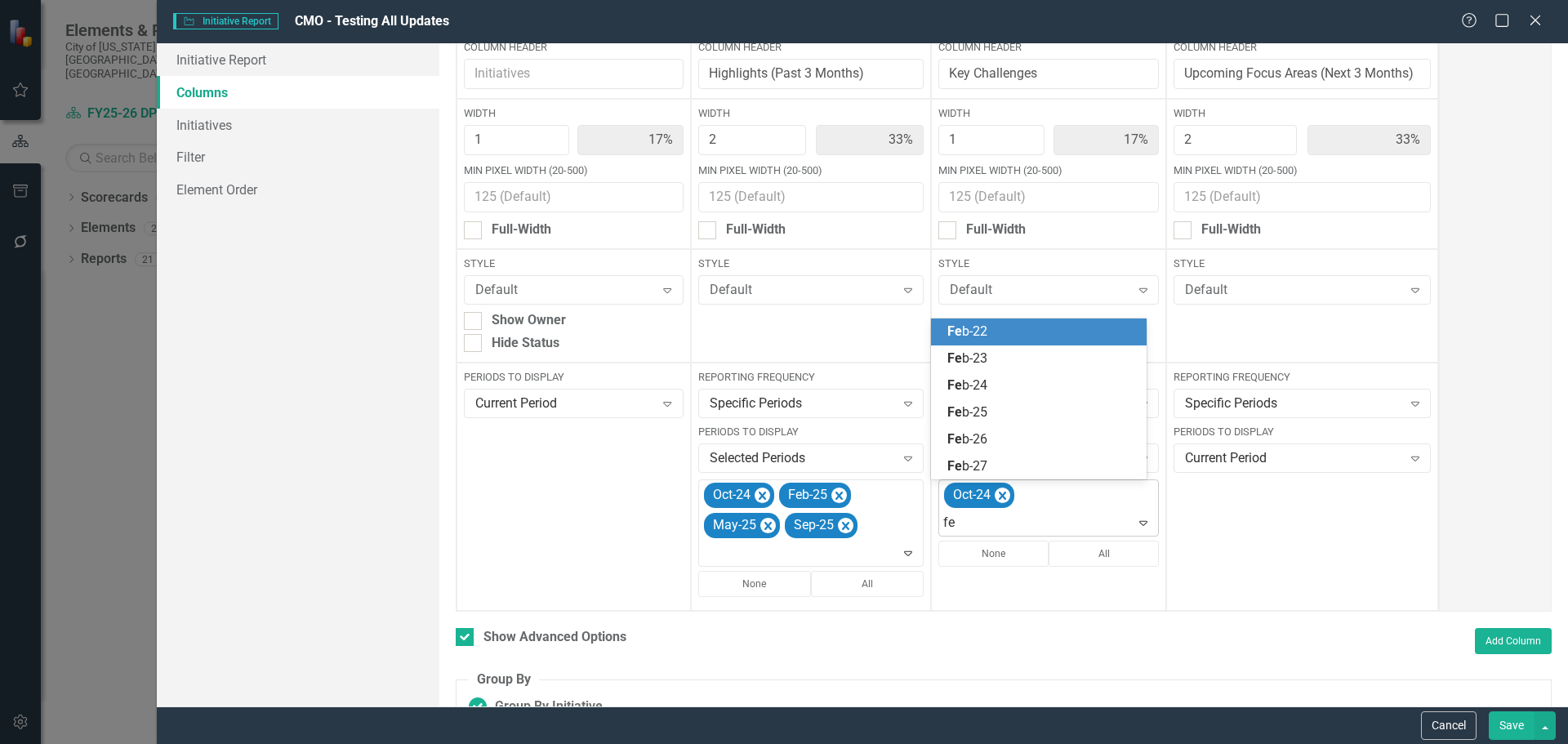
type input "feb"
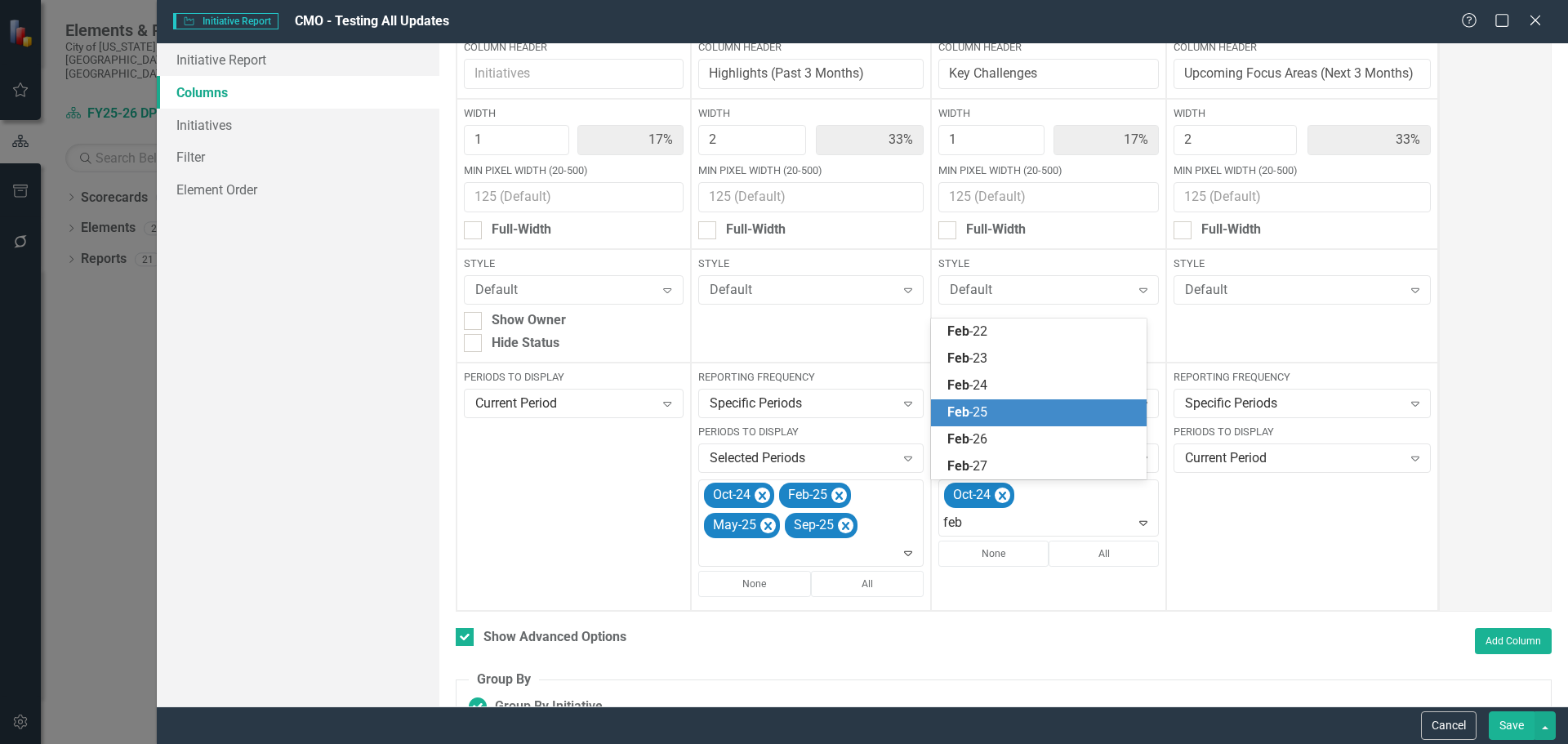
click at [1048, 401] on div "Feb -25" at bounding box center [1039, 412] width 216 height 27
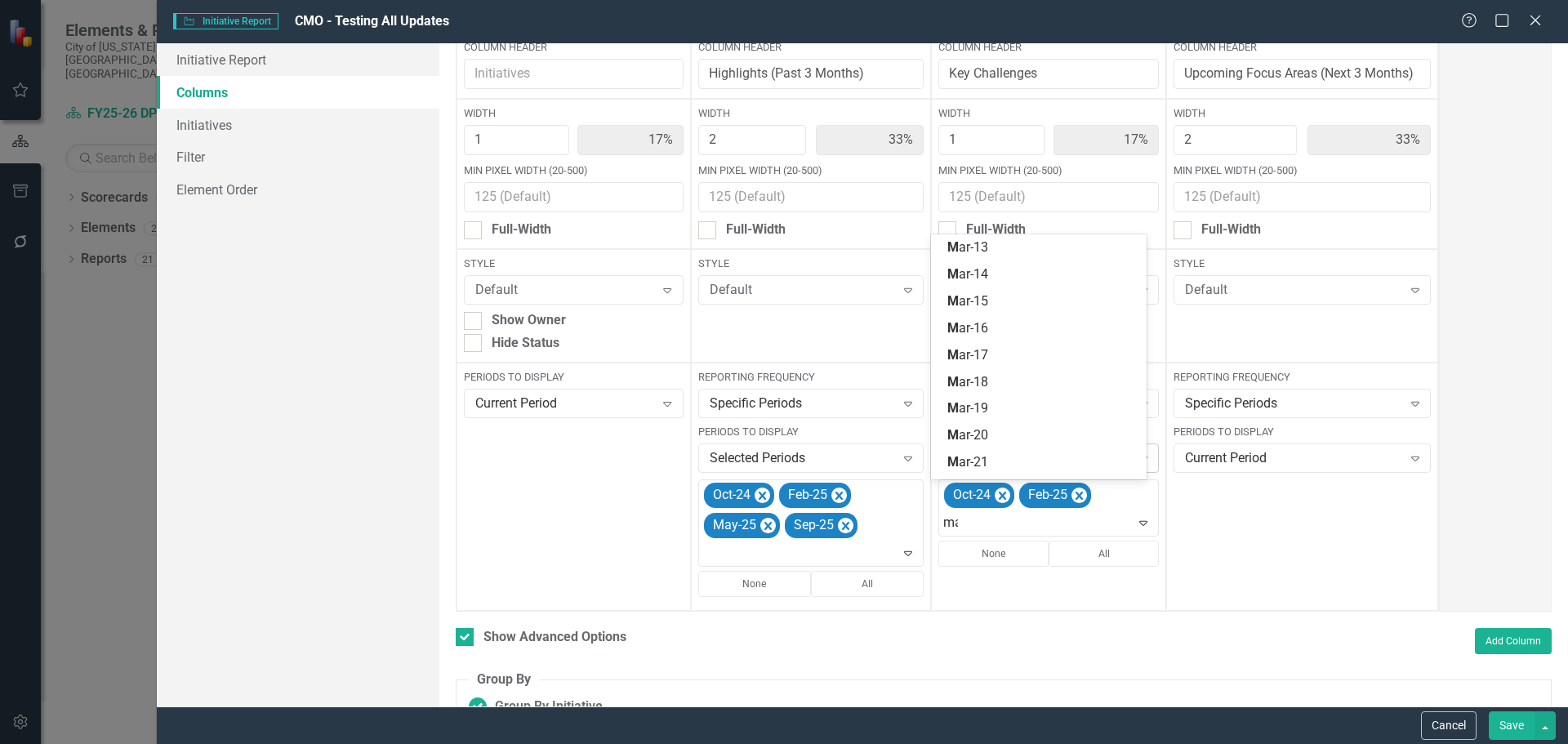
type input "may"
click at [1038, 406] on div "May -25" at bounding box center [1042, 413] width 189 height 19
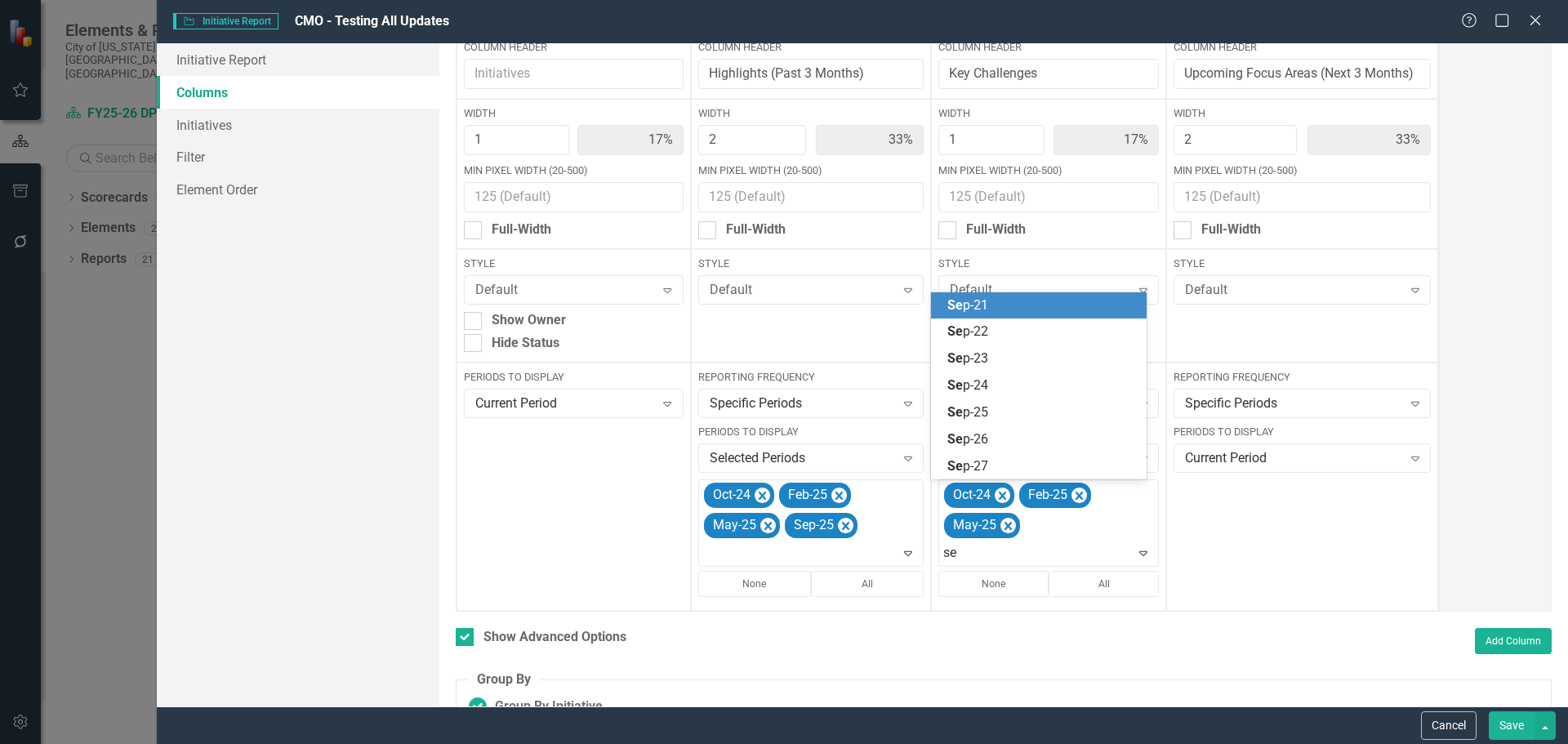
type input "sep"
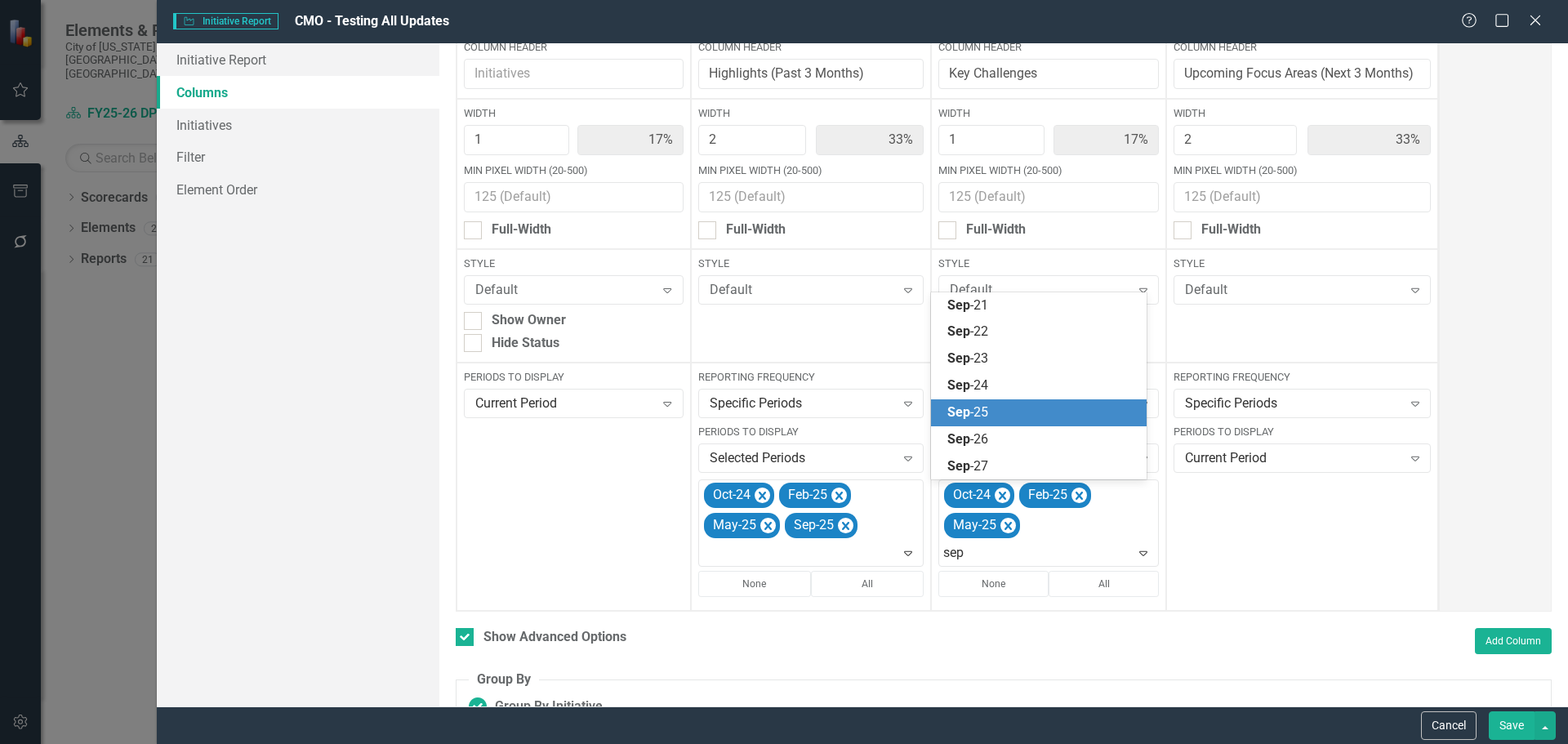
click at [1041, 408] on div "Sep -25" at bounding box center [1042, 413] width 189 height 19
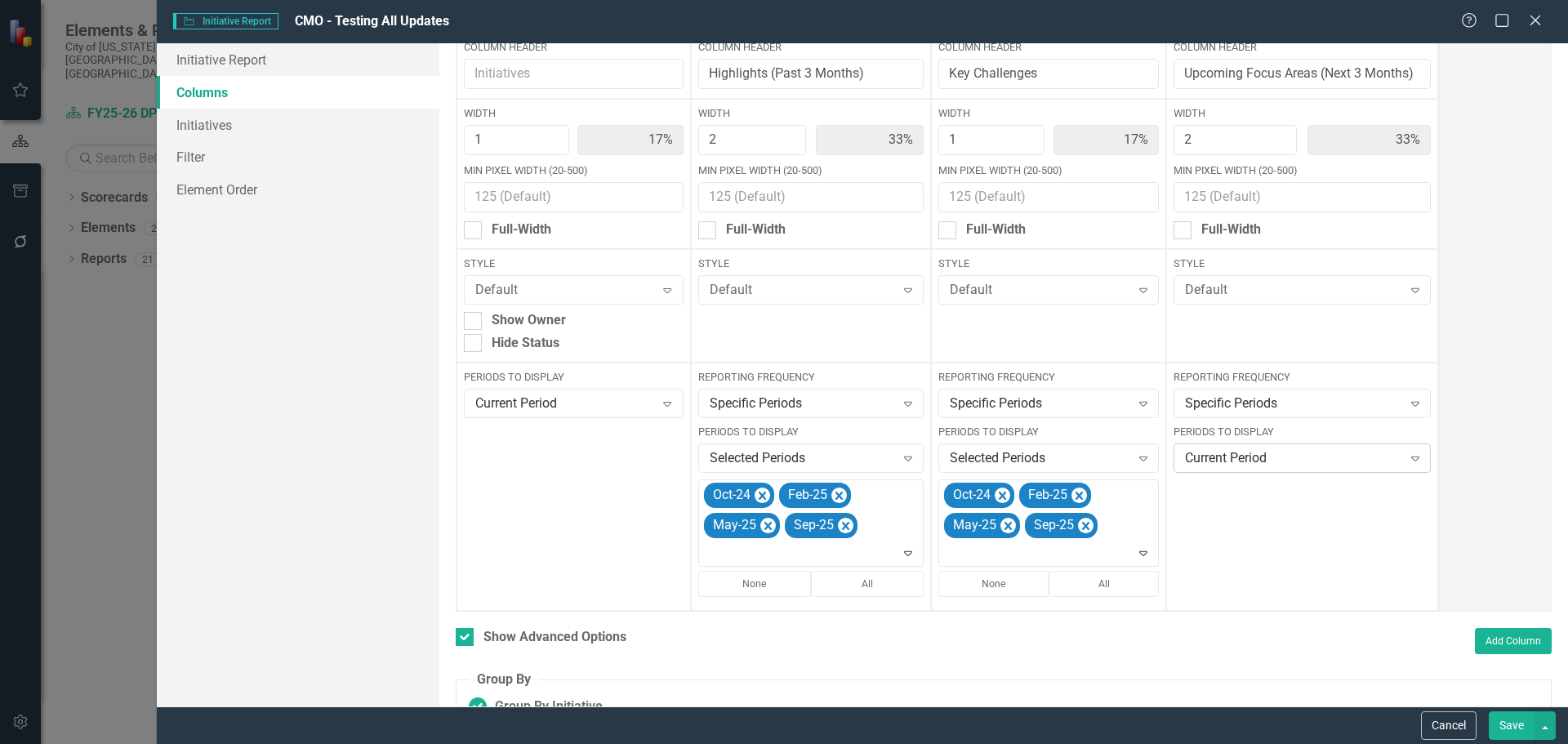
click at [1276, 458] on div "Current Period" at bounding box center [1294, 458] width 218 height 19
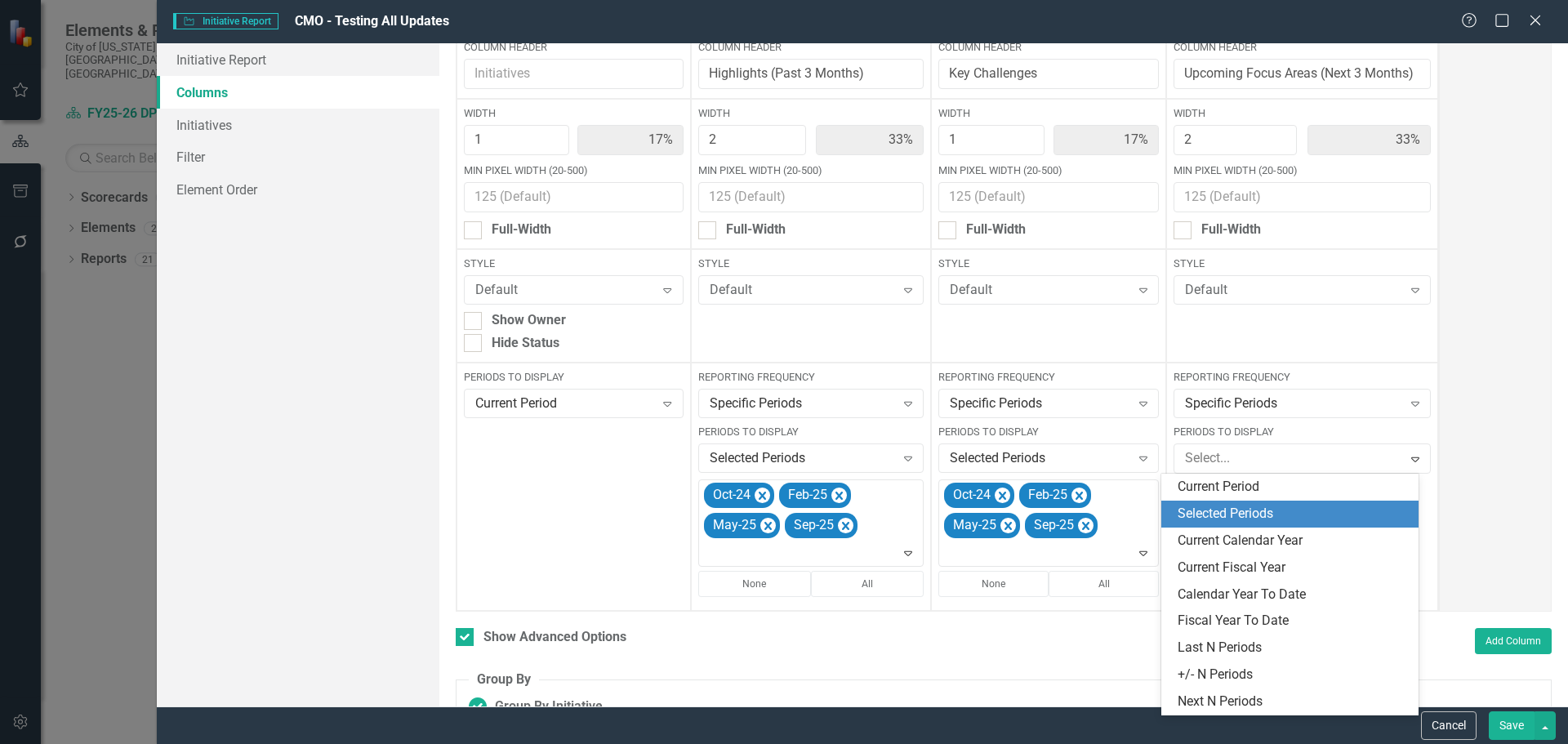
click at [1300, 510] on div "Selected Periods" at bounding box center [1293, 514] width 231 height 19
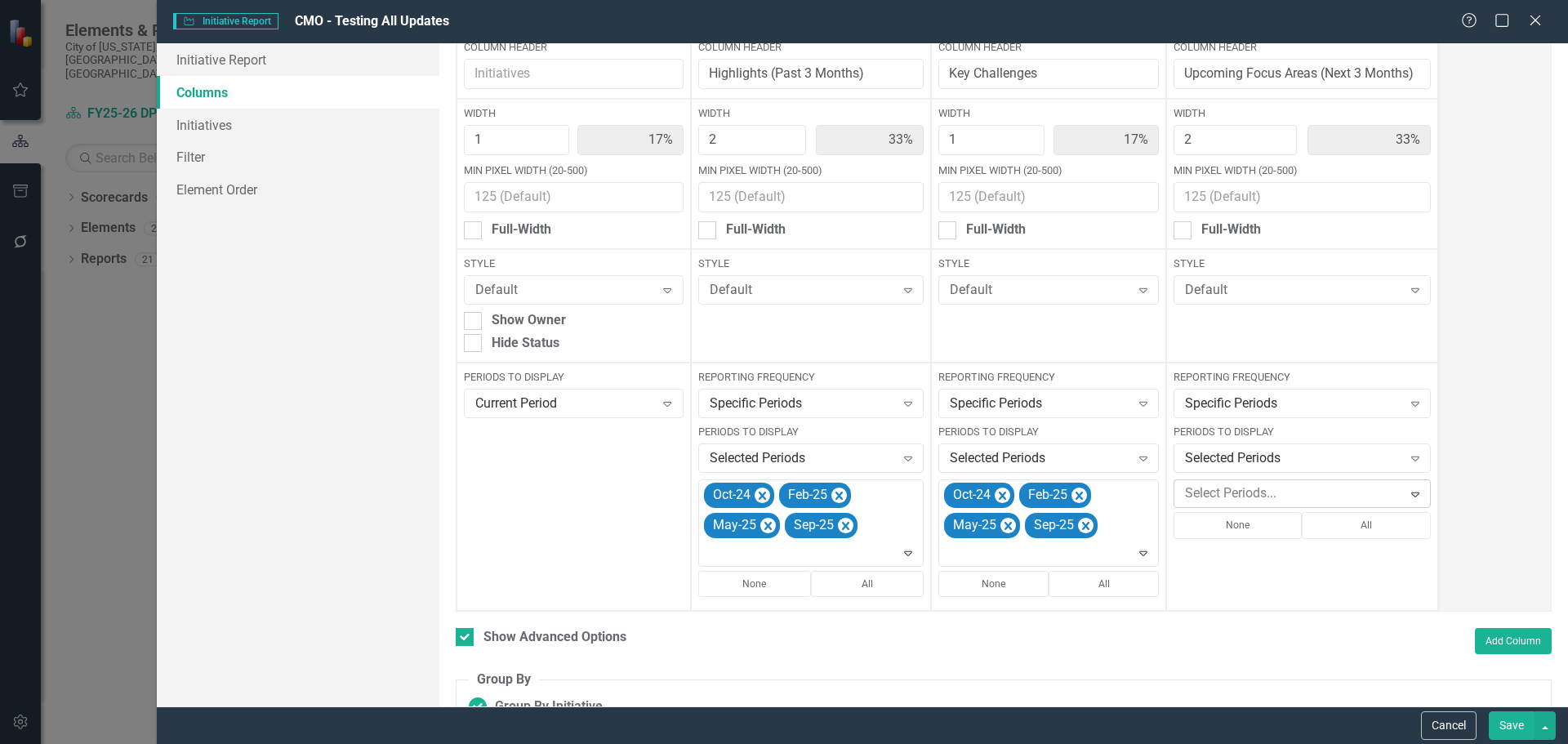
click at [1266, 492] on div at bounding box center [1290, 494] width 224 height 22
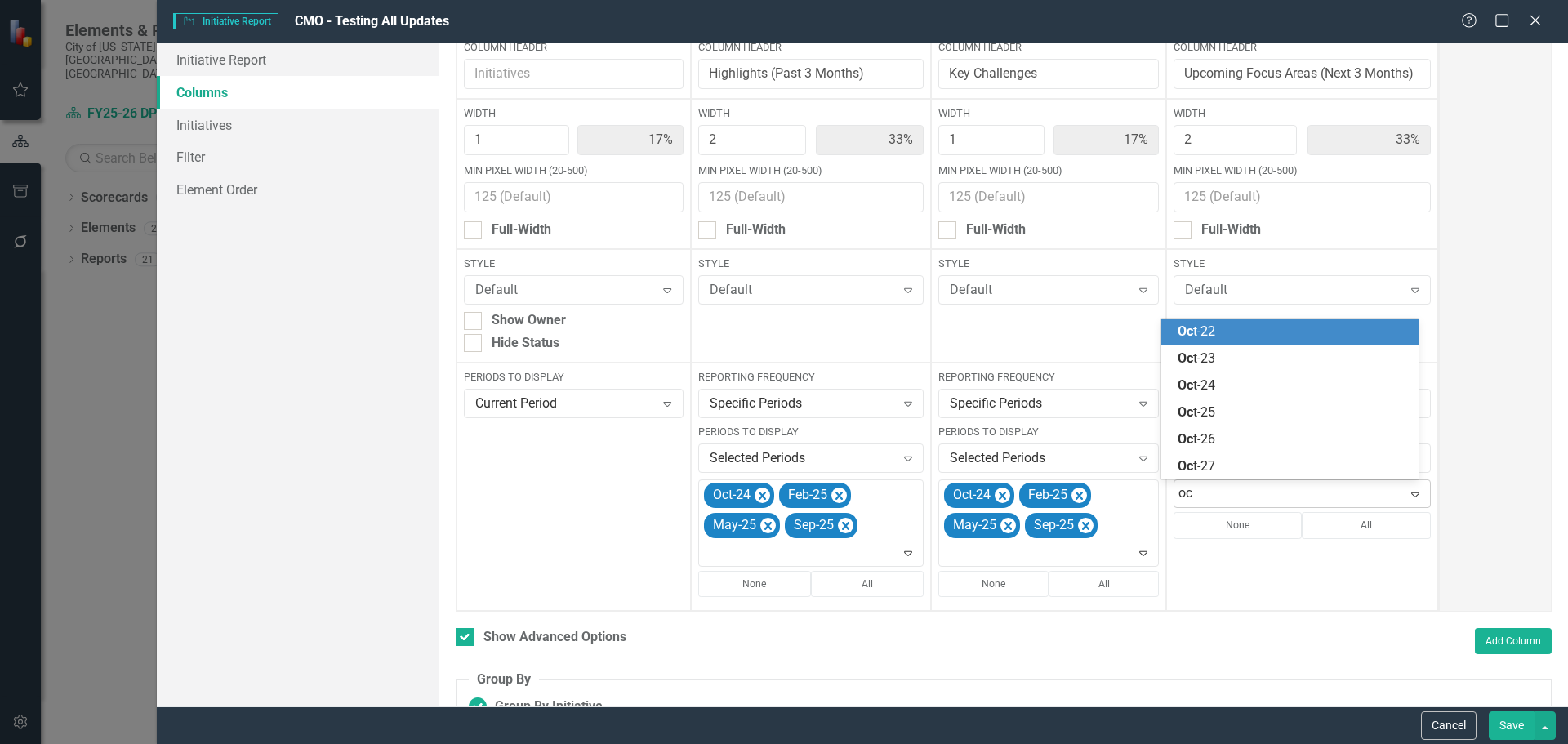
type input "oct"
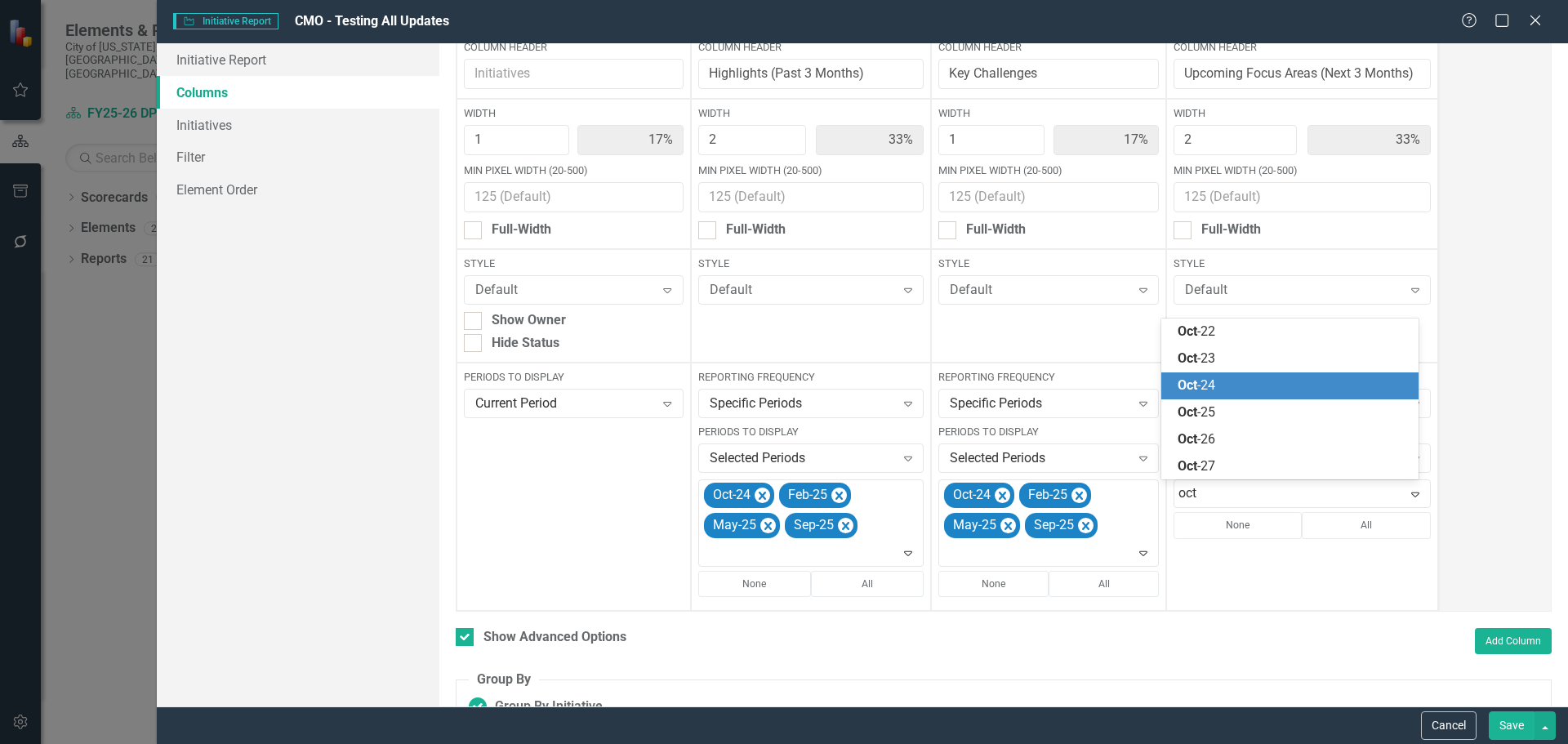
click at [1254, 378] on div "Oct -24" at bounding box center [1293, 386] width 231 height 19
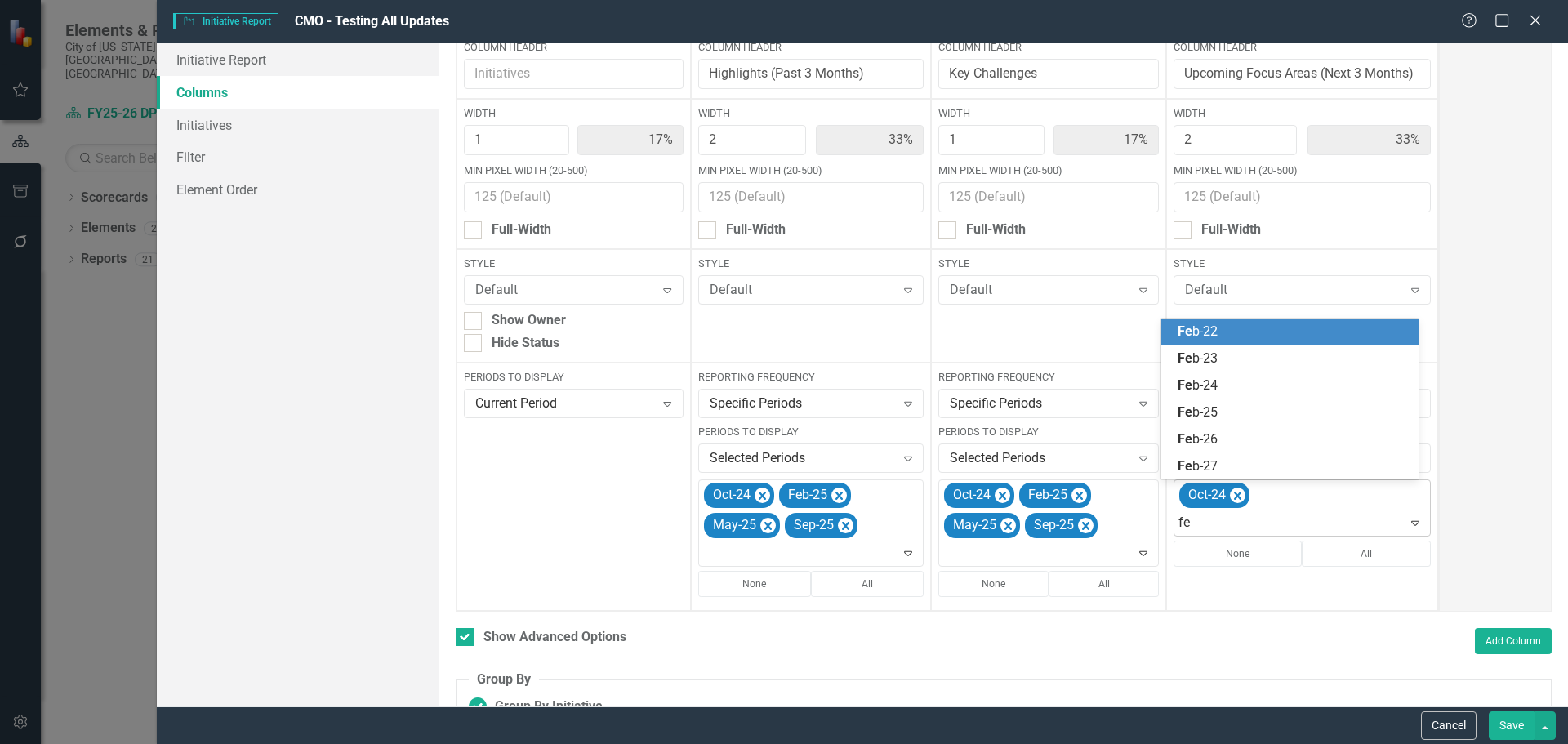
type input "feb"
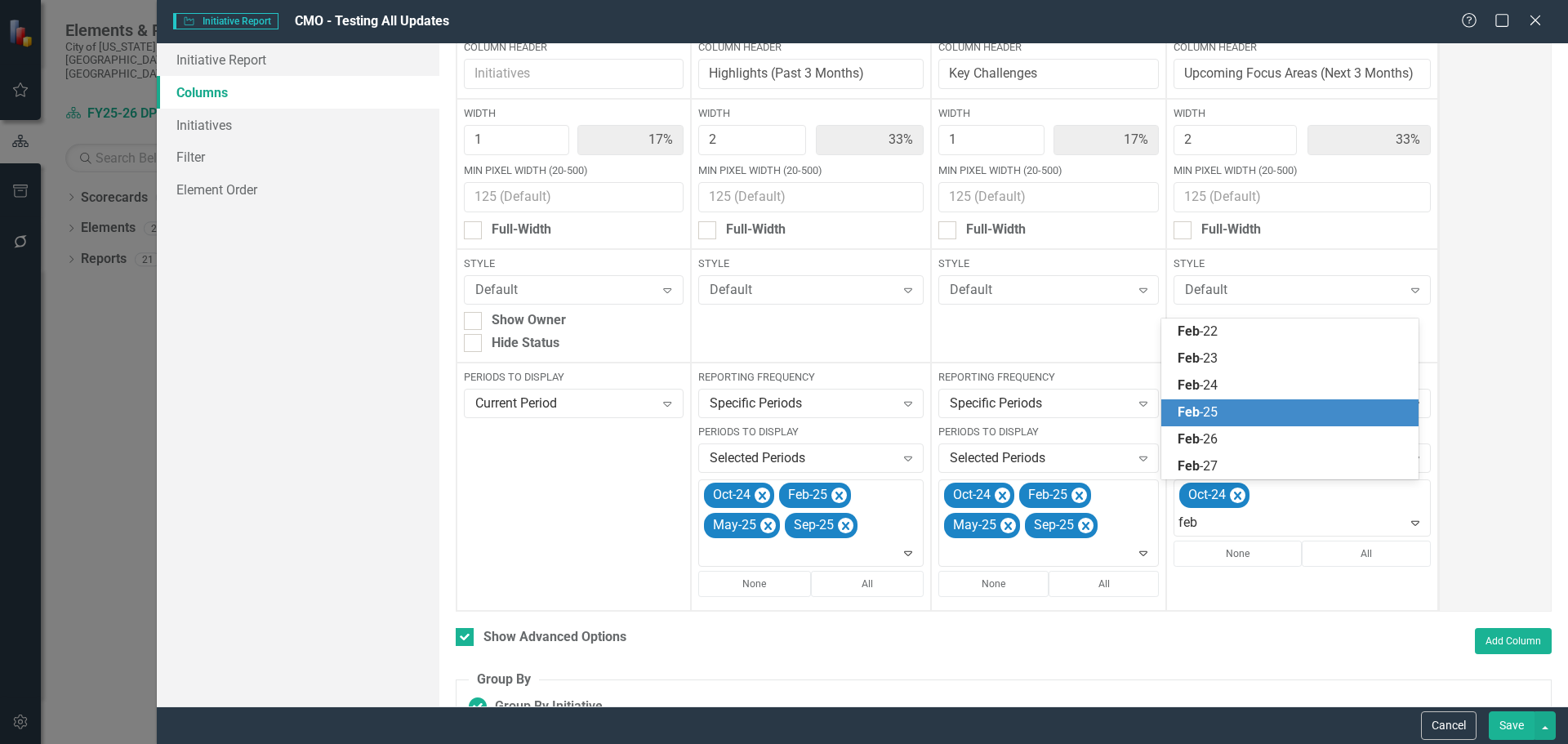
click at [1255, 403] on div "Feb -25" at bounding box center [1293, 413] width 231 height 19
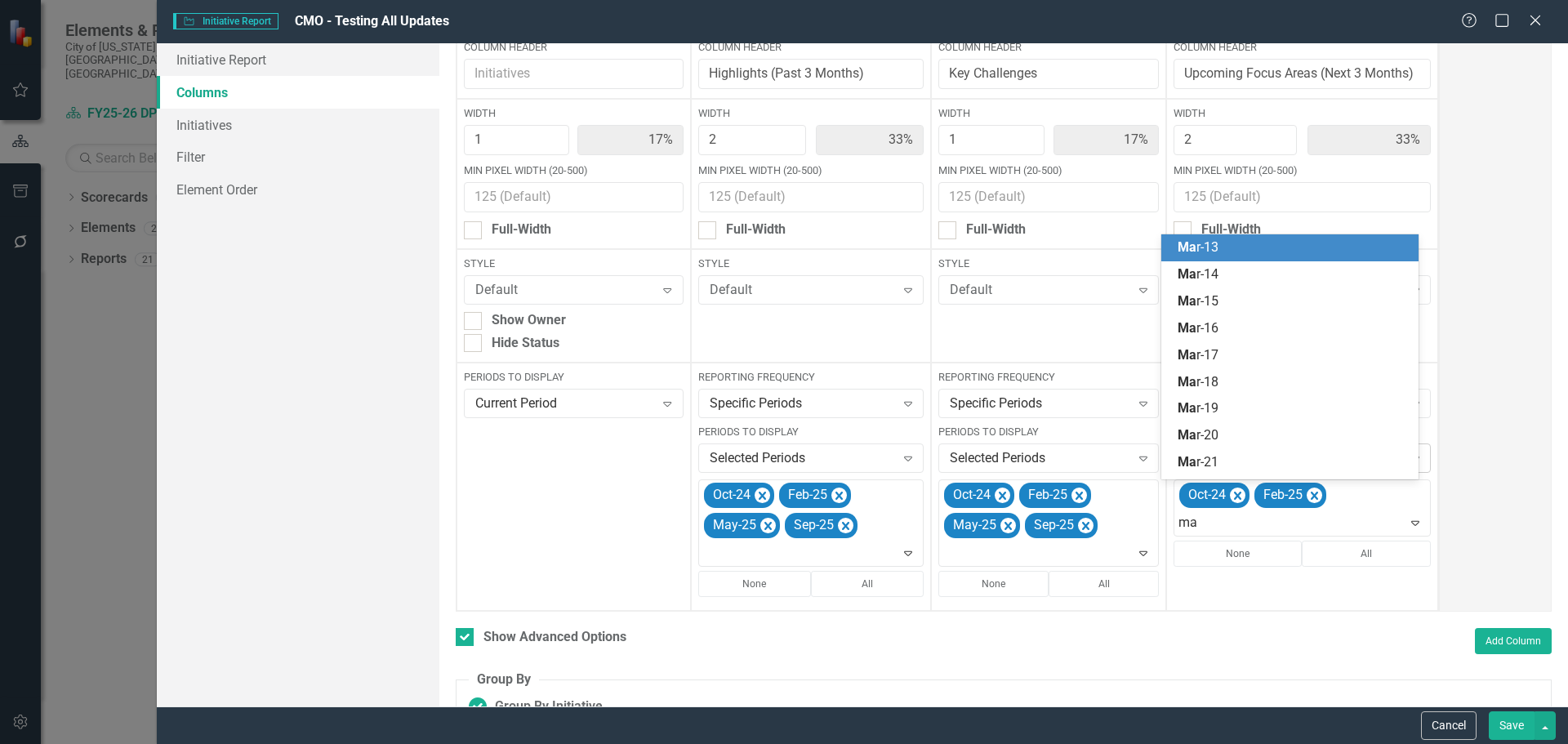
type input "may"
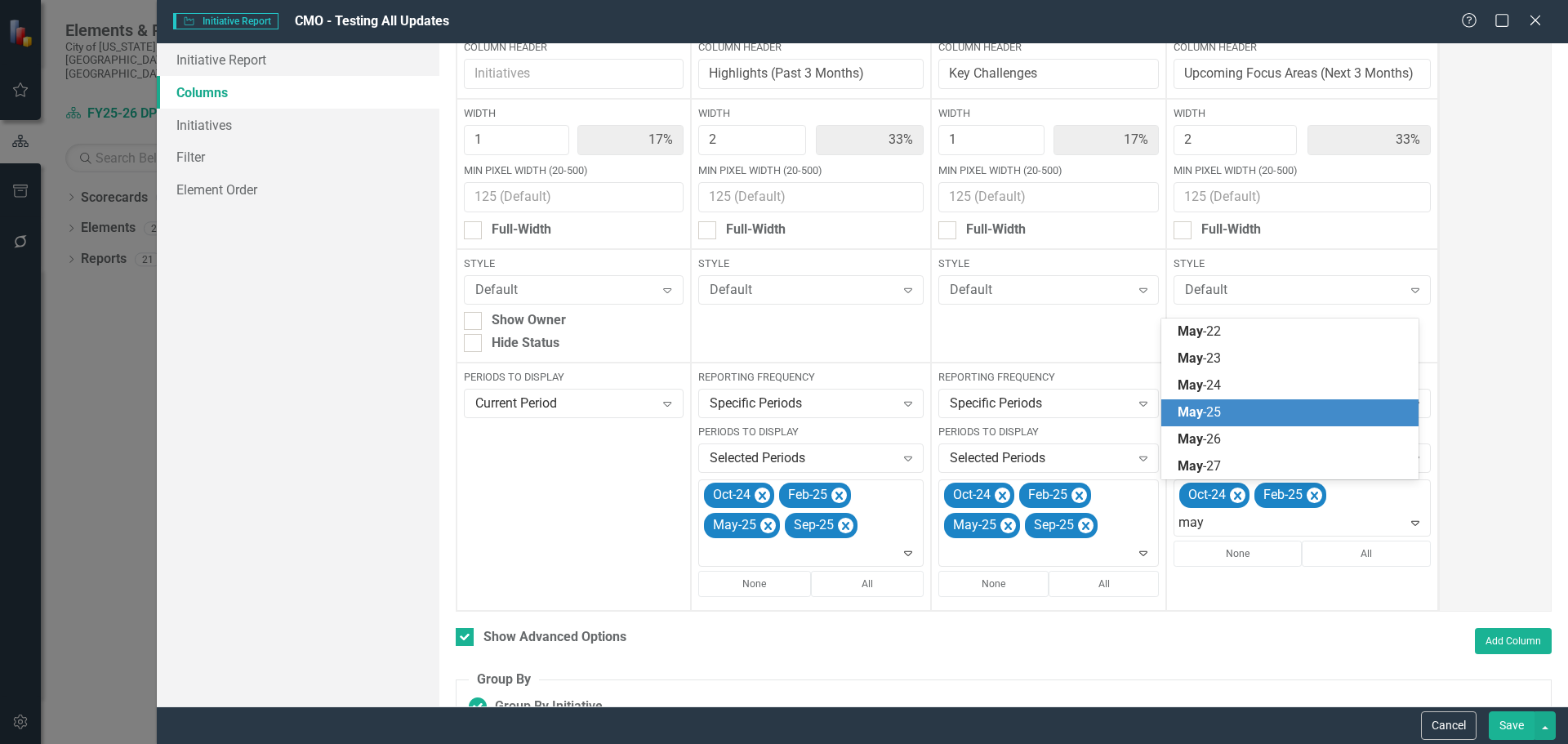
click at [1241, 412] on div "May -25" at bounding box center [1293, 413] width 231 height 19
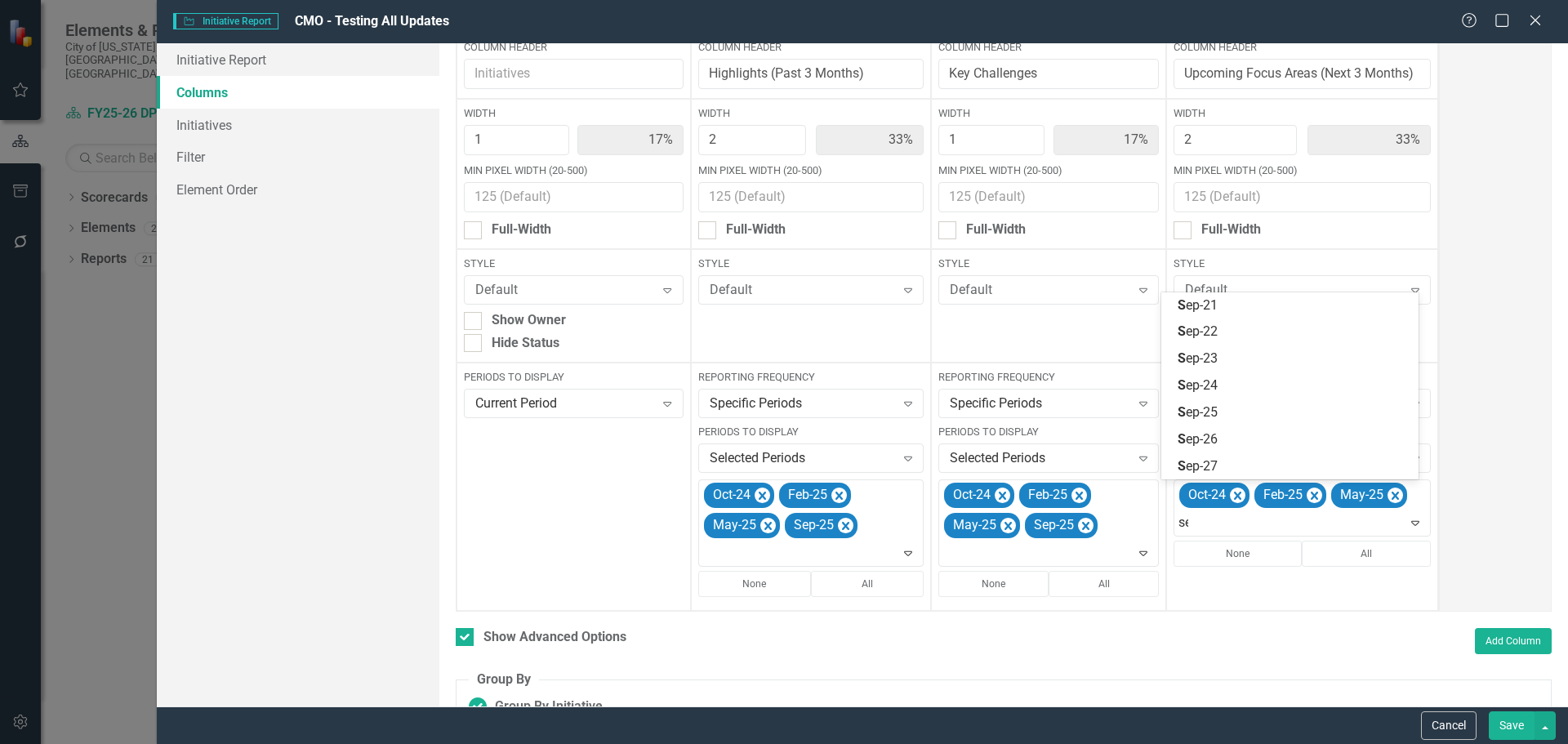
type input "sep"
click at [1241, 416] on div "Sep -25" at bounding box center [1293, 413] width 231 height 19
click at [1505, 727] on button "Save" at bounding box center [1511, 725] width 46 height 28
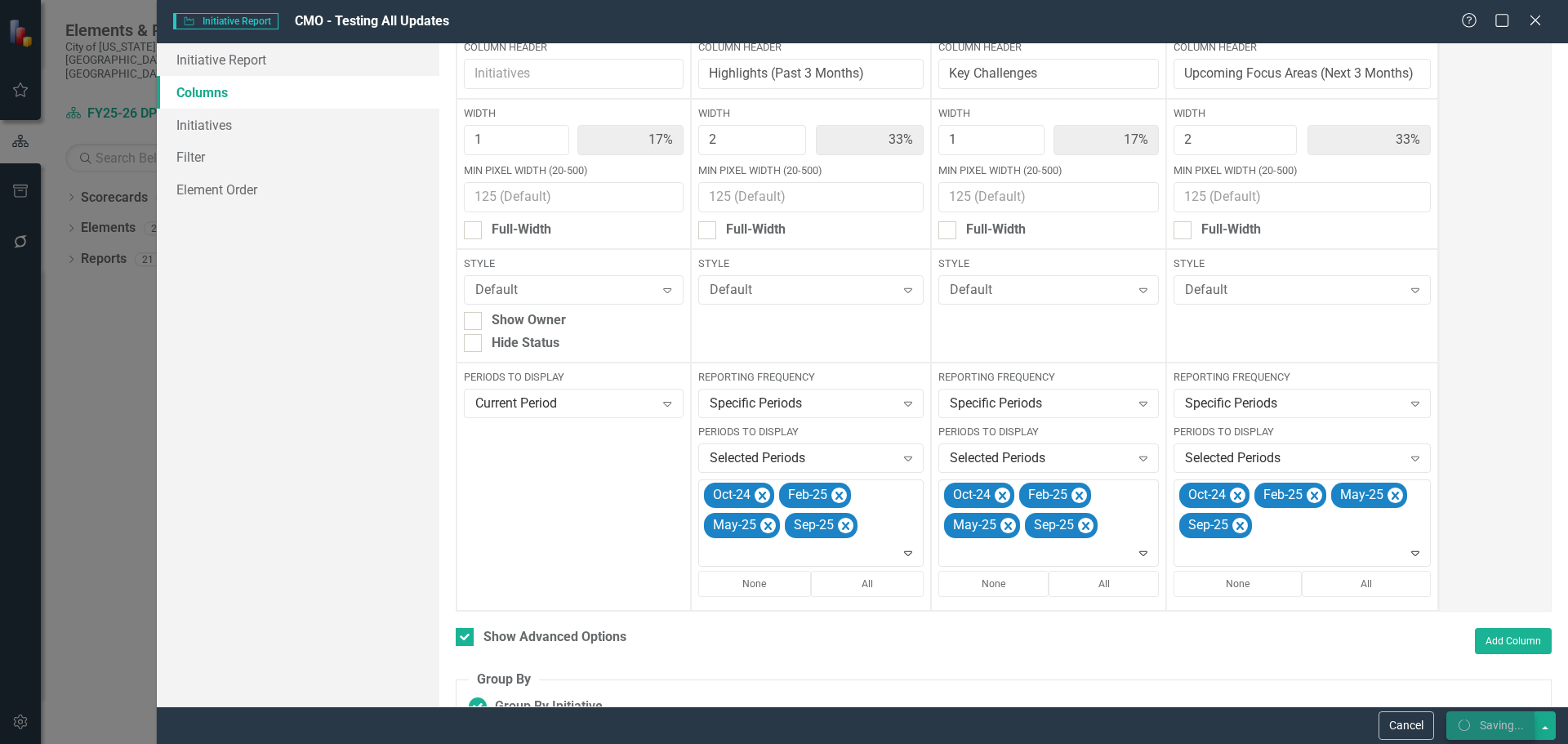
checkbox input "false"
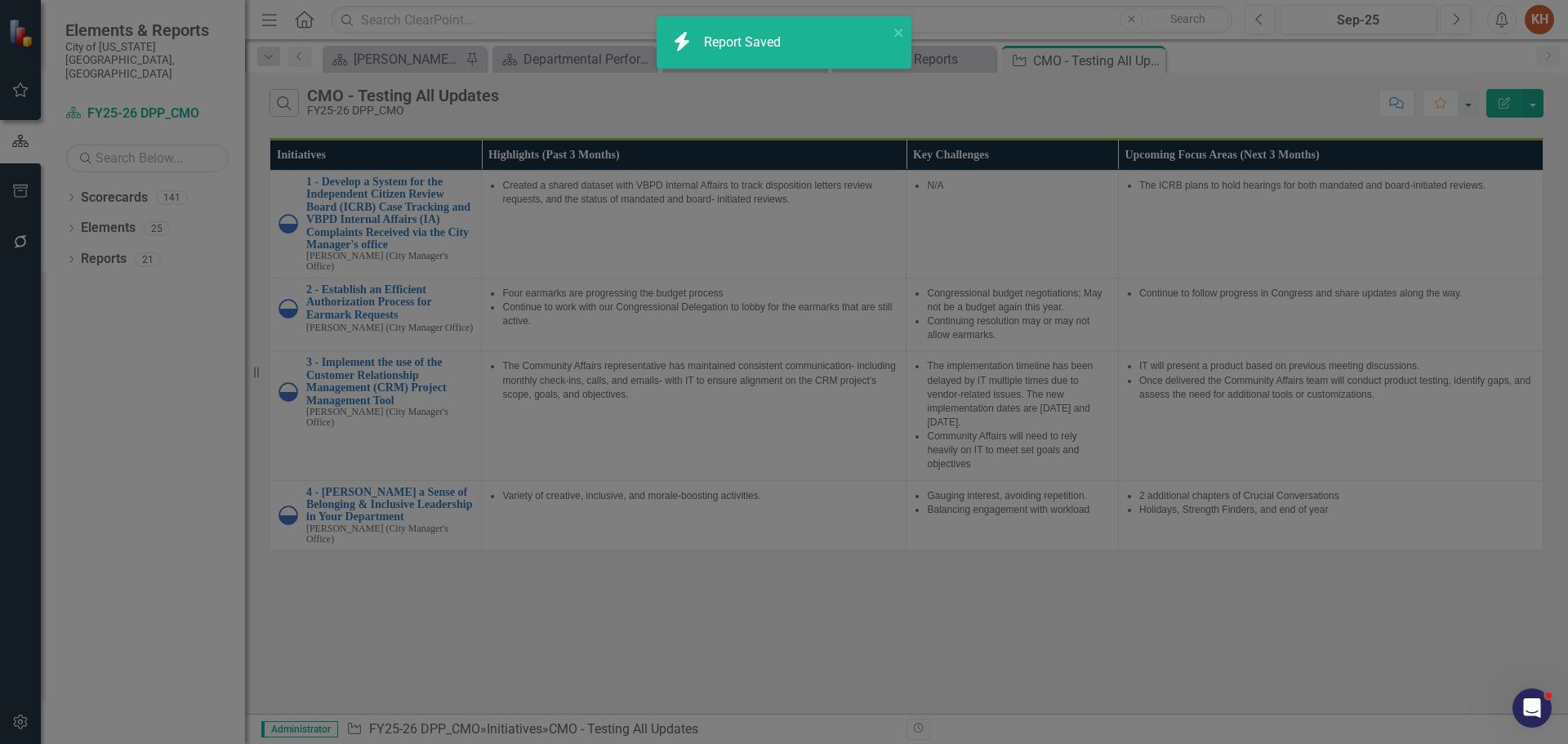
radio input "true"
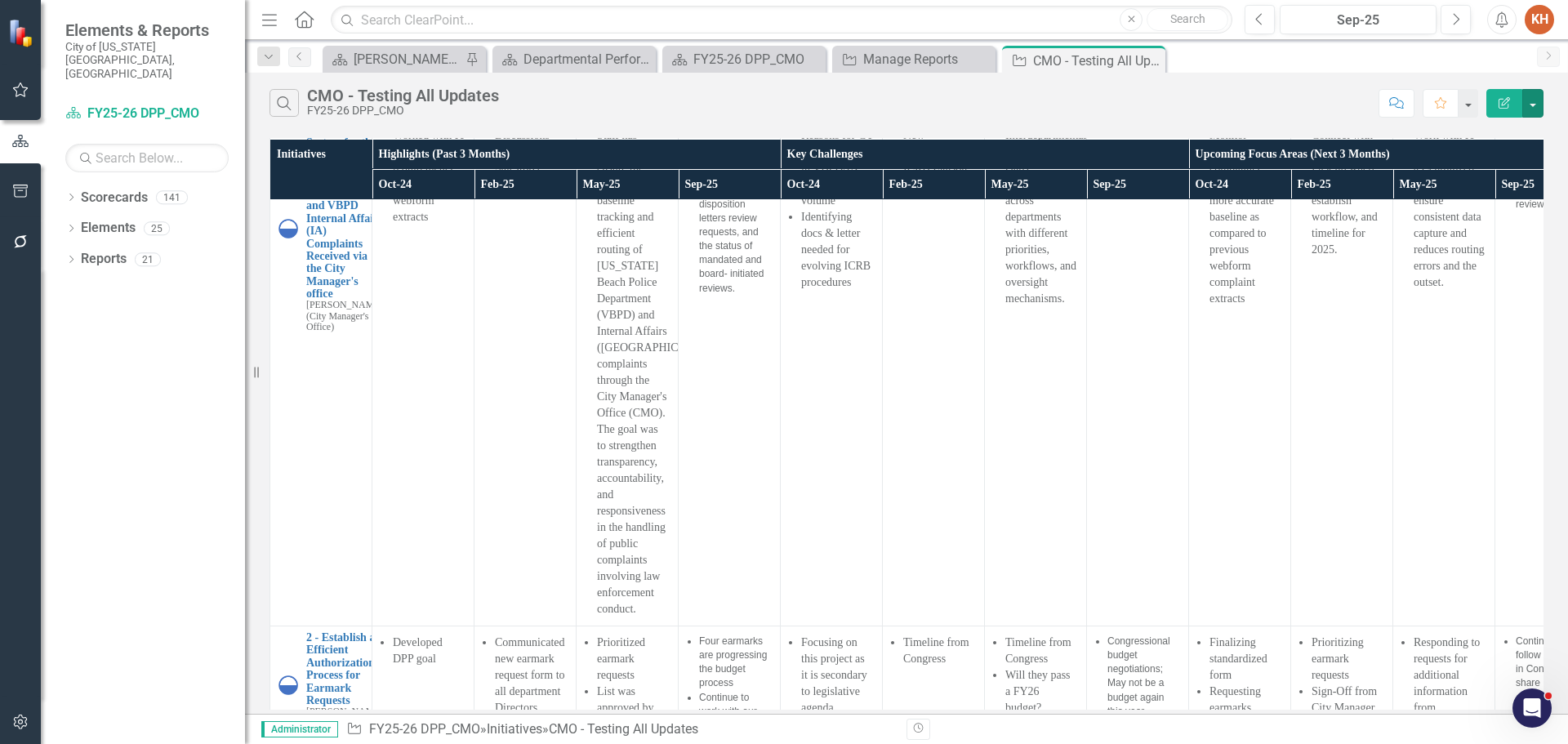
scroll to position [0, 0]
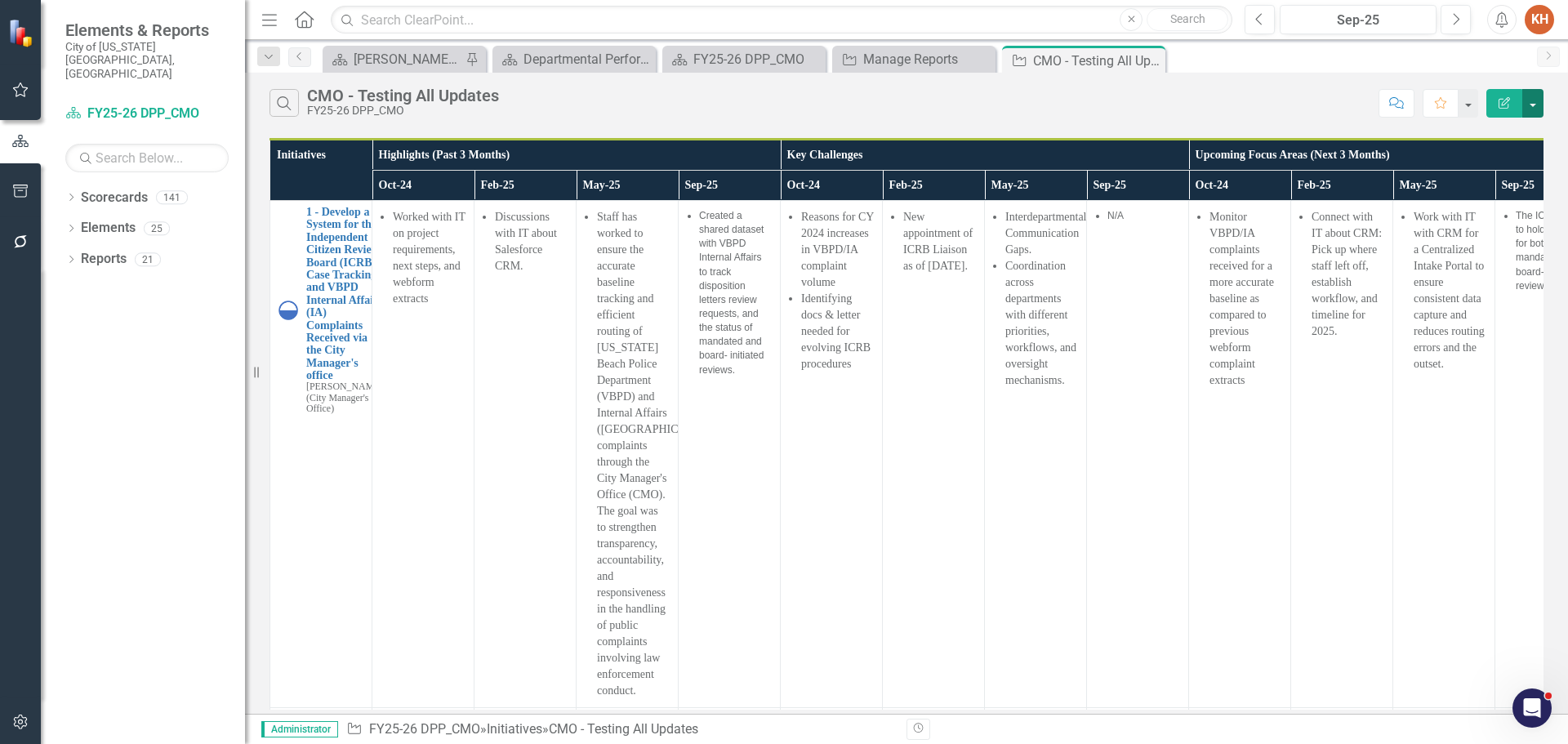
click at [1534, 99] on button "button" at bounding box center [1533, 103] width 22 height 28
click at [1494, 163] on link "PDF Export to PDF" at bounding box center [1479, 166] width 129 height 30
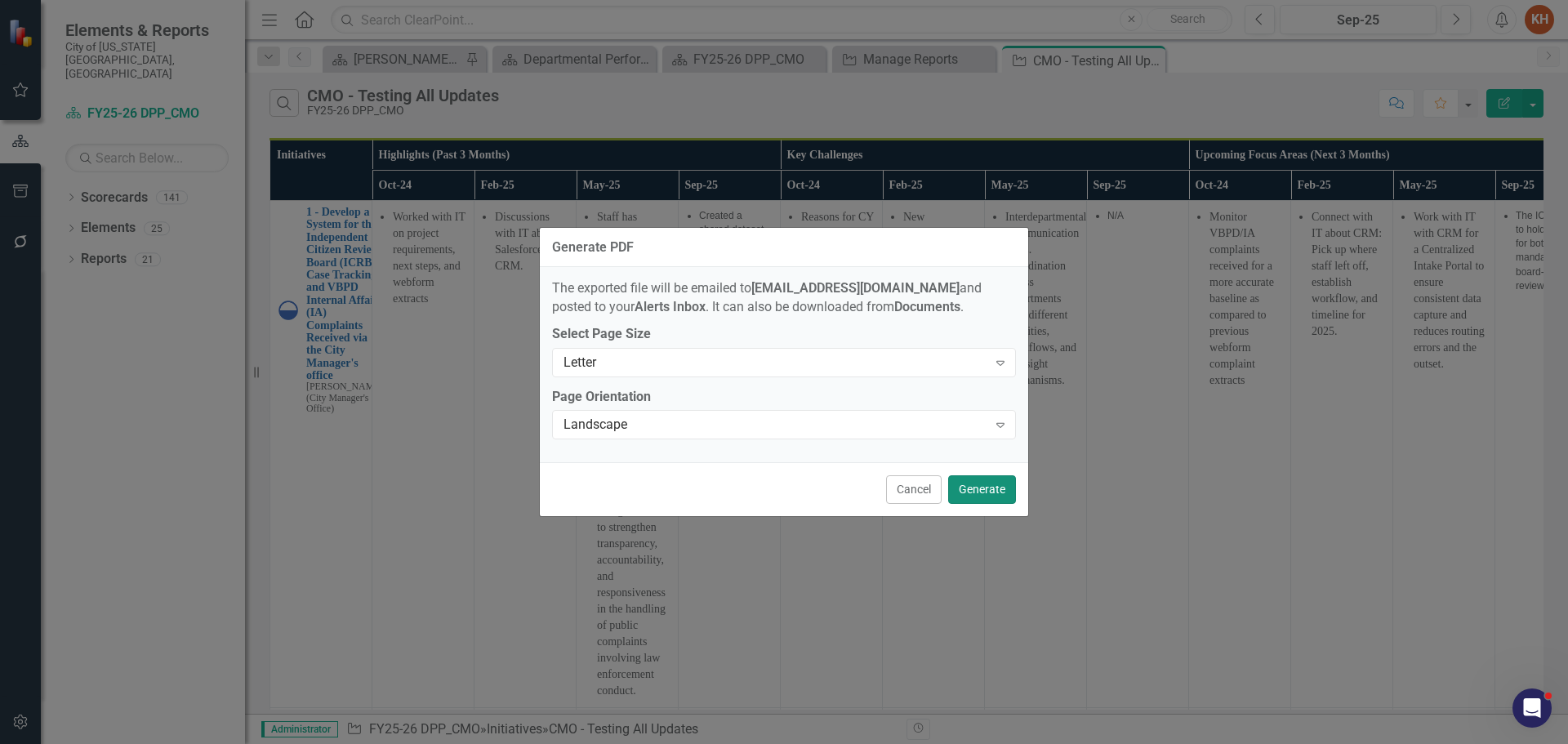
click at [977, 489] on button "Generate" at bounding box center [982, 489] width 68 height 28
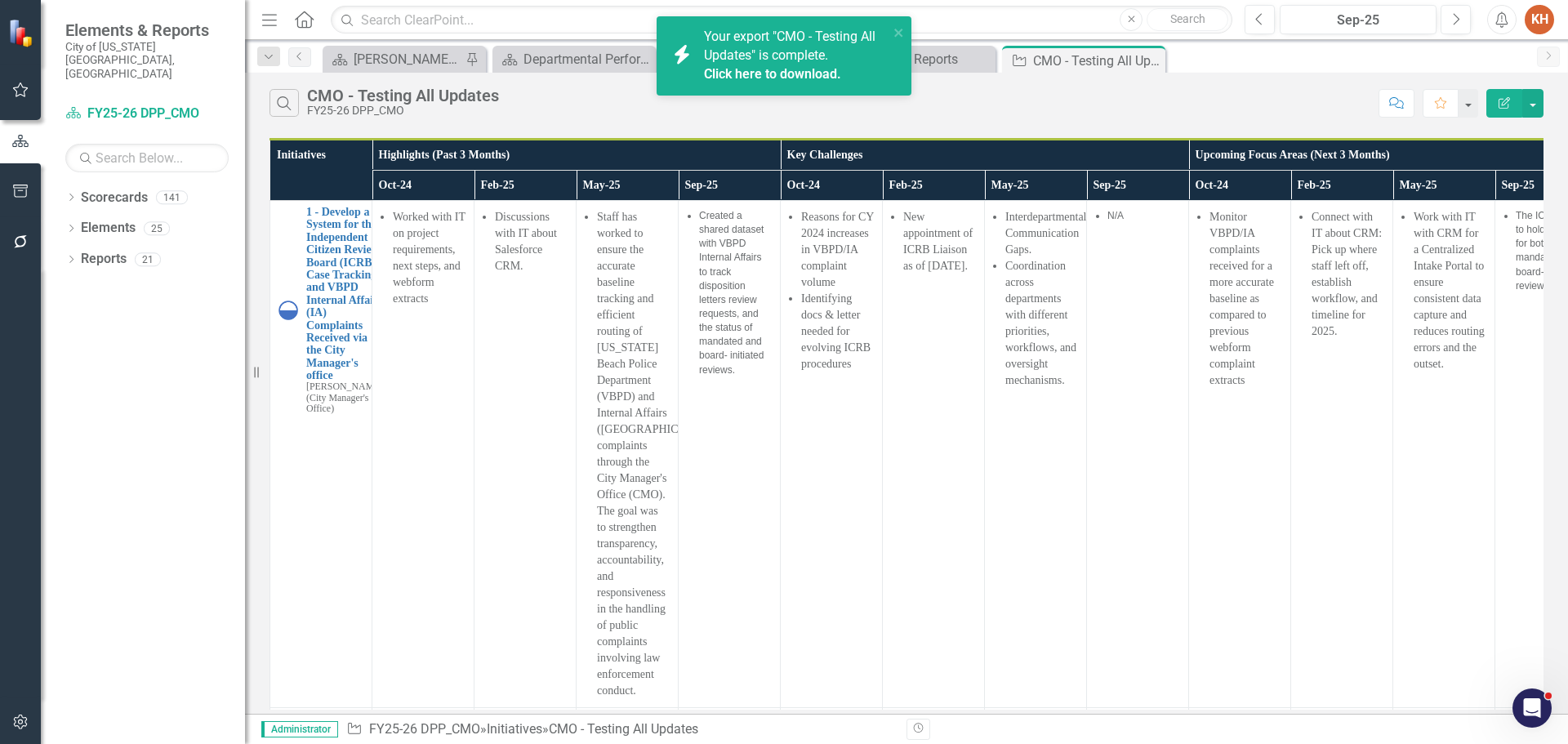
click at [1499, 19] on icon "Alerts" at bounding box center [1502, 19] width 17 height 16
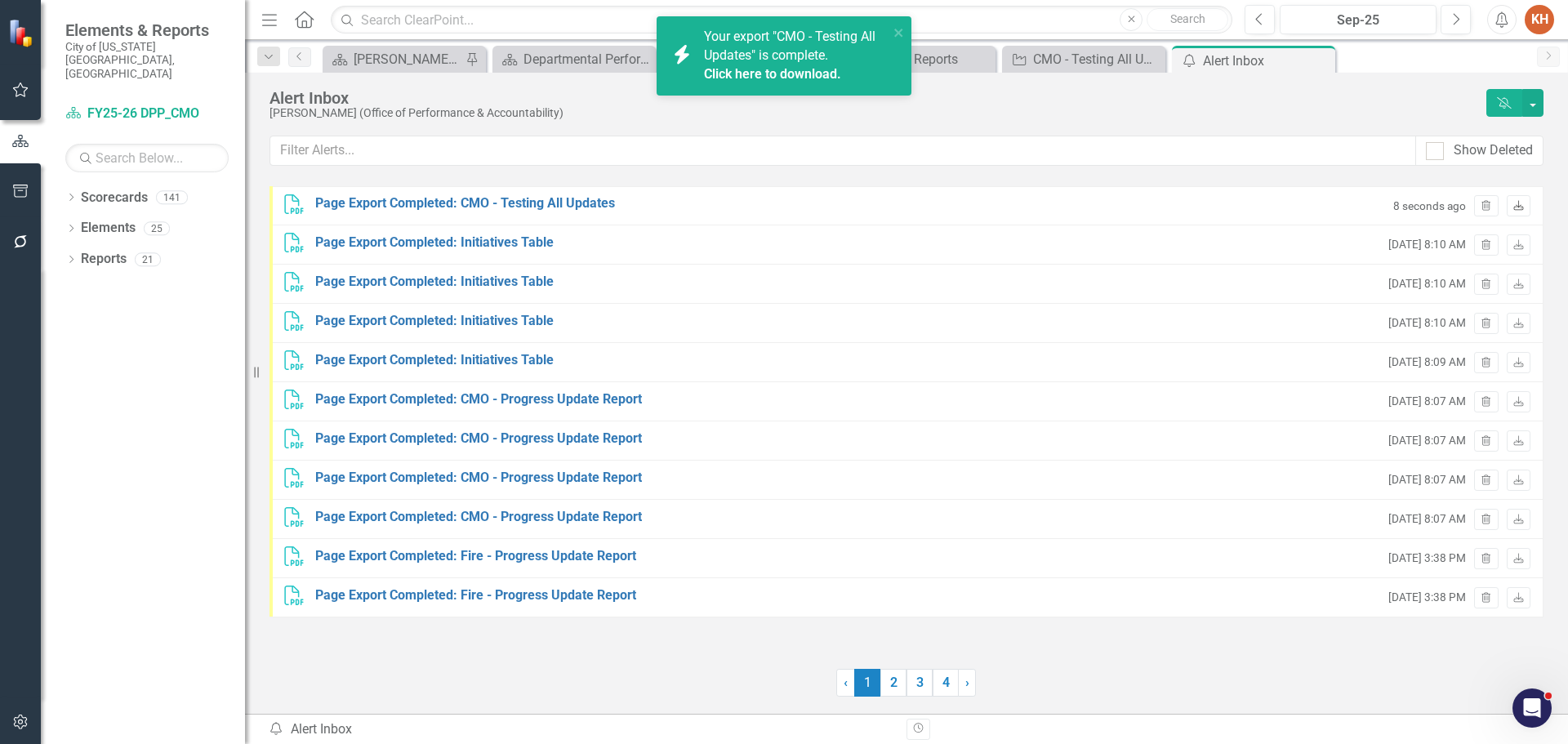
click at [1522, 202] on icon "Download" at bounding box center [1519, 206] width 12 height 9
drag, startPoint x: 1321, startPoint y: 58, endPoint x: 1201, endPoint y: 55, distance: 120.0
click at [0, 0] on icon "Close" at bounding box center [0, 0] width 0 height 0
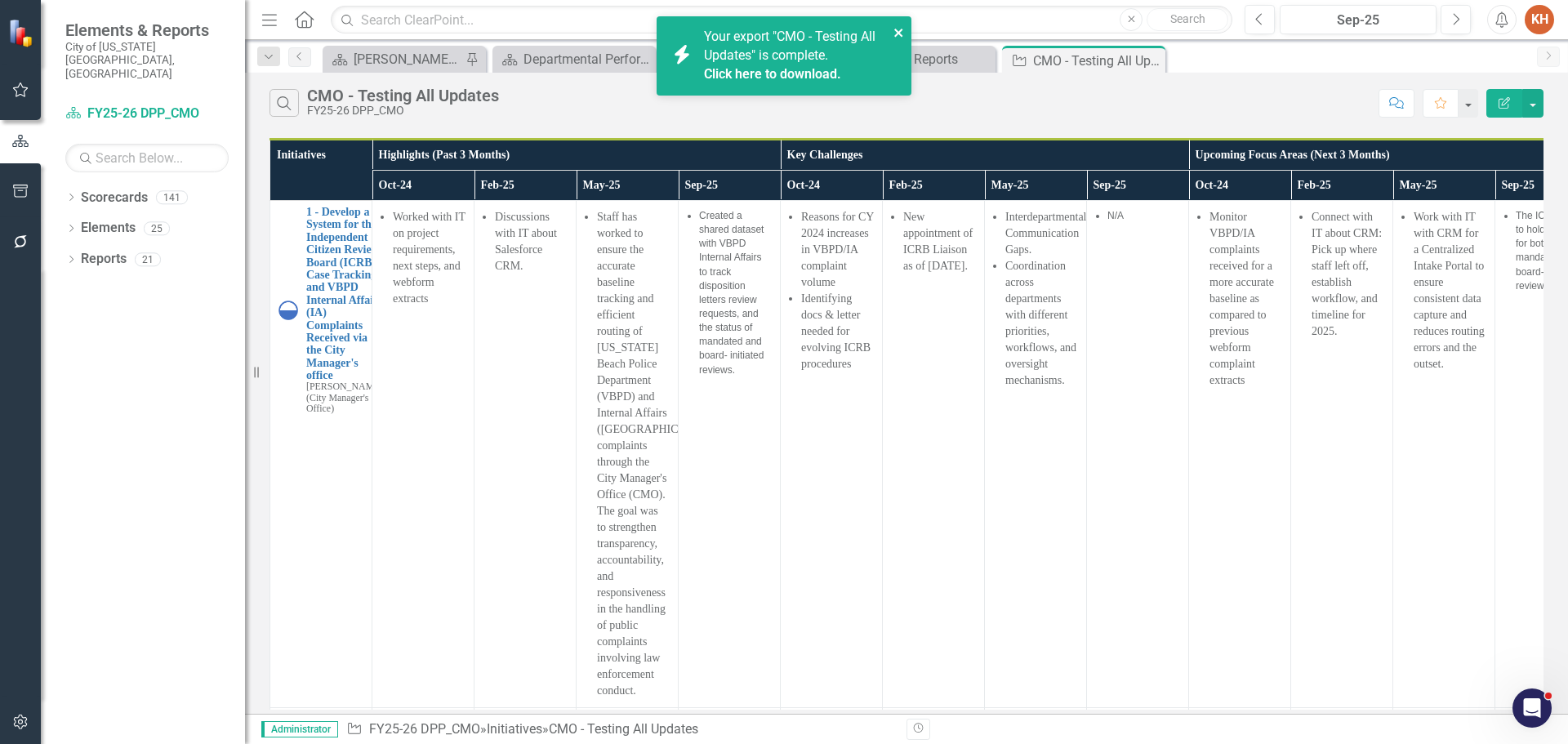
click at [897, 34] on icon "close" at bounding box center [898, 32] width 8 height 8
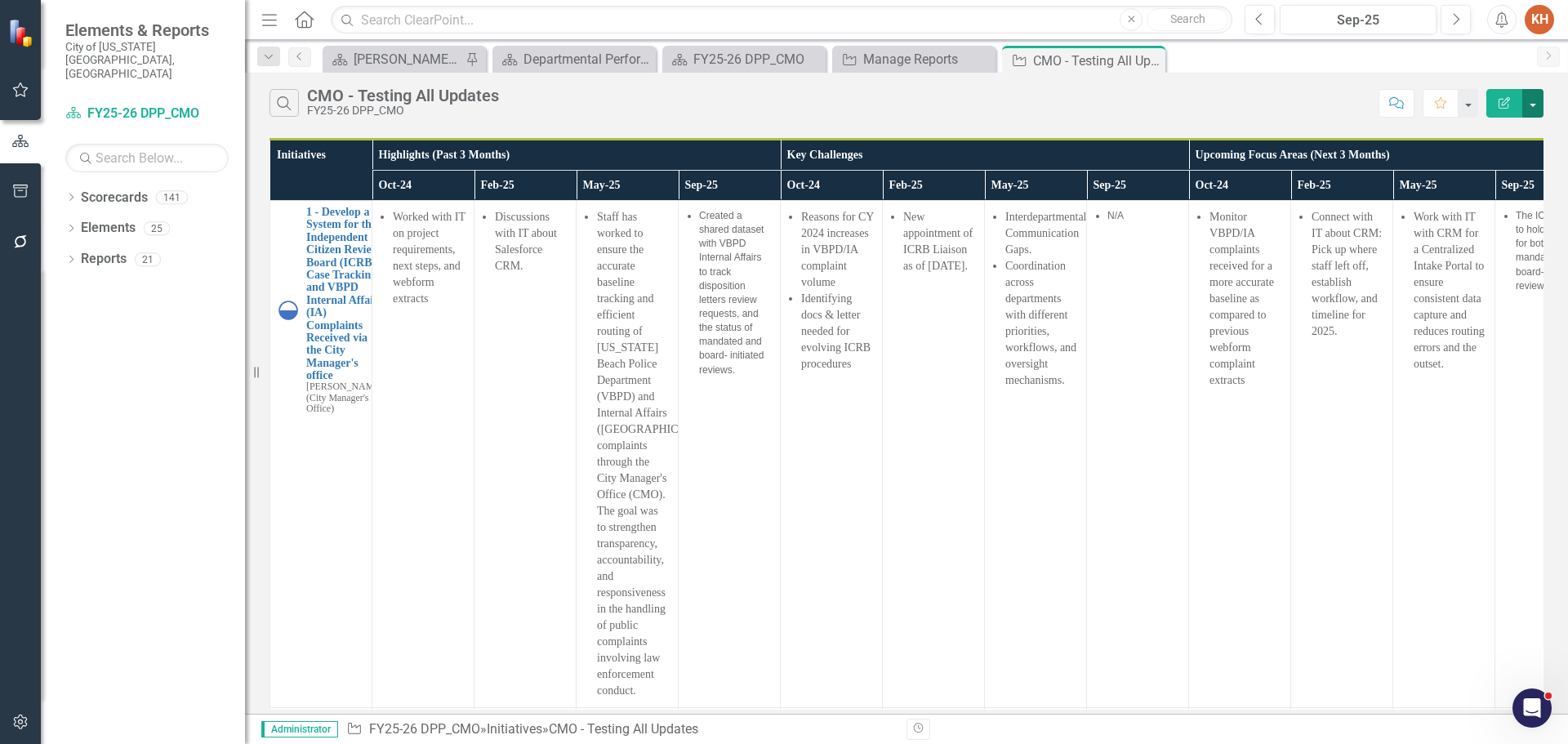
click at [1528, 108] on button "button" at bounding box center [1533, 103] width 22 height 28
click at [1473, 135] on link "Edit Report Edit Report" at bounding box center [1479, 133] width 129 height 30
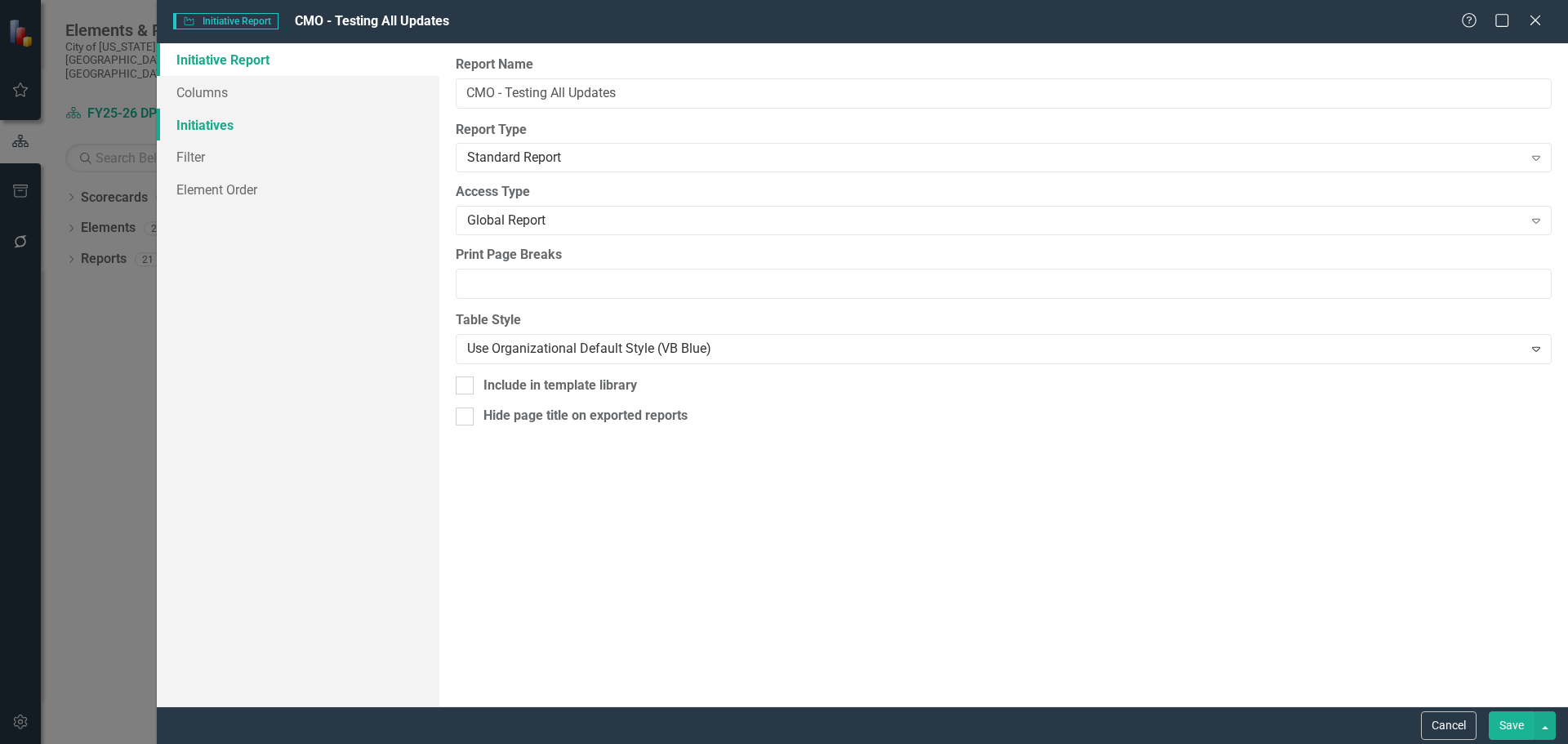
click at [227, 128] on link "Initiatives" at bounding box center [298, 125] width 283 height 33
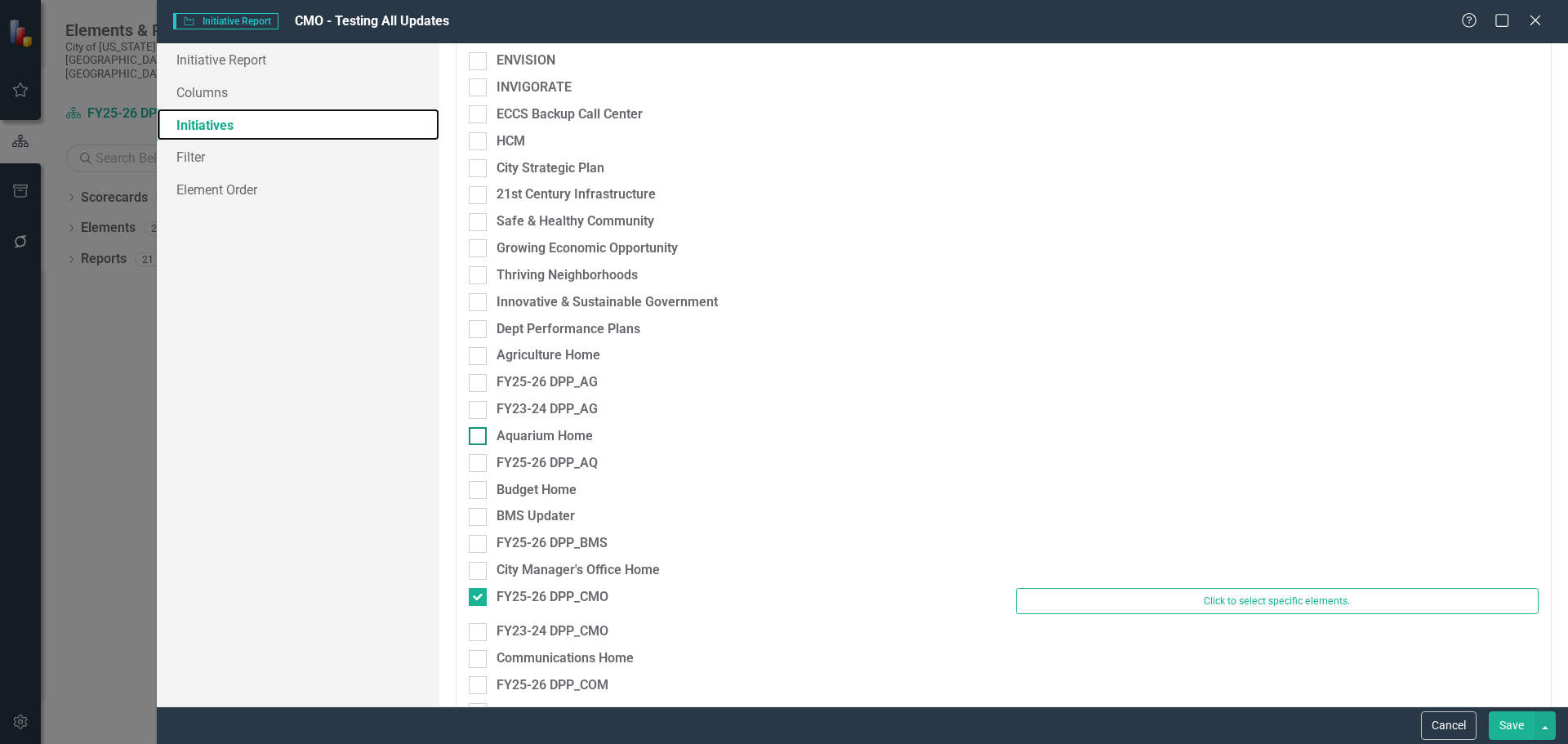
scroll to position [572, 0]
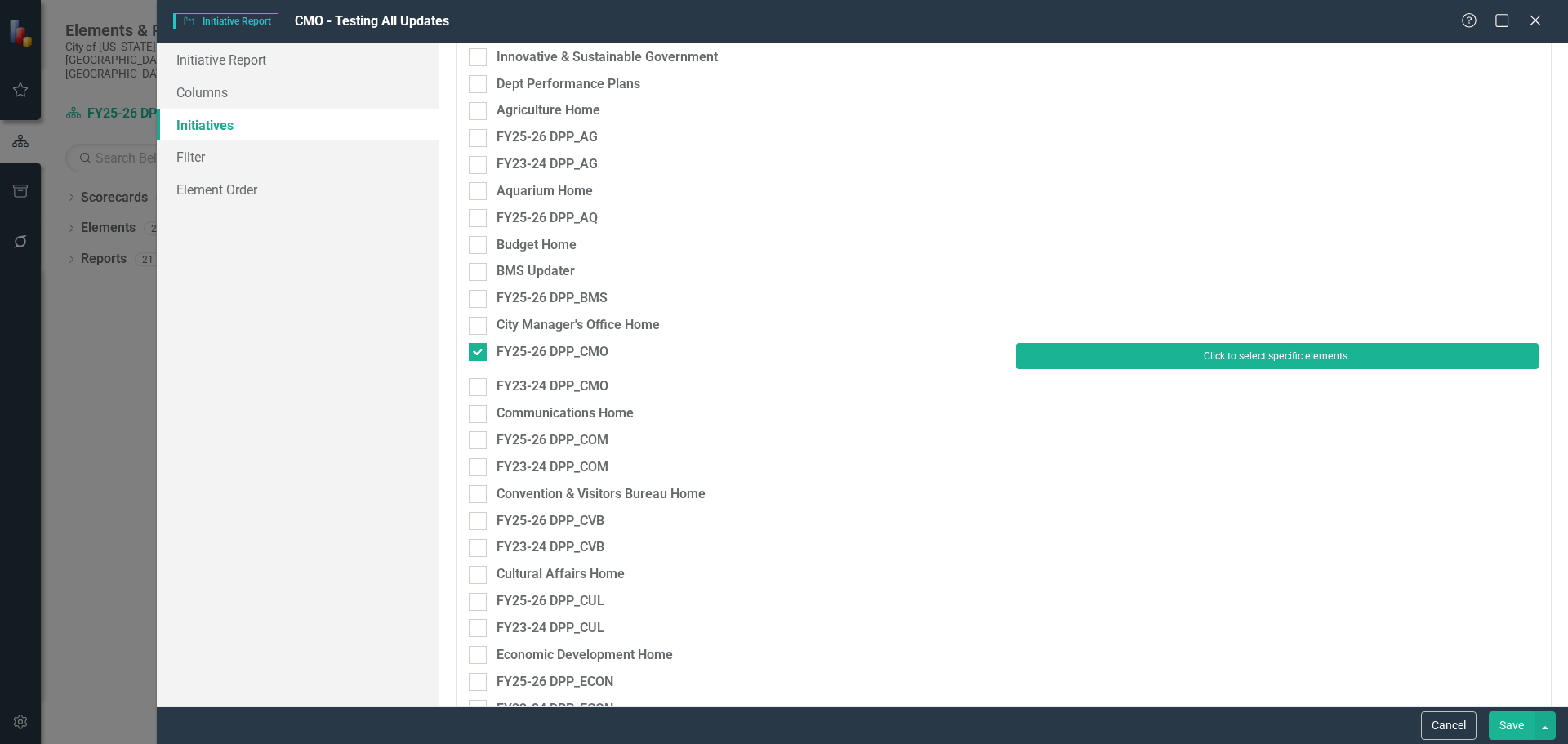
click at [1047, 365] on button "Click to select specific elements." at bounding box center [1277, 356] width 523 height 26
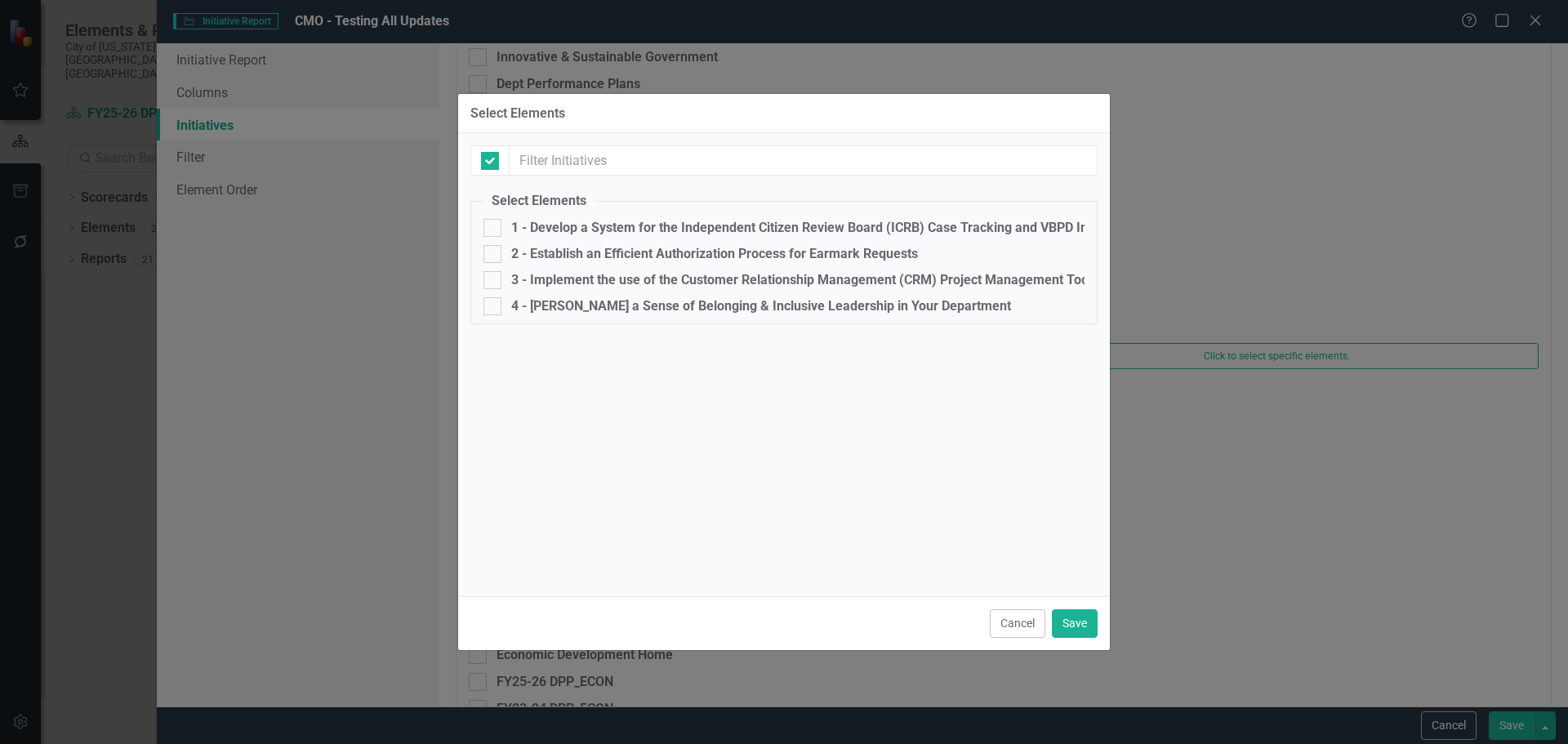
checkbox input "false"
click at [493, 281] on input "3 - Implement the use of the Customer Relationship Management (CRM) Project Man…" at bounding box center [489, 276] width 10 height 10
checkbox input "true"
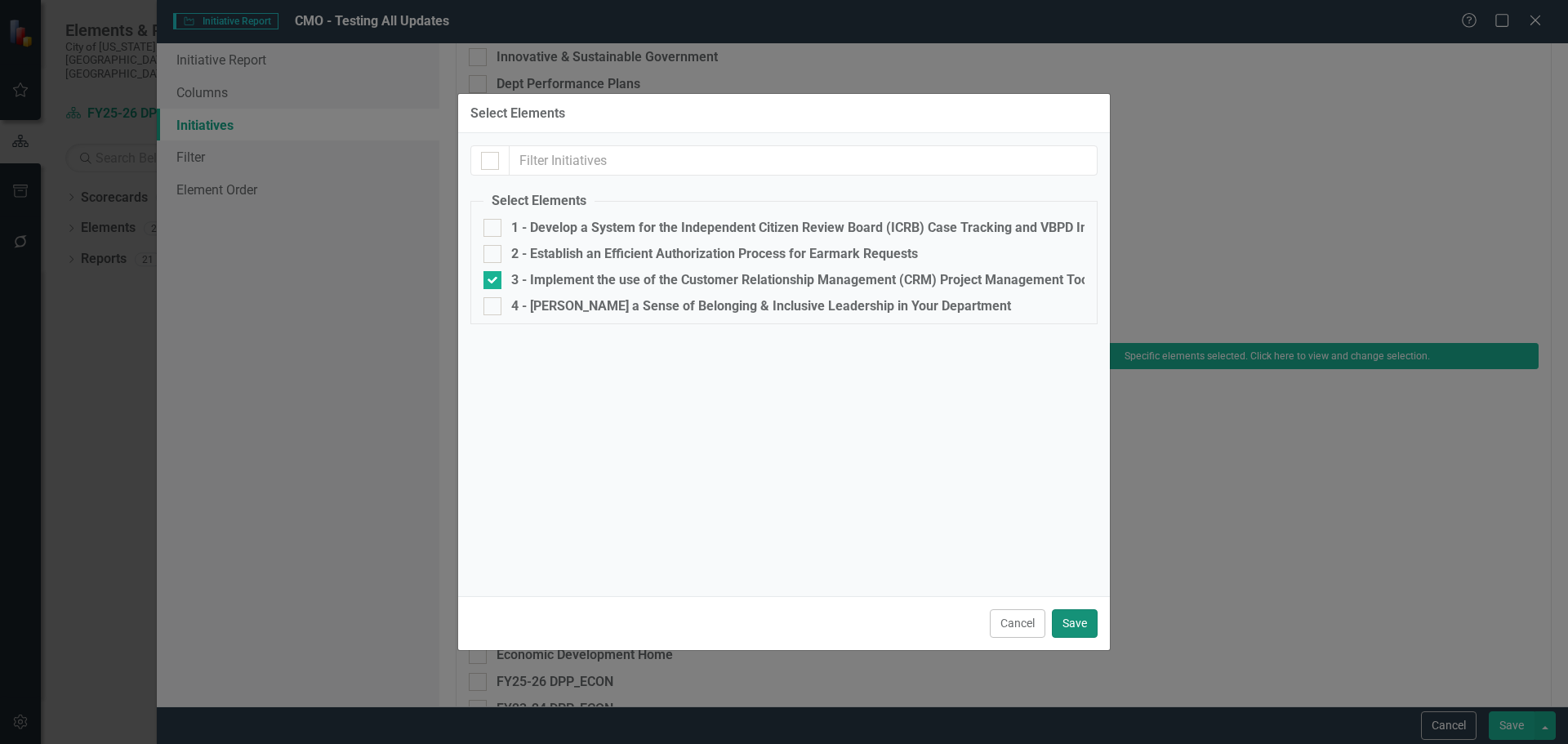
click at [1069, 631] on button "Save" at bounding box center [1074, 623] width 46 height 28
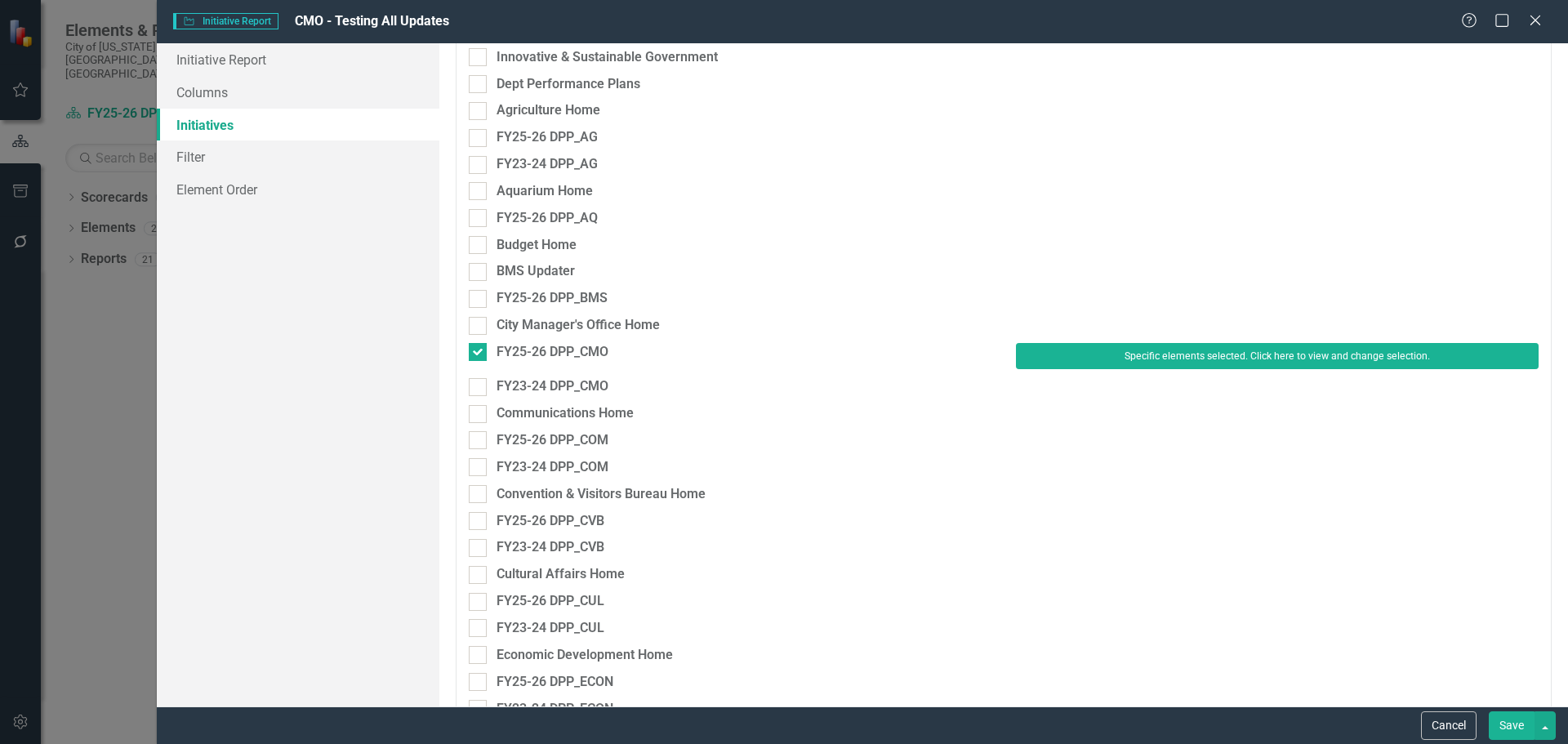
click at [1517, 719] on button "Save" at bounding box center [1511, 725] width 46 height 28
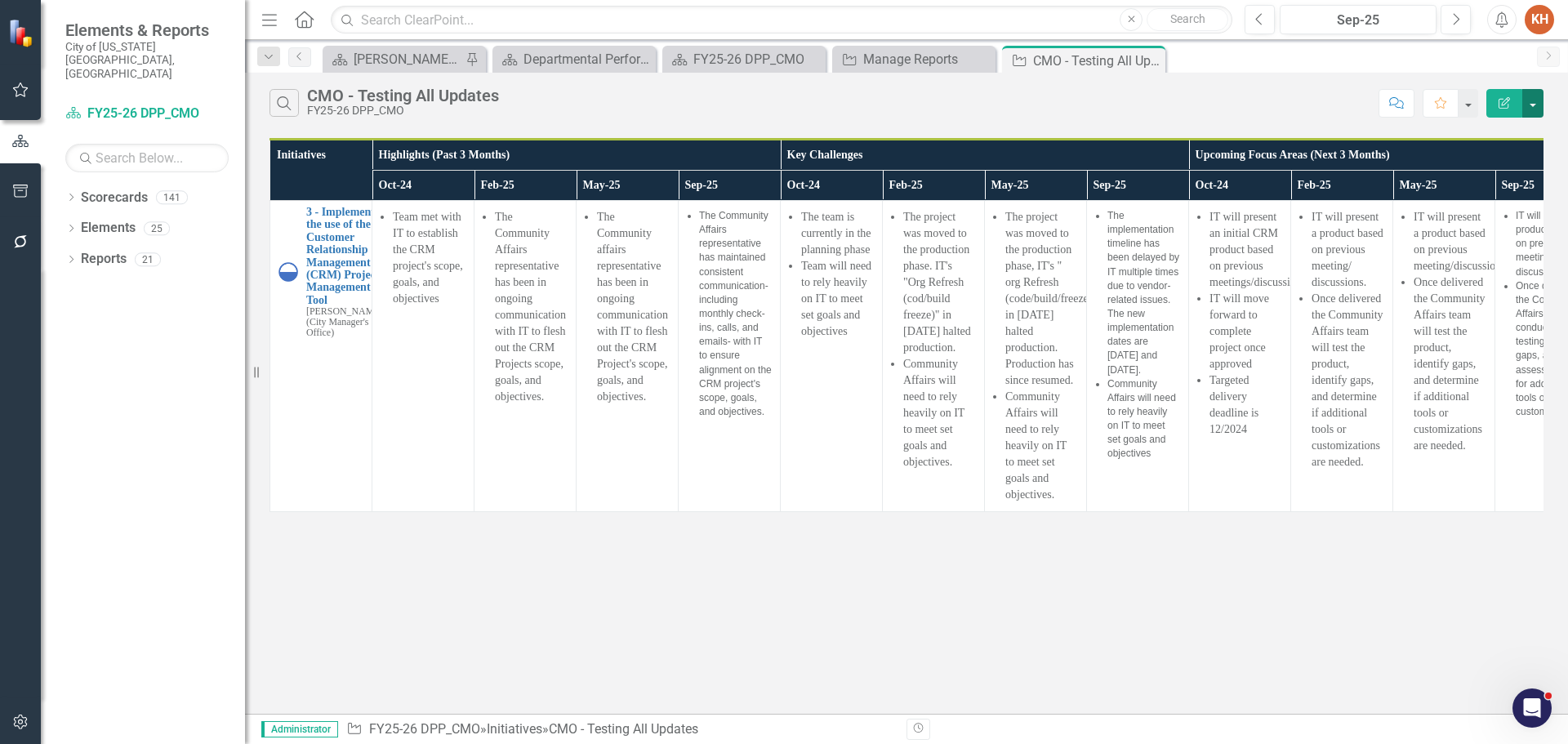
click at [1539, 105] on button "button" at bounding box center [1533, 103] width 22 height 28
click at [1477, 133] on link "Edit Report Edit Report" at bounding box center [1479, 133] width 129 height 30
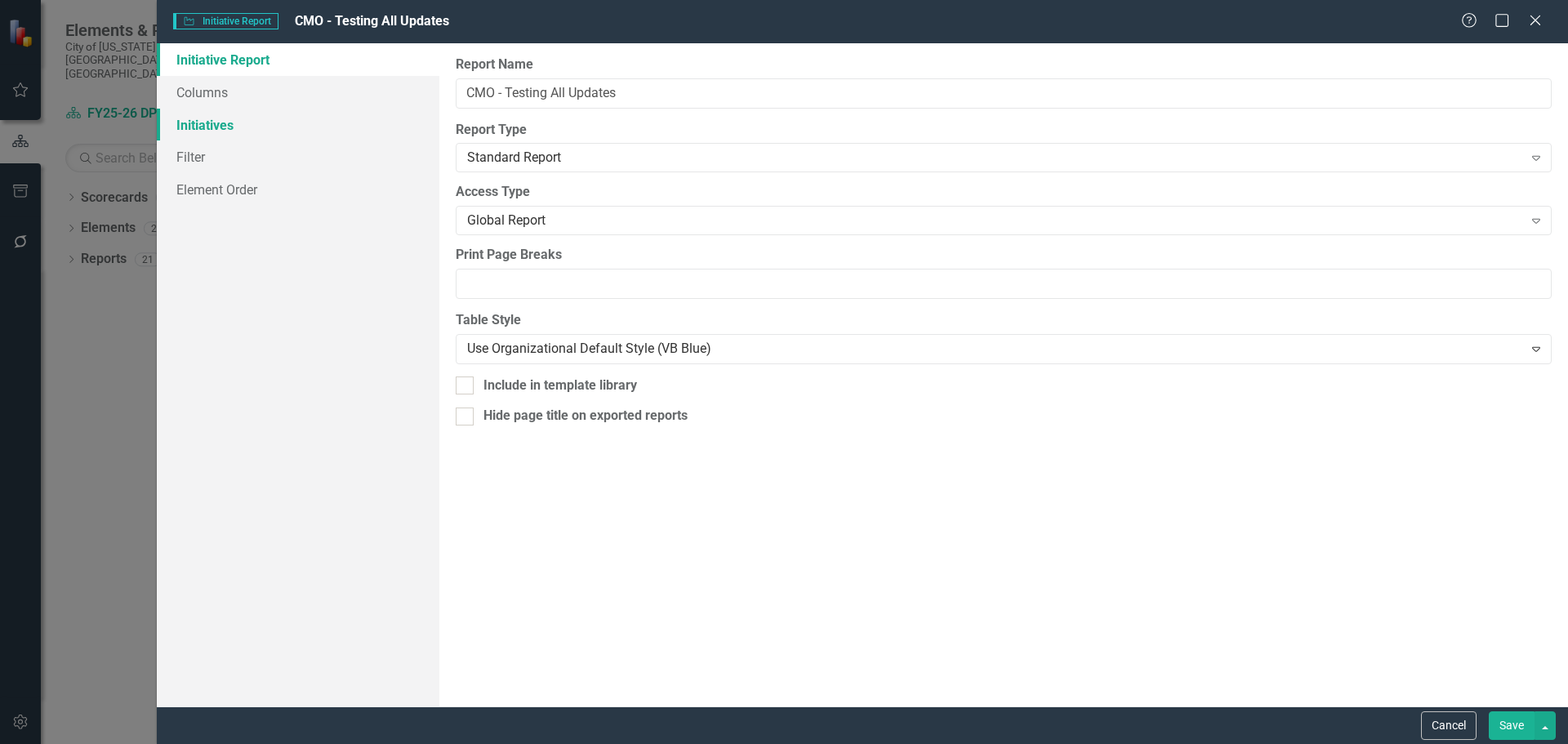
click at [284, 114] on link "Initiatives" at bounding box center [298, 125] width 283 height 33
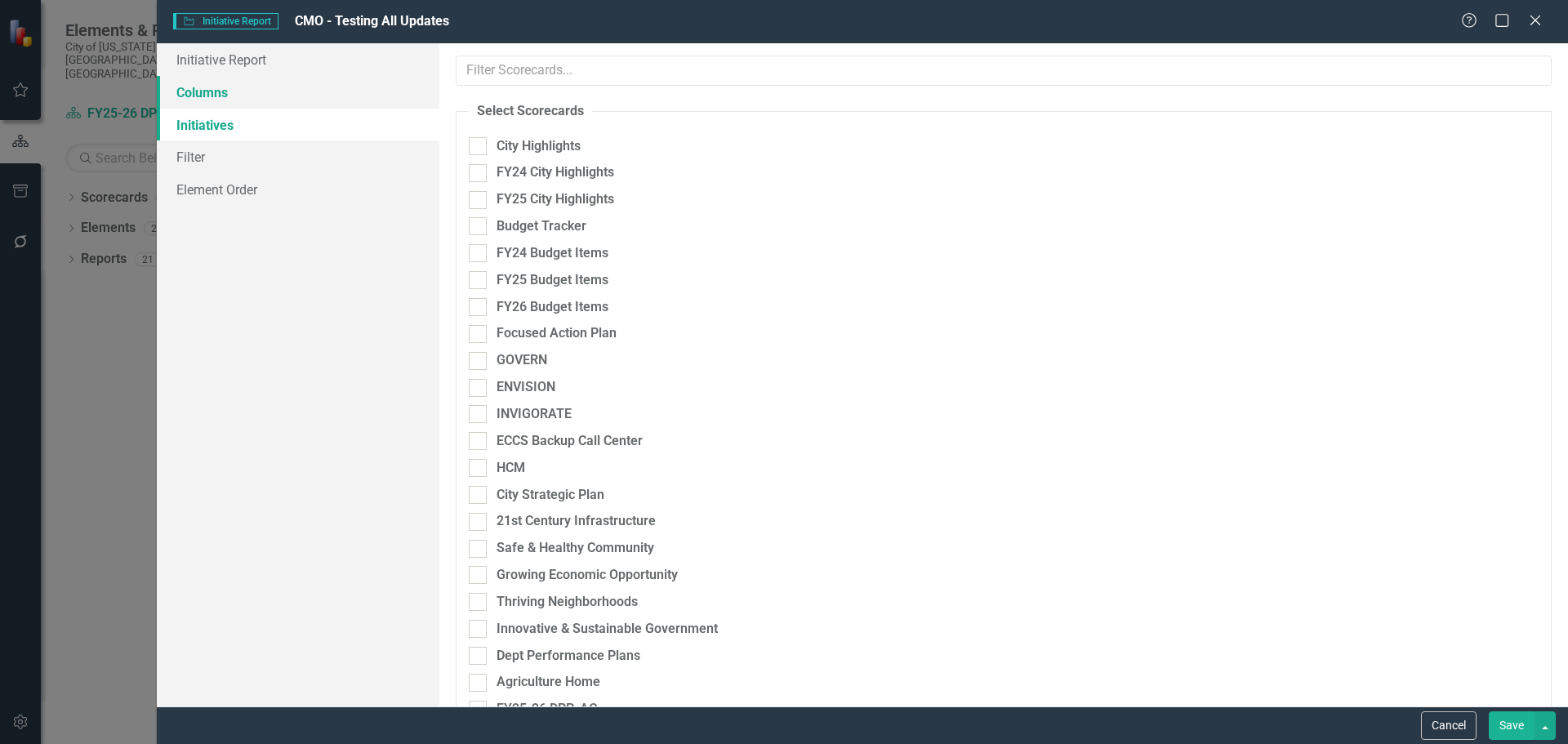
click at [278, 92] on link "Columns" at bounding box center [298, 92] width 283 height 33
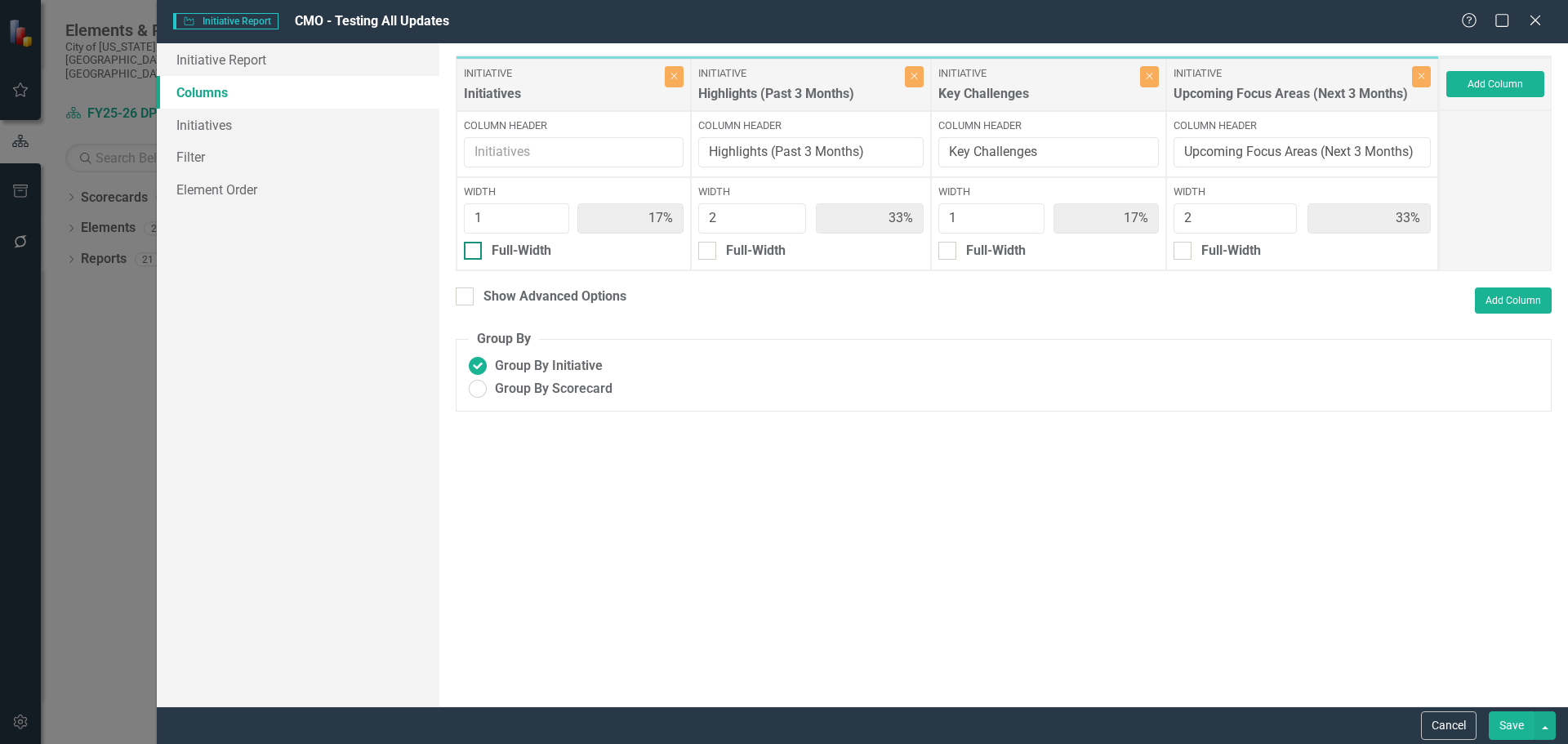
click at [471, 248] on input "Full-Width" at bounding box center [469, 247] width 10 height 10
checkbox input "true"
type input "100%"
type input "40%"
type input "20%"
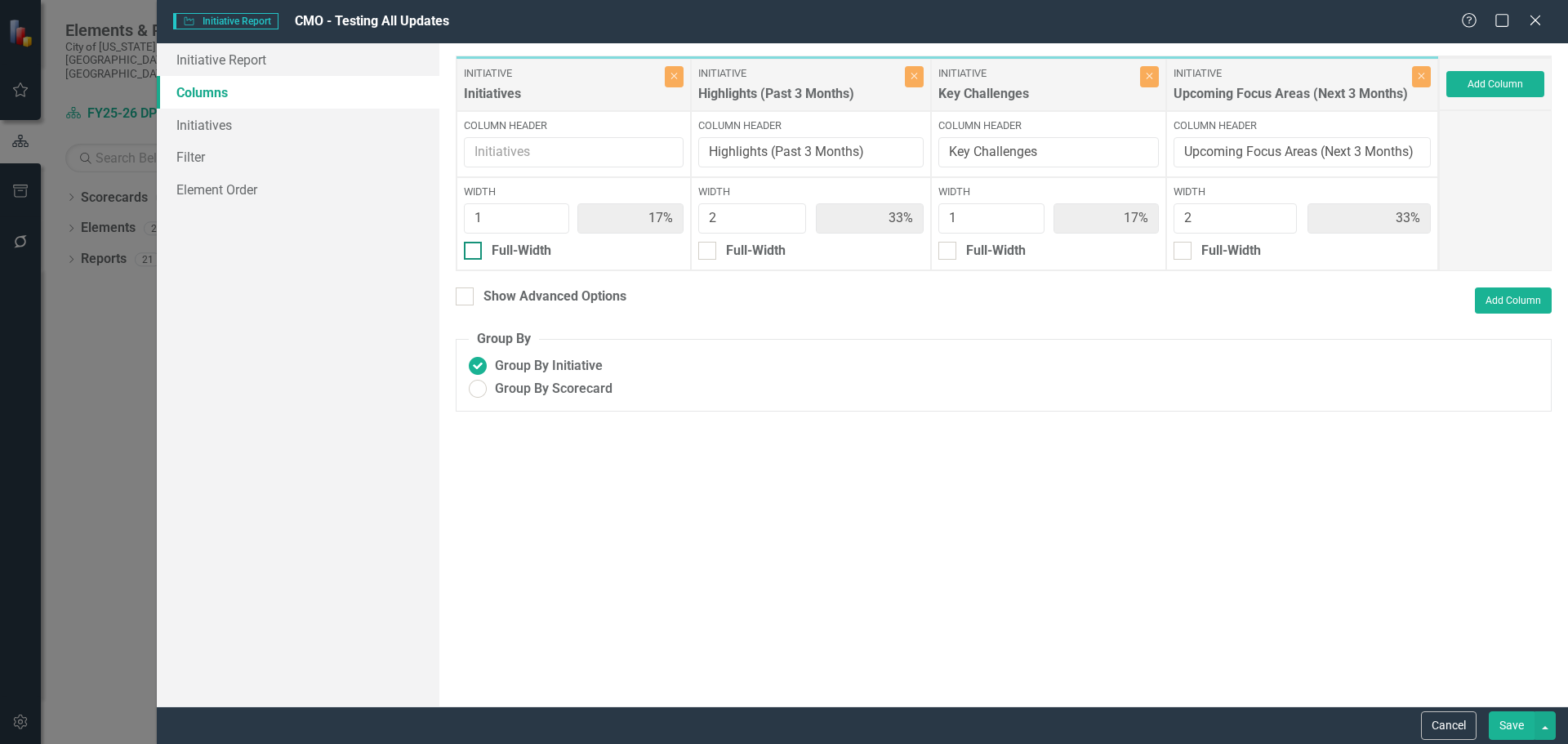
type input "40%"
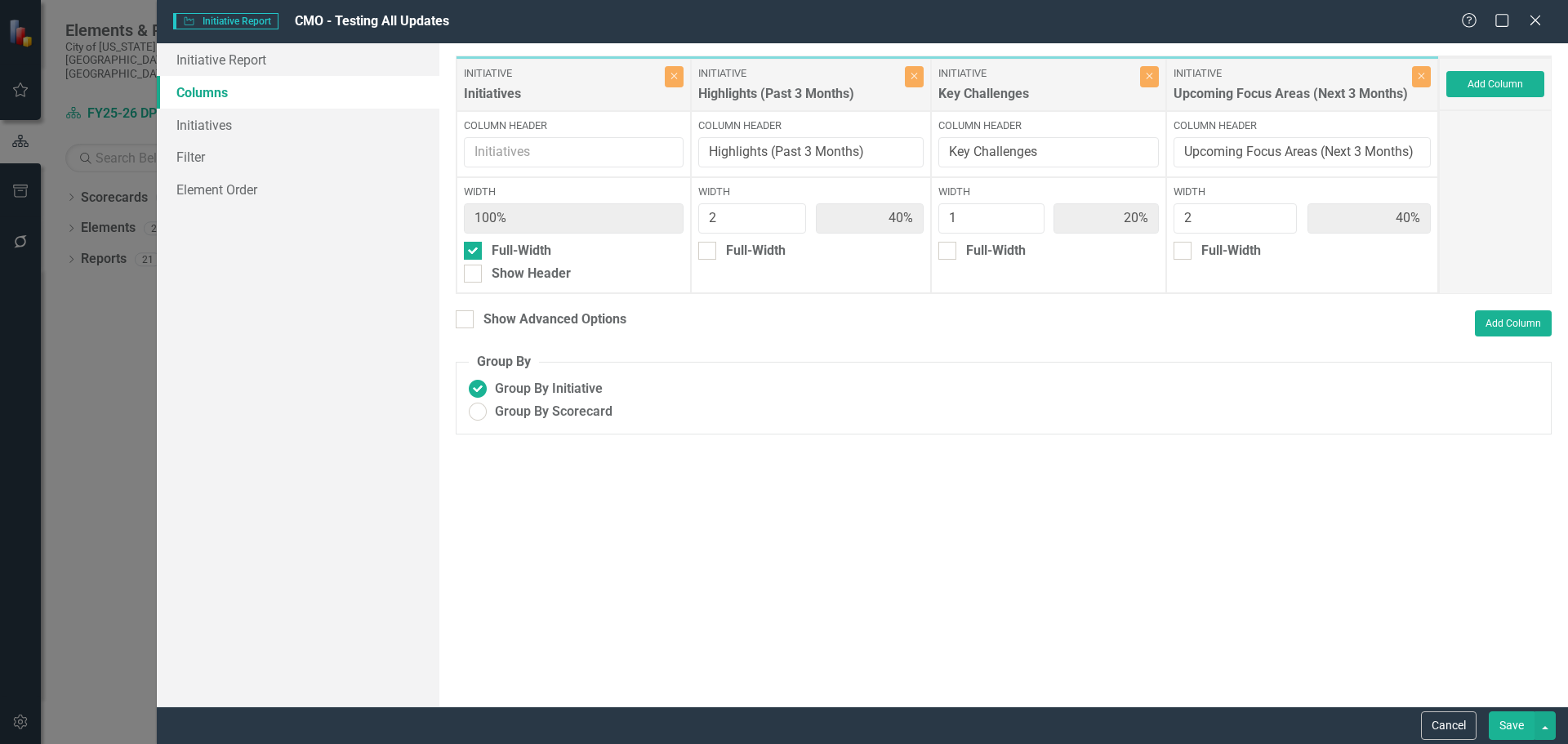
click at [1518, 729] on button "Save" at bounding box center [1511, 725] width 46 height 28
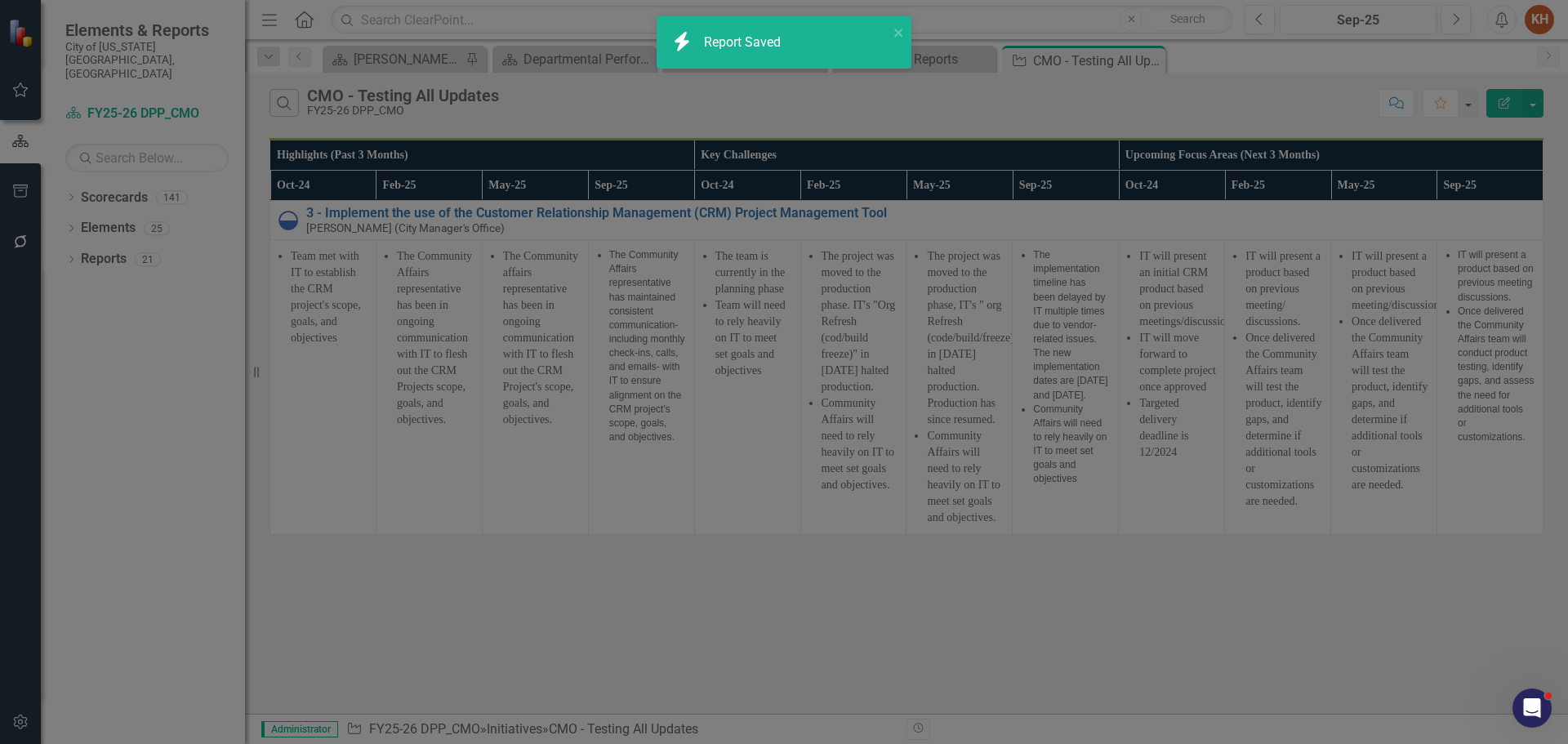
radio input "true"
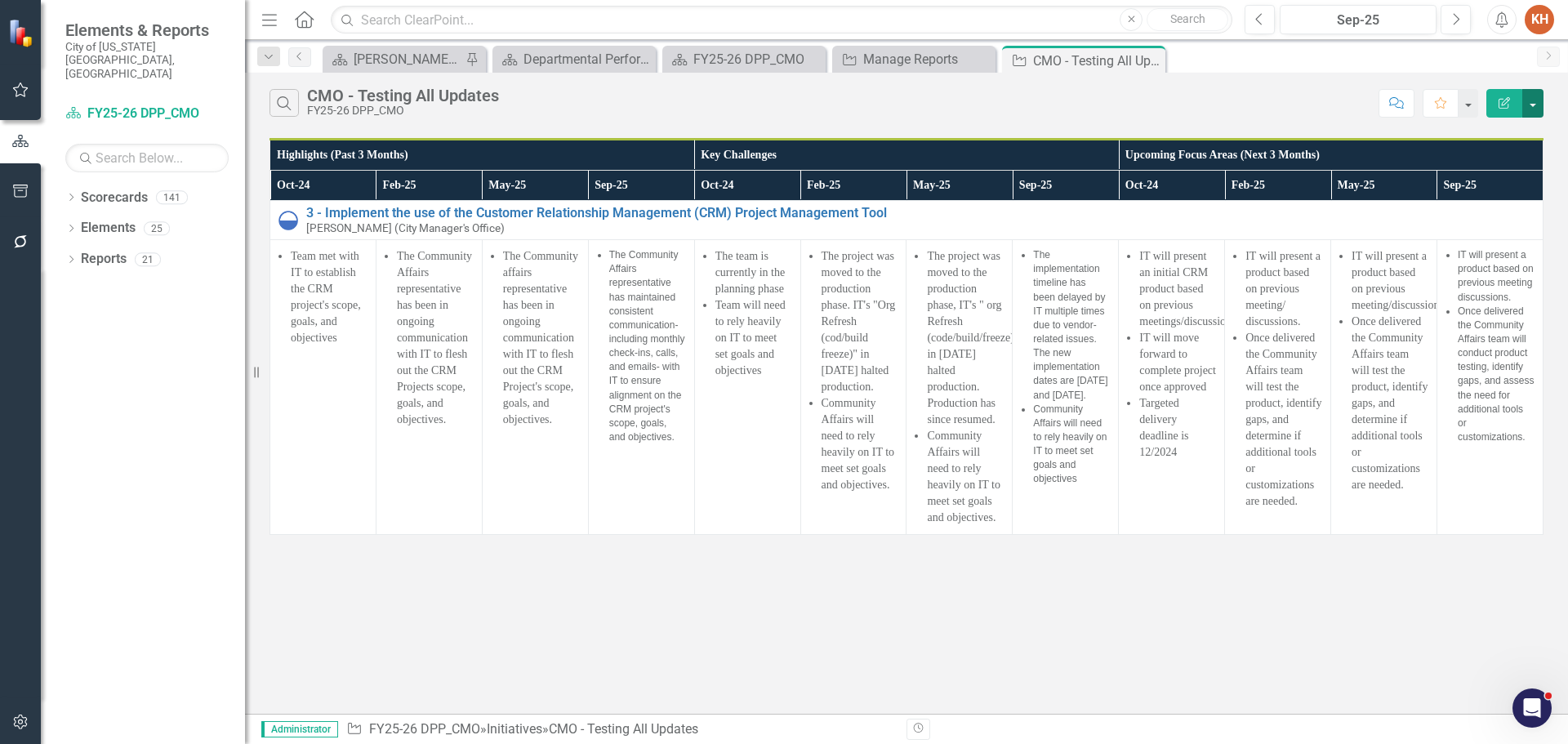
click at [1536, 101] on button "button" at bounding box center [1533, 103] width 22 height 28
click at [1501, 141] on link "Edit Report Edit Report" at bounding box center [1479, 133] width 129 height 30
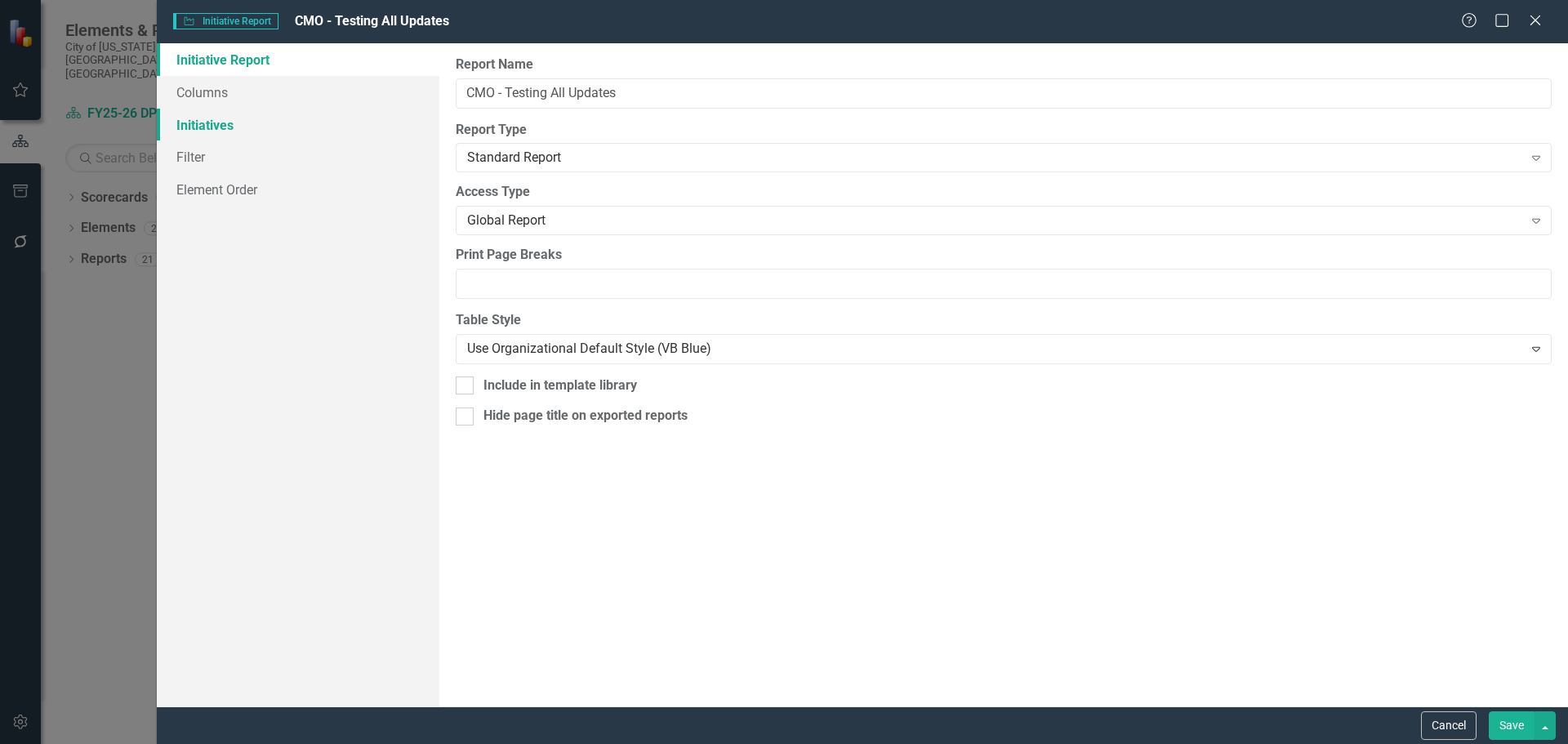
click at [215, 127] on link "Initiatives" at bounding box center [298, 125] width 283 height 33
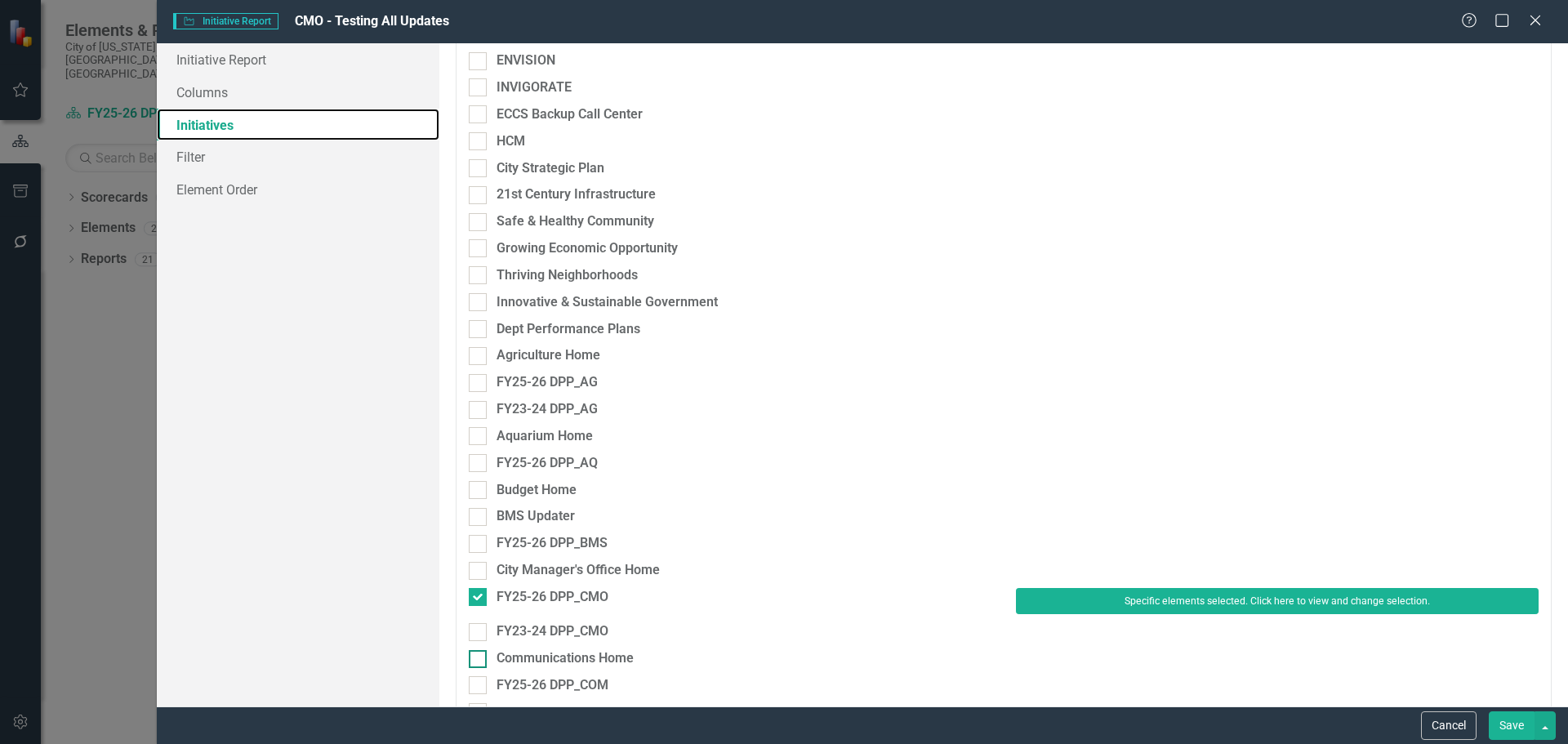
scroll to position [490, 0]
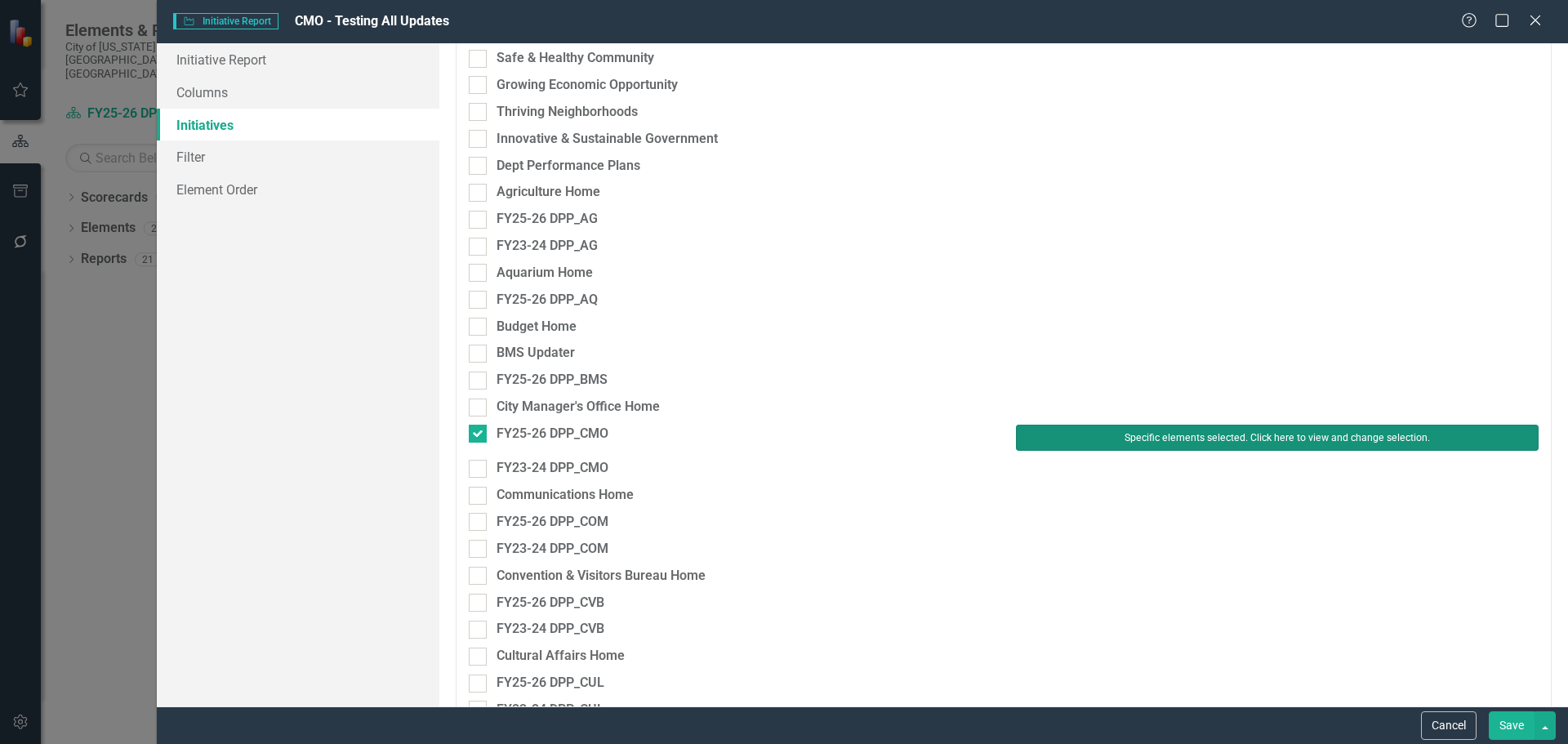
click at [1050, 432] on button "Specific elements selected. Click here to view and change selection." at bounding box center [1277, 438] width 523 height 26
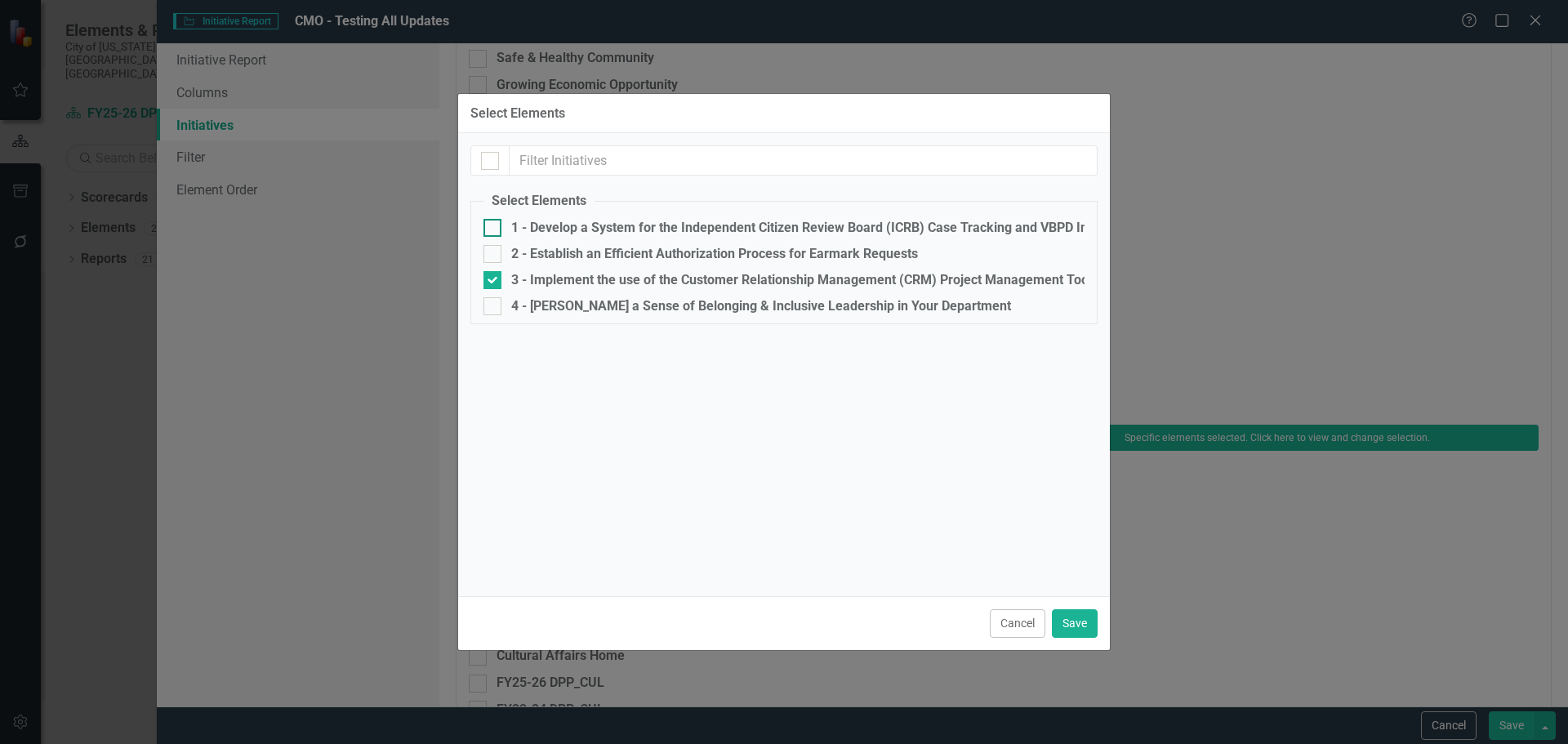
click at [493, 230] on input "1 - Develop a System for the Independent Citizen Review Board (ICRB) Case Track…" at bounding box center [489, 224] width 10 height 10
checkbox input "true"
click at [490, 261] on div at bounding box center [492, 254] width 18 height 18
click at [490, 255] on input "2 - Establish an Efficient Authorization Process for Earmark Requests" at bounding box center [489, 250] width 10 height 10
checkbox input "true"
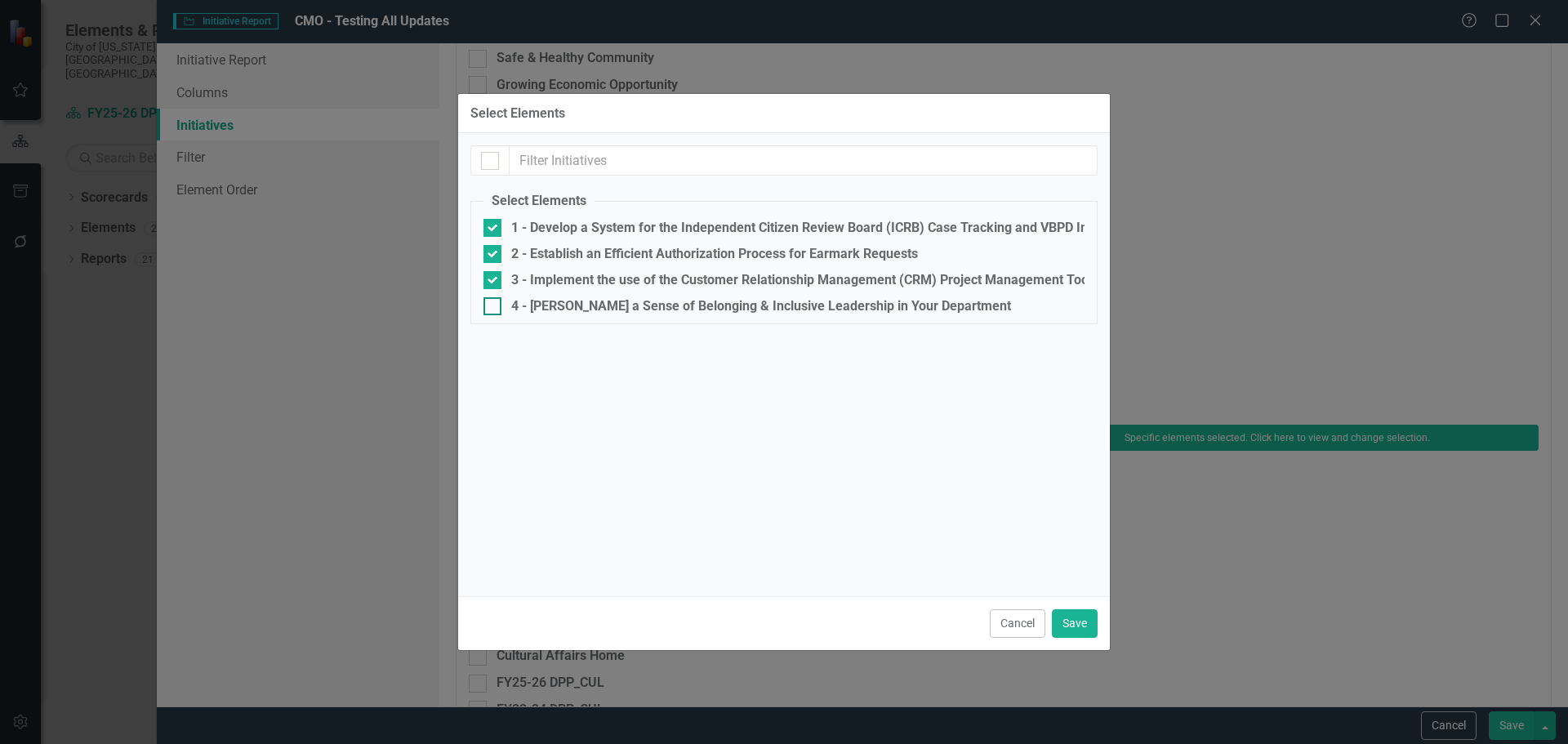
click at [496, 303] on div at bounding box center [492, 306] width 18 height 18
click at [495, 303] on input "4 - [PERSON_NAME] a Sense of Belonging & Inclusive Leadership in Your Department" at bounding box center [489, 303] width 10 height 10
checkbox input "true"
click at [1059, 615] on button "Save" at bounding box center [1074, 623] width 46 height 28
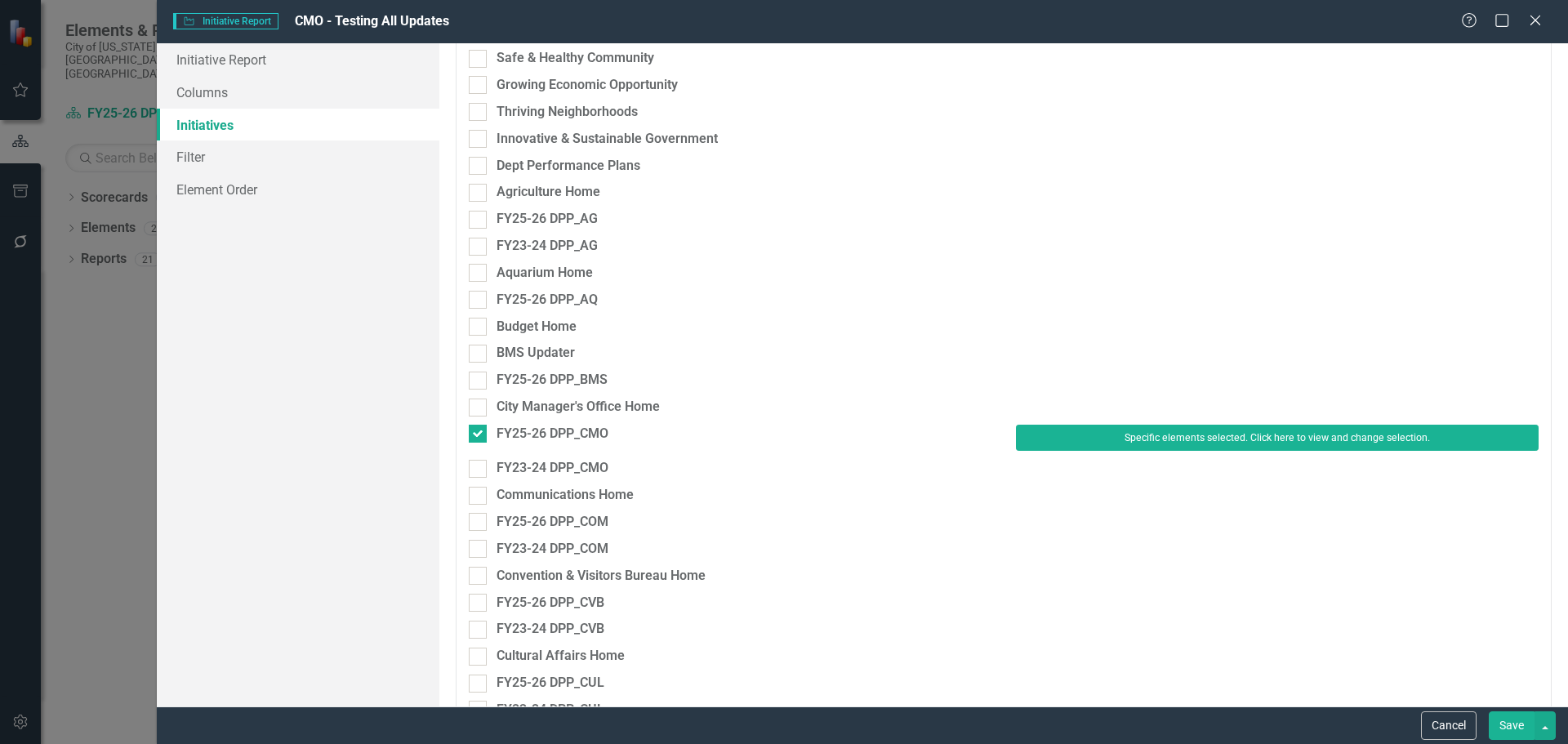
click at [1511, 723] on button "Save" at bounding box center [1511, 725] width 46 height 28
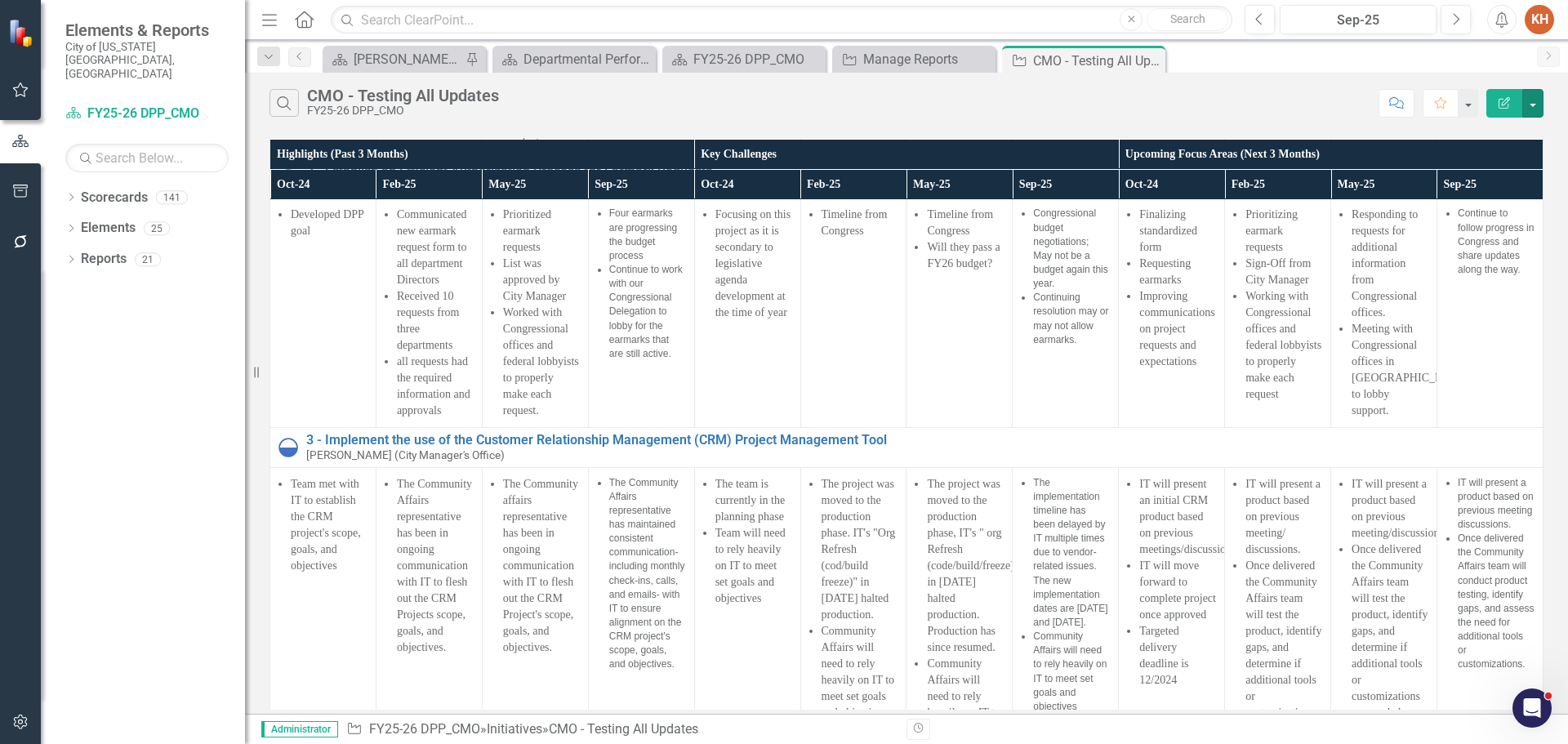
scroll to position [82, 0]
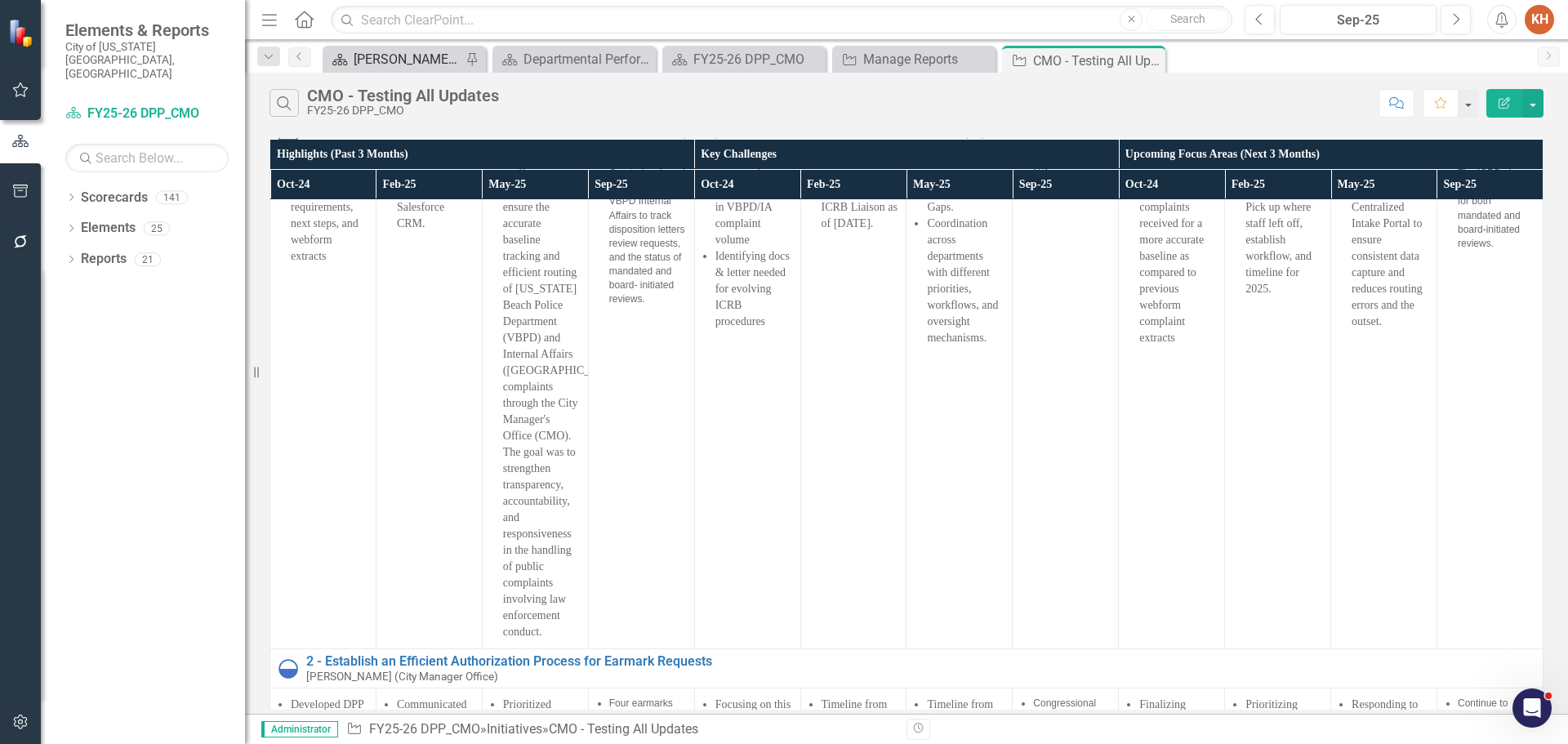
click at [380, 60] on div "[PERSON_NAME]'s Home" at bounding box center [407, 59] width 108 height 21
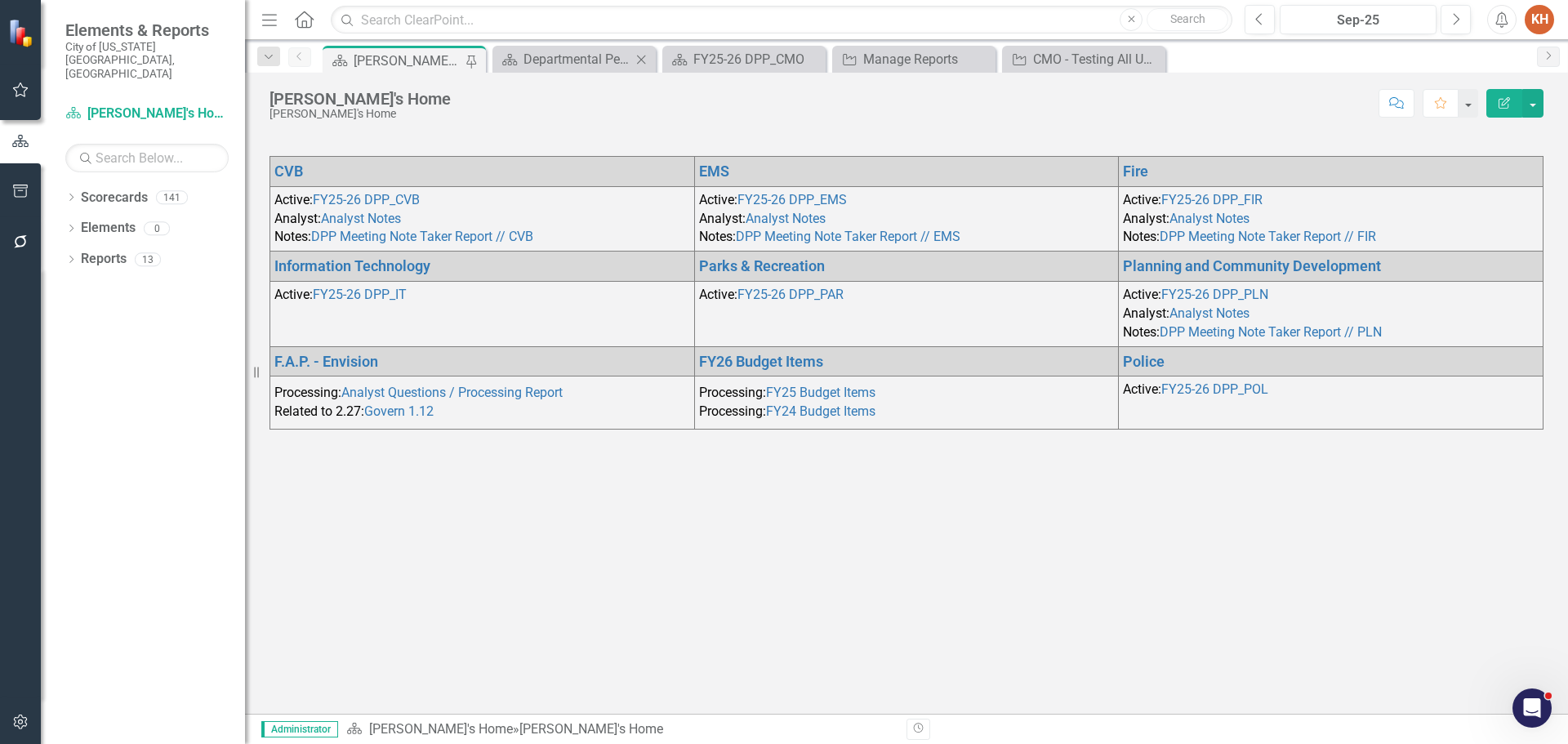
click at [561, 70] on div "Scorecard Departmental Performance Plans - 3 Columns Close" at bounding box center [575, 58] width 163 height 27
click at [565, 62] on div "Departmental Performance Plans - 3 Columns" at bounding box center [577, 59] width 108 height 21
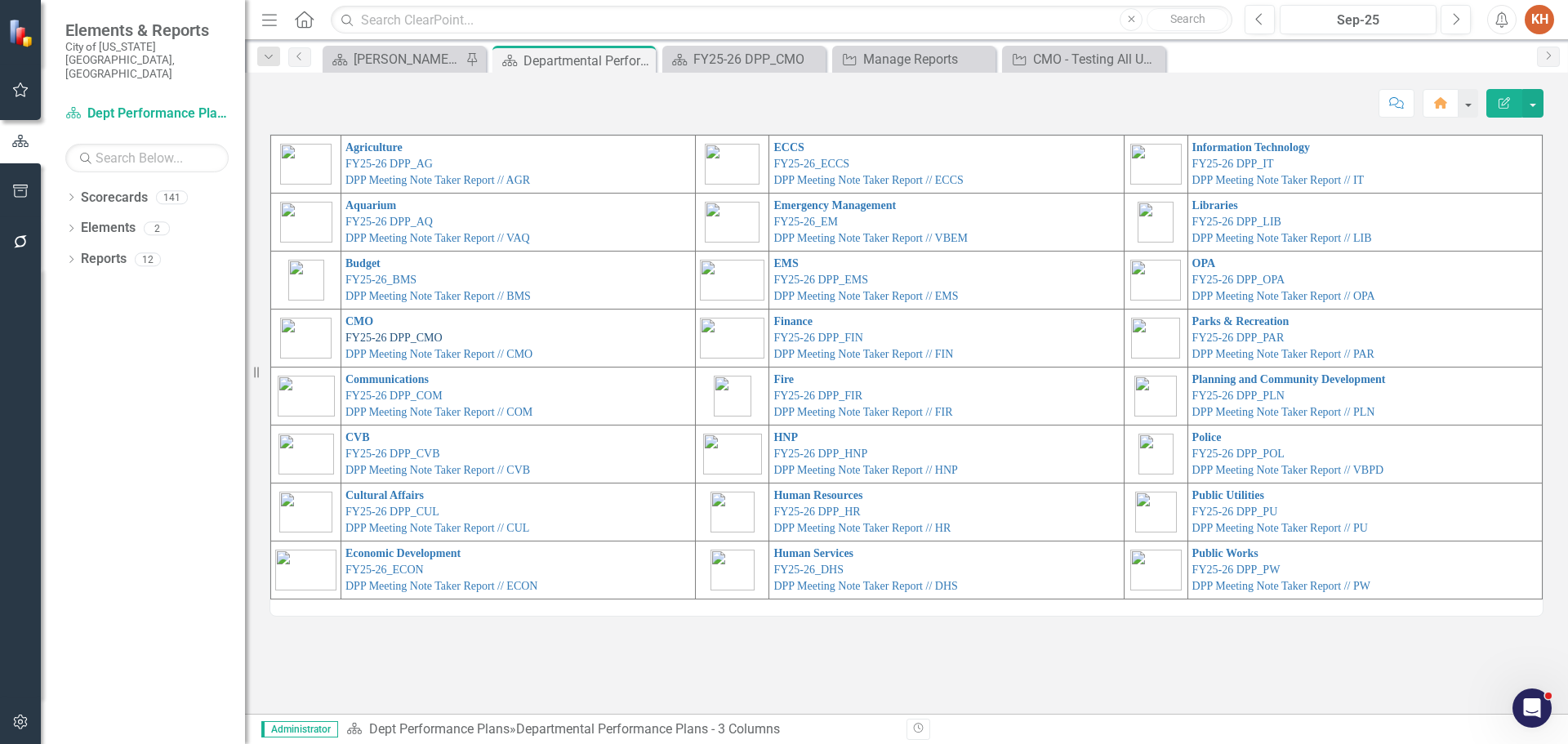
click at [375, 340] on link "FY25-26 DPP_CMO" at bounding box center [394, 338] width 97 height 12
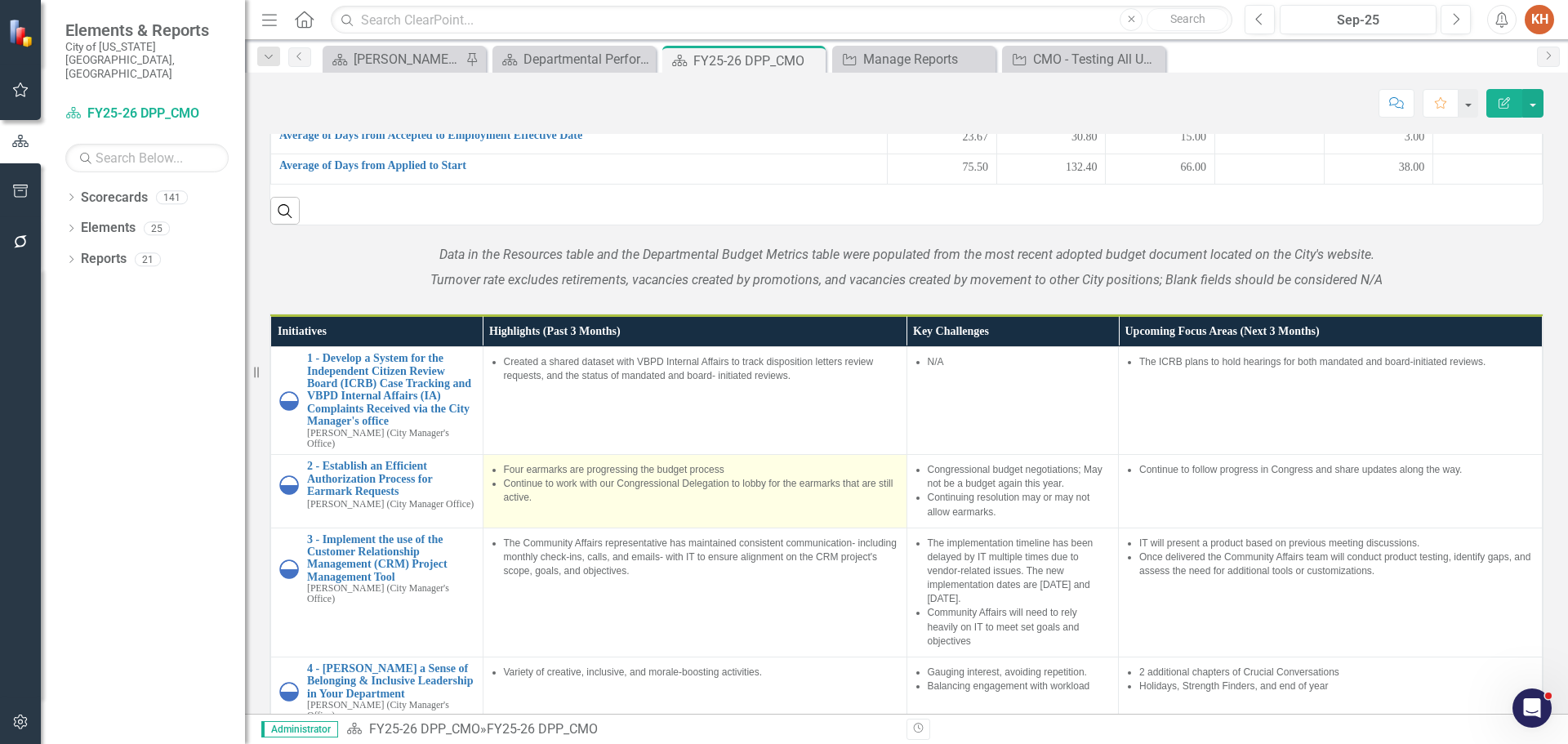
scroll to position [1307, 0]
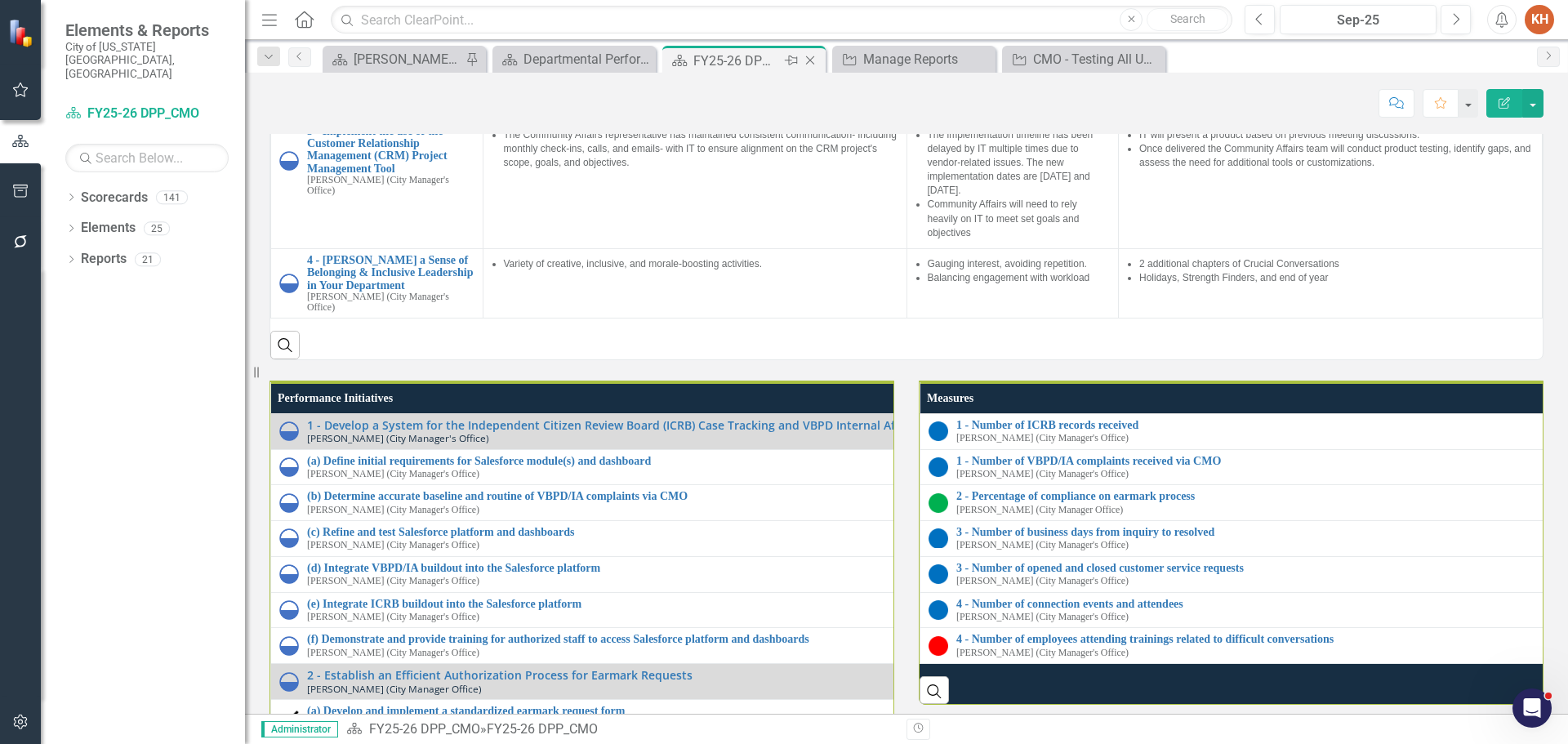
click at [810, 60] on icon at bounding box center [810, 61] width 9 height 9
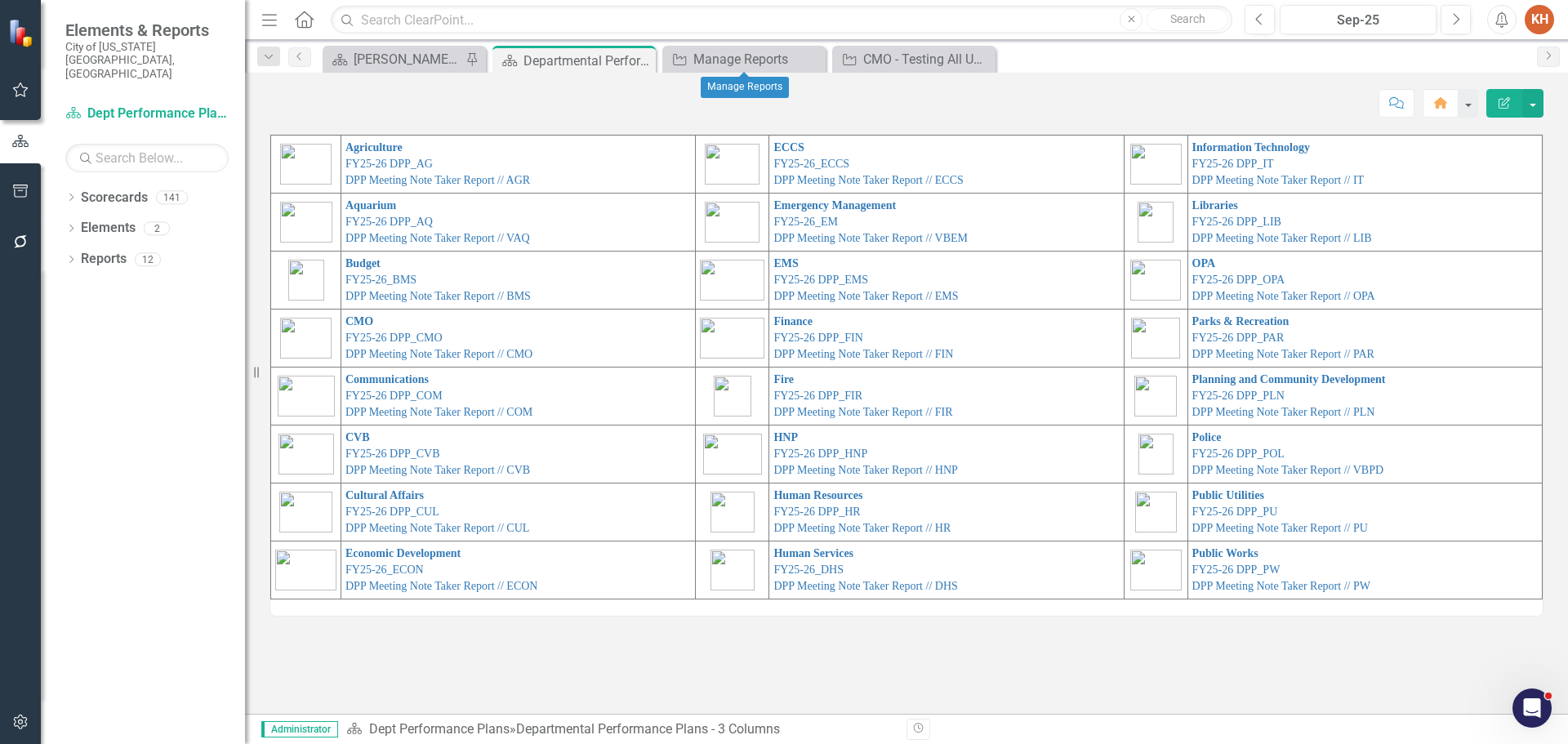
click at [0, 0] on icon at bounding box center [0, 0] width 0 height 0
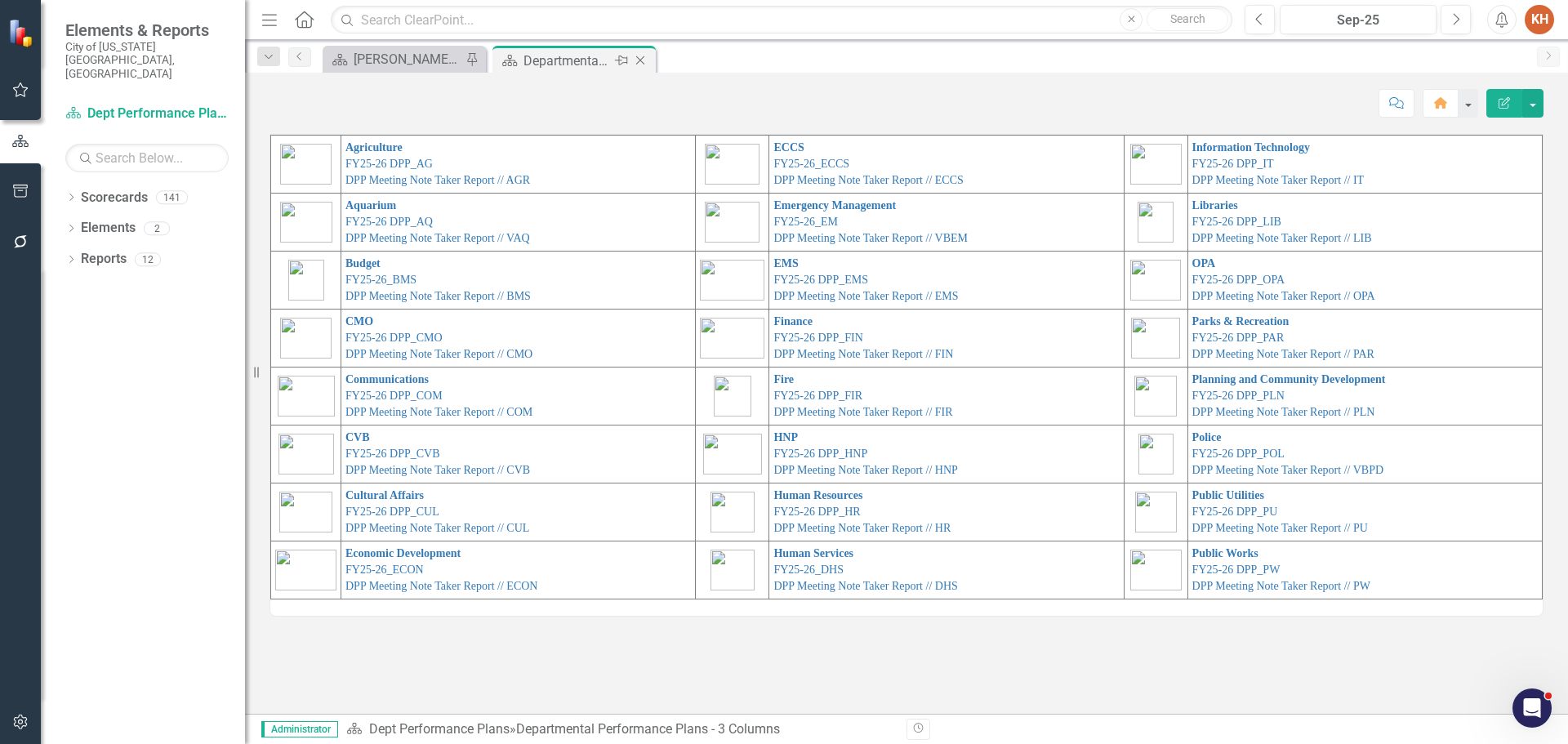
click at [639, 66] on icon "Close" at bounding box center [640, 60] width 16 height 13
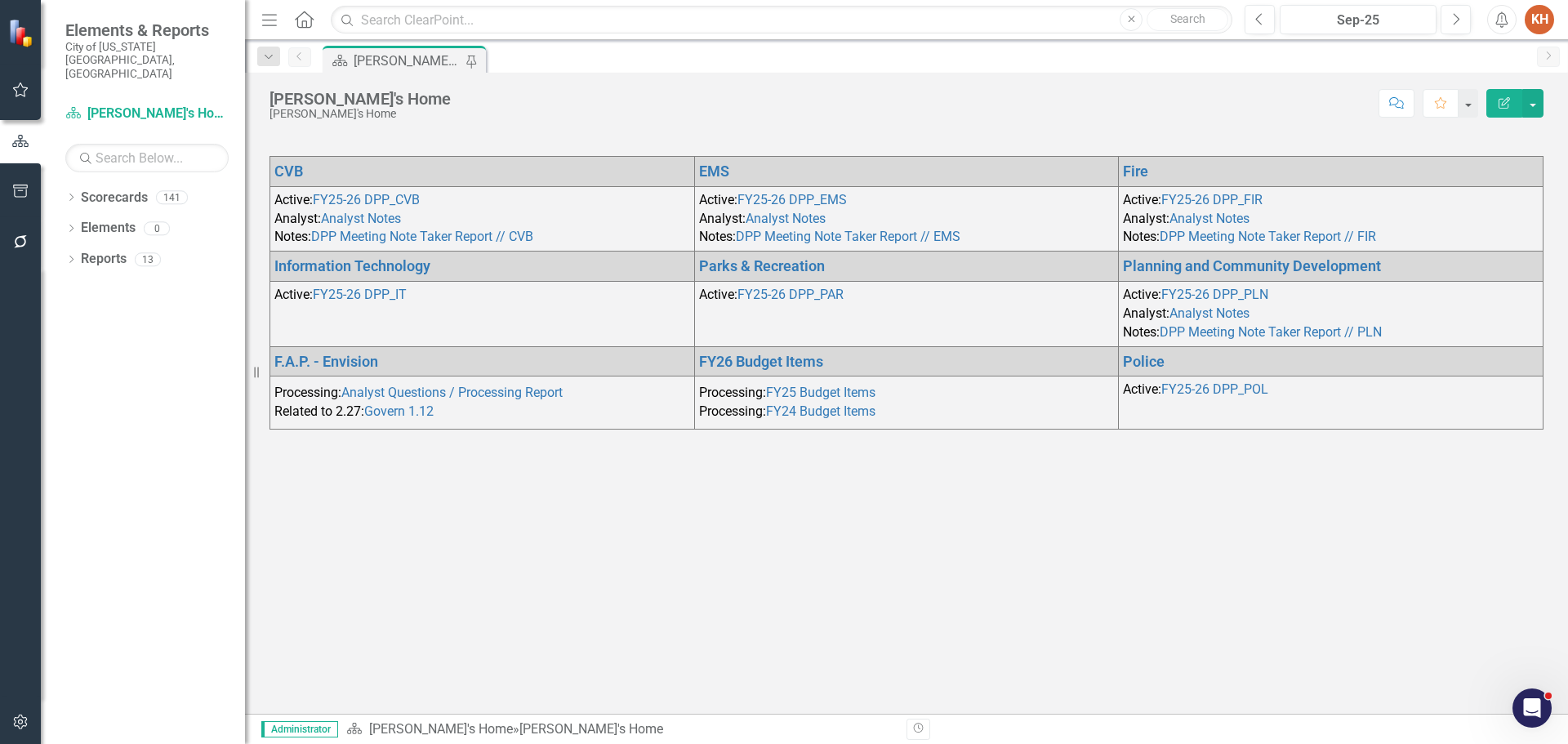
drag, startPoint x: 413, startPoint y: 322, endPoint x: 415, endPoint y: 352, distance: 30.1
click at [409, 346] on tbody "CVB EMS Fire Active: FY25-26 DPP_CVB Analyst: Analyst Notes Notes: DPP Meeting …" at bounding box center [907, 292] width 1274 height 273
click at [360, 293] on link "FY25-26 DPP_IT" at bounding box center [360, 294] width 94 height 15
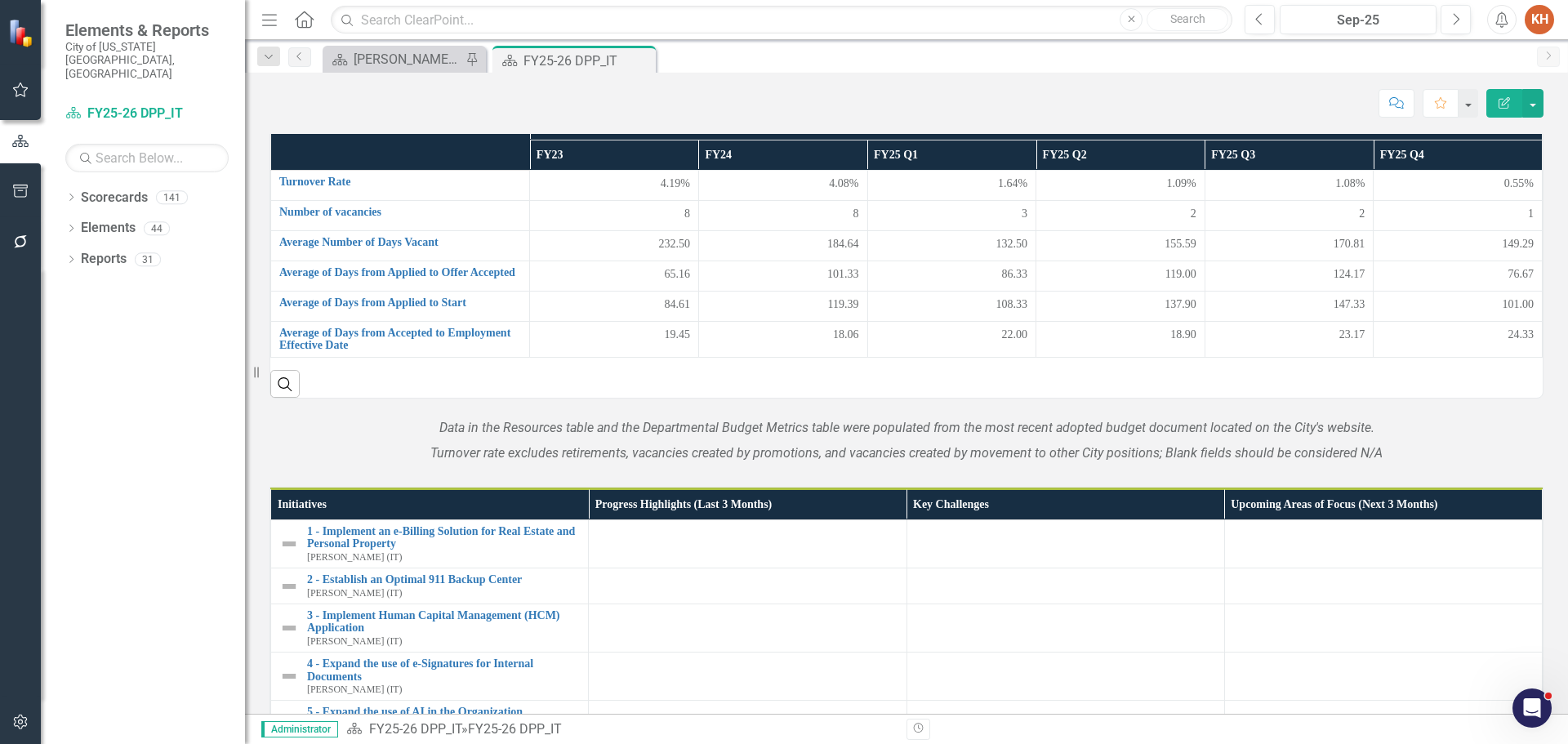
scroll to position [1321, 0]
